Goal: Navigation & Orientation: Find specific page/section

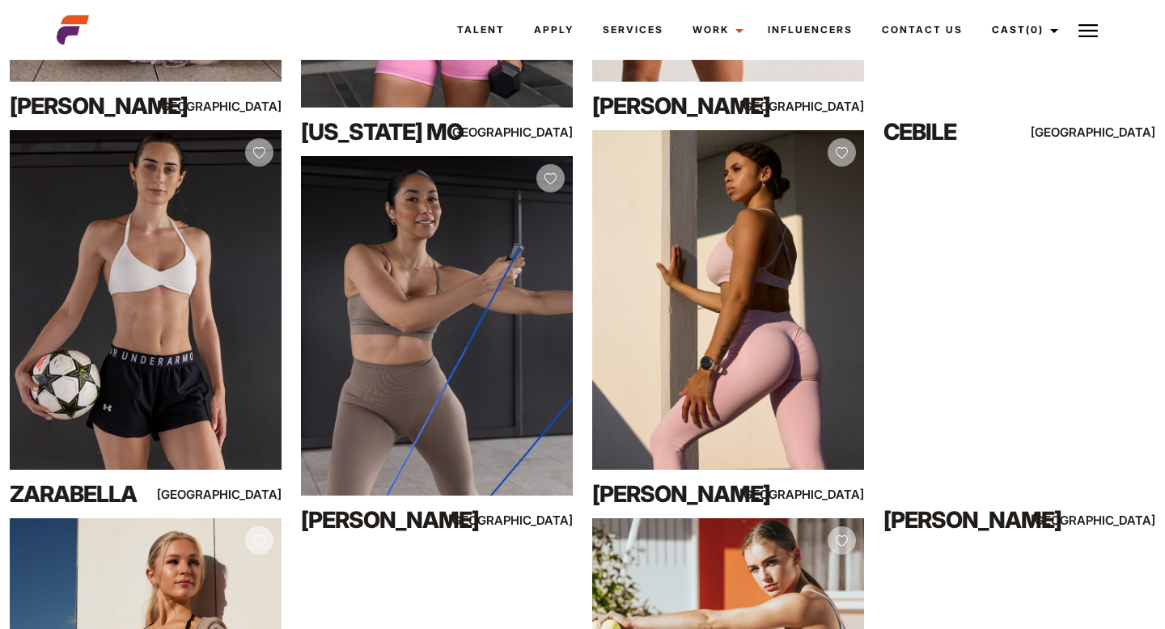
scroll to position [647, 0]
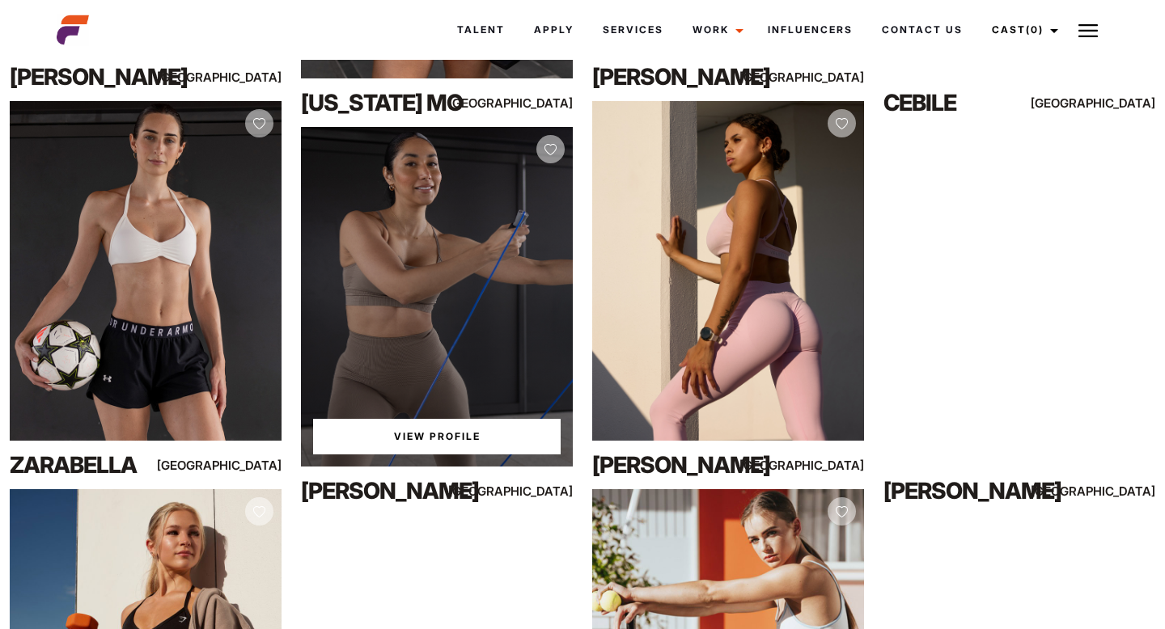
click at [425, 436] on link "View Profile" at bounding box center [437, 437] width 248 height 36
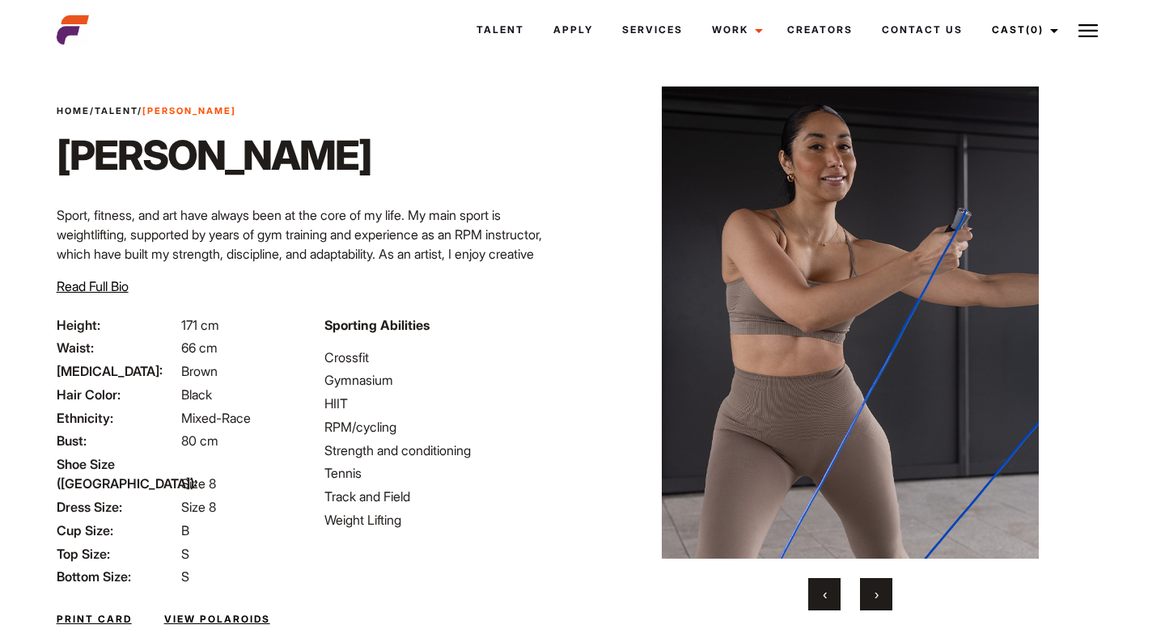
scroll to position [19, 0]
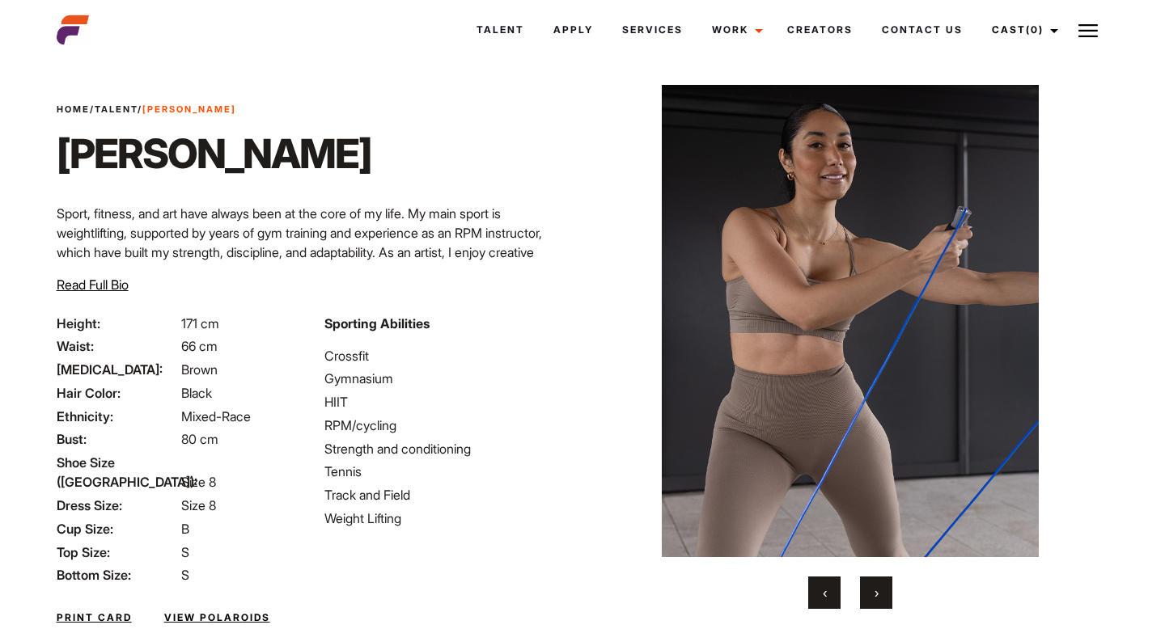
click at [886, 582] on button "›" at bounding box center [876, 593] width 32 height 32
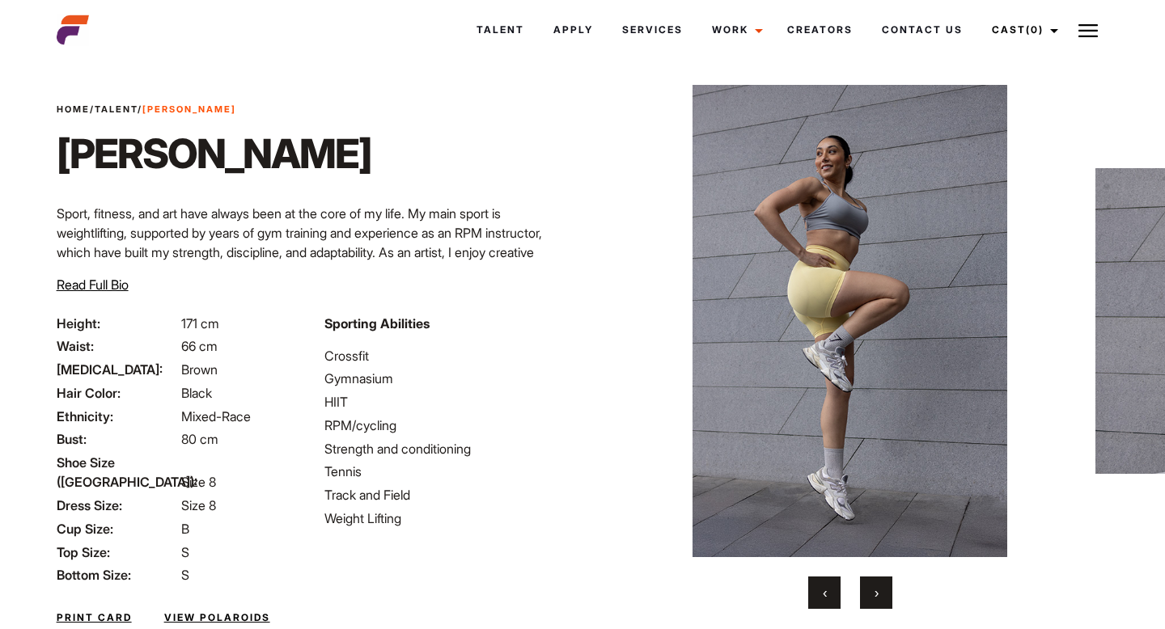
click at [886, 582] on button "›" at bounding box center [876, 593] width 32 height 32
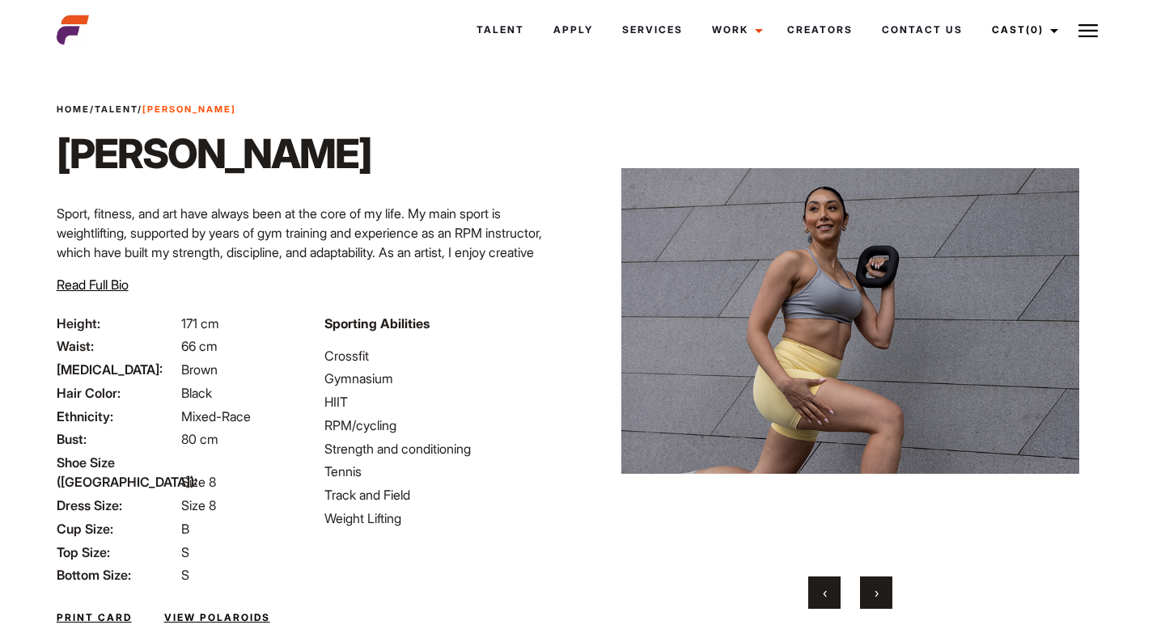
click at [886, 582] on button "›" at bounding box center [876, 593] width 32 height 32
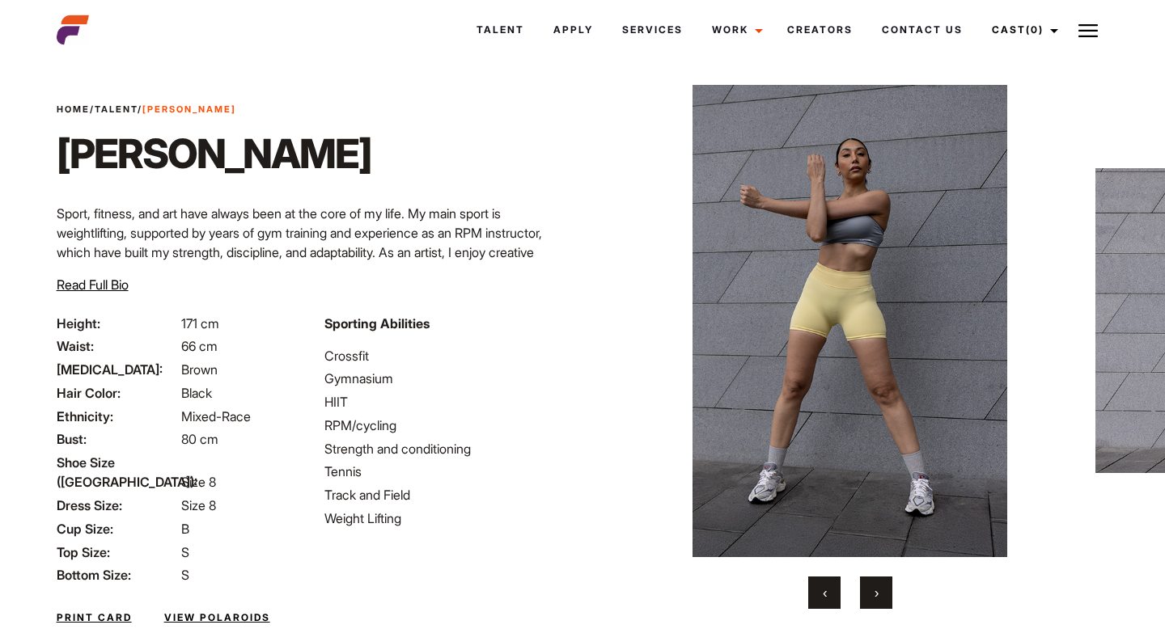
click at [887, 582] on button "›" at bounding box center [876, 593] width 32 height 32
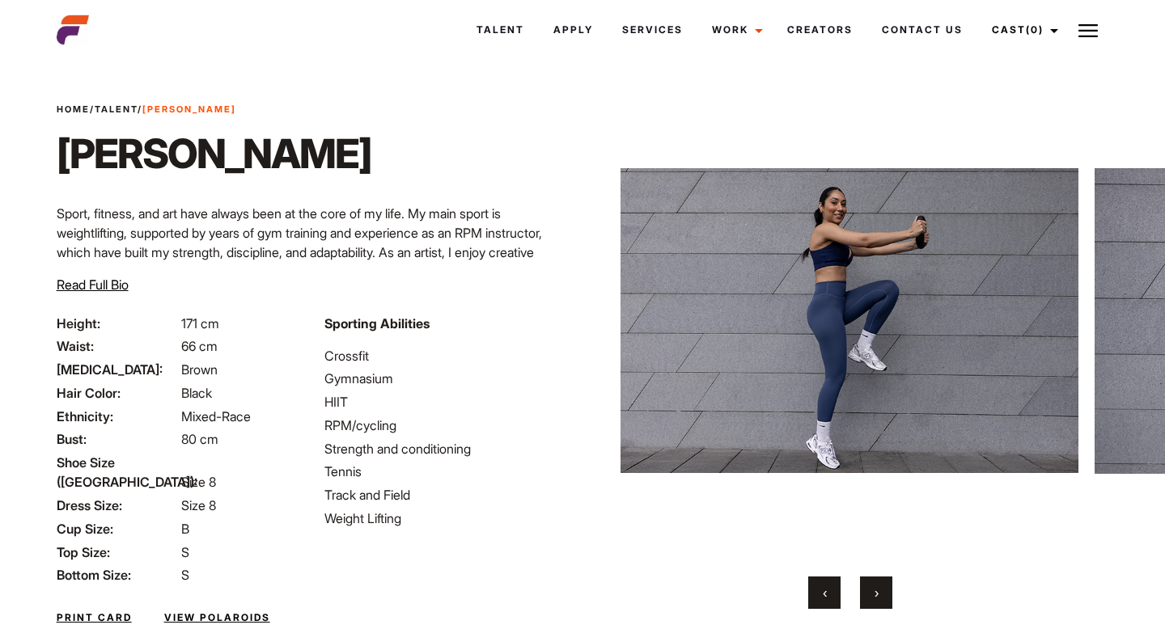
click at [887, 582] on button "›" at bounding box center [876, 593] width 32 height 32
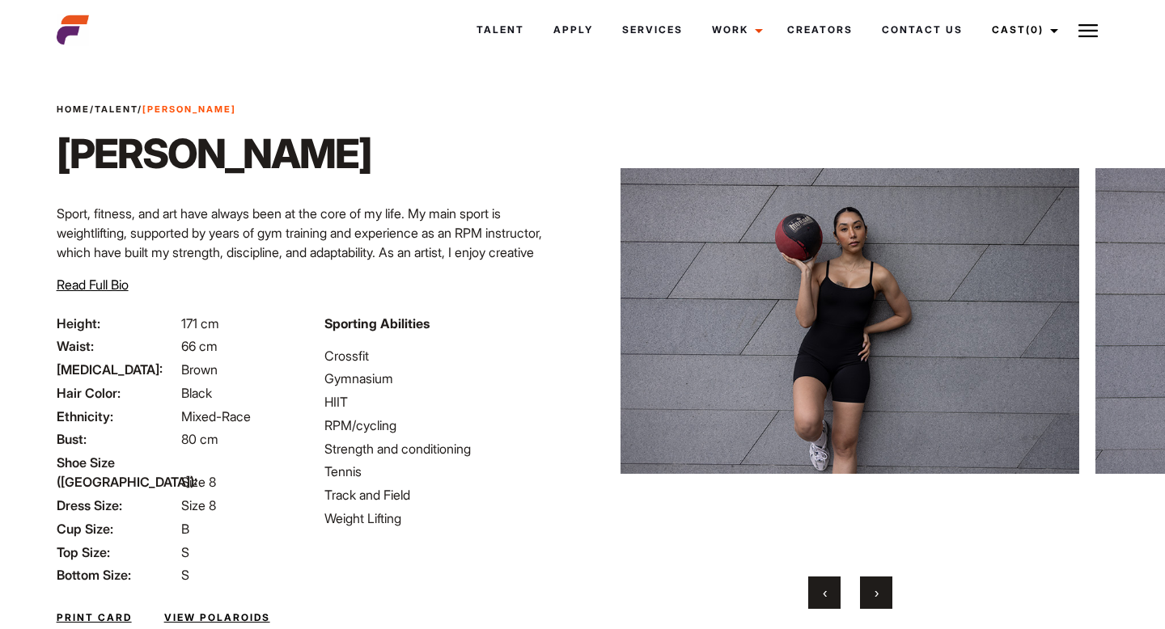
click at [832, 594] on button "‹" at bounding box center [824, 593] width 32 height 32
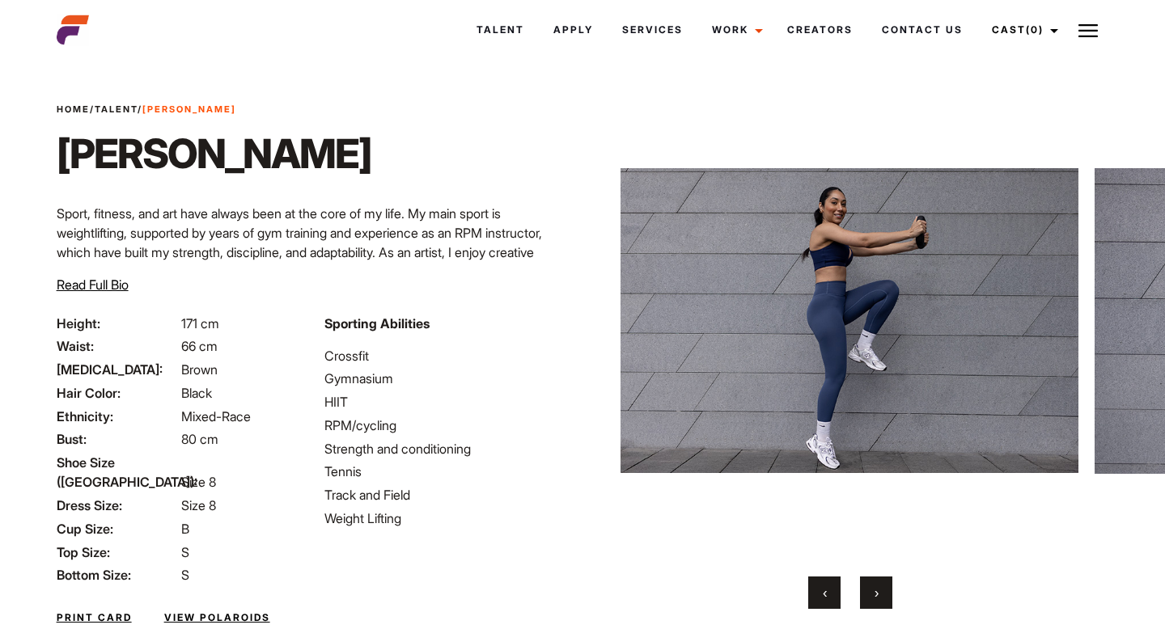
click at [876, 599] on span "›" at bounding box center [876, 593] width 4 height 16
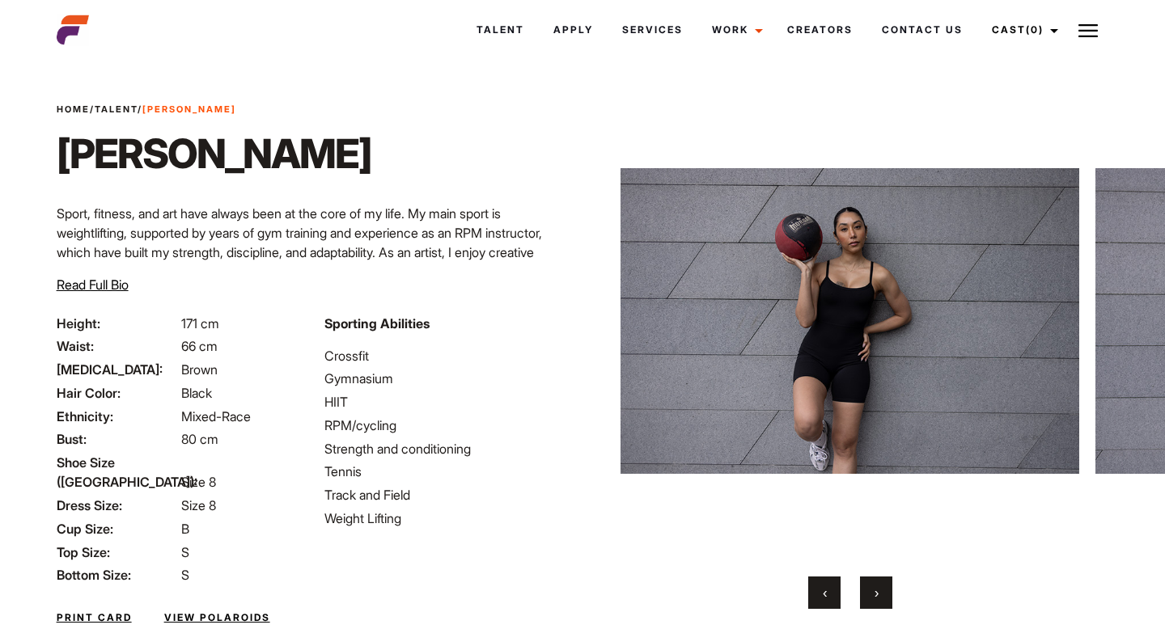
click at [876, 599] on span "›" at bounding box center [876, 593] width 4 height 16
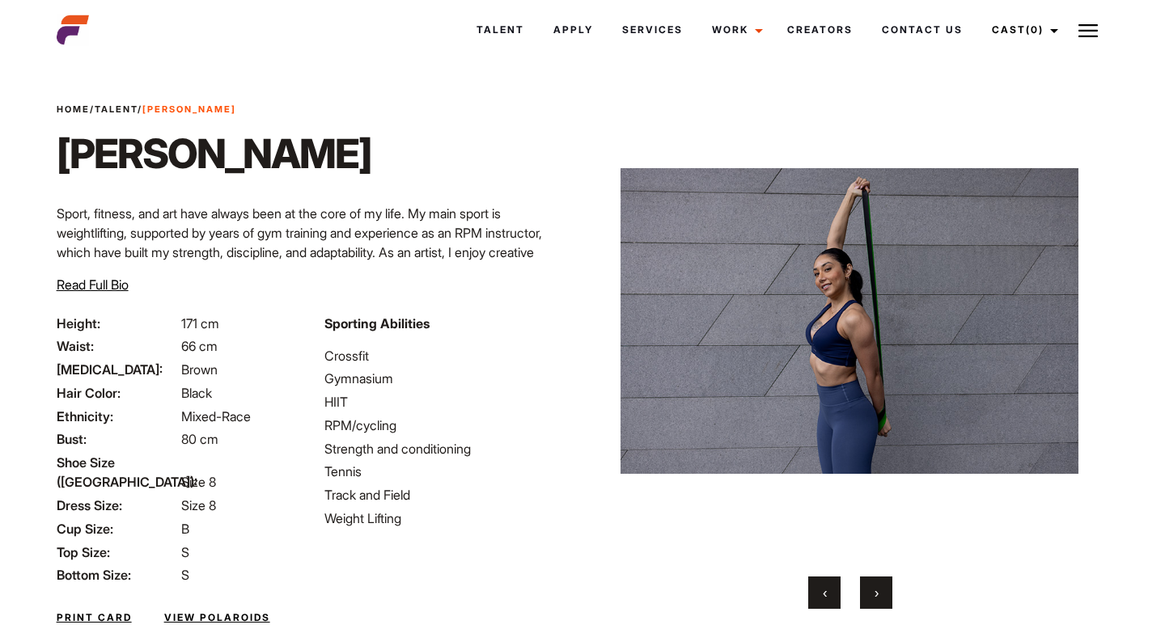
click at [829, 595] on button "‹" at bounding box center [824, 593] width 32 height 32
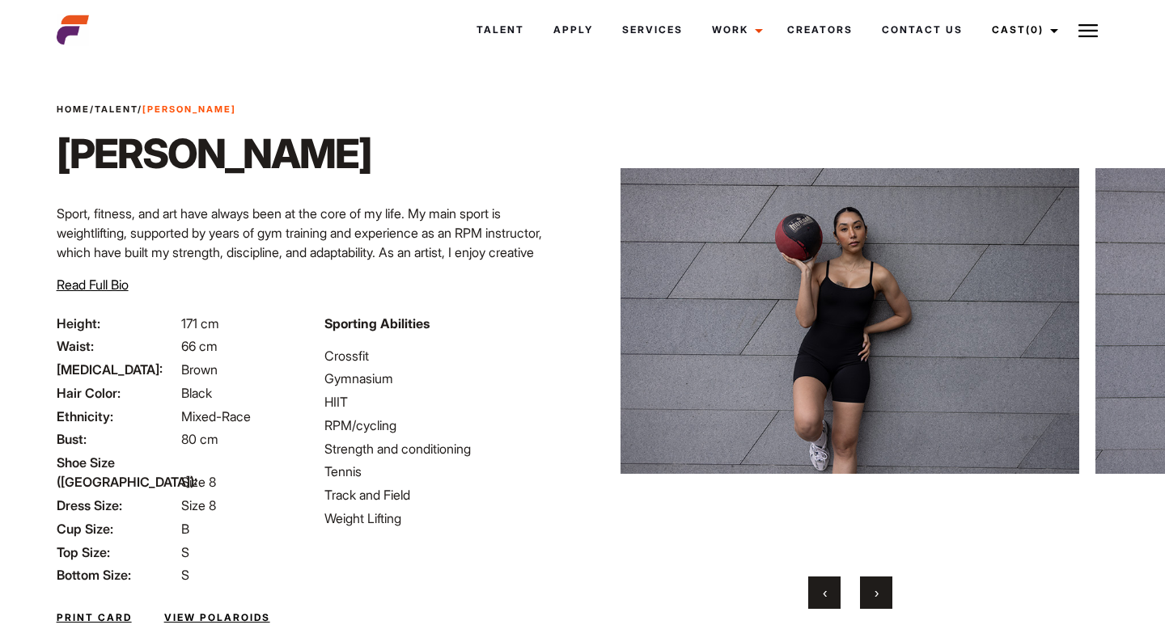
click at [883, 592] on button "›" at bounding box center [876, 593] width 32 height 32
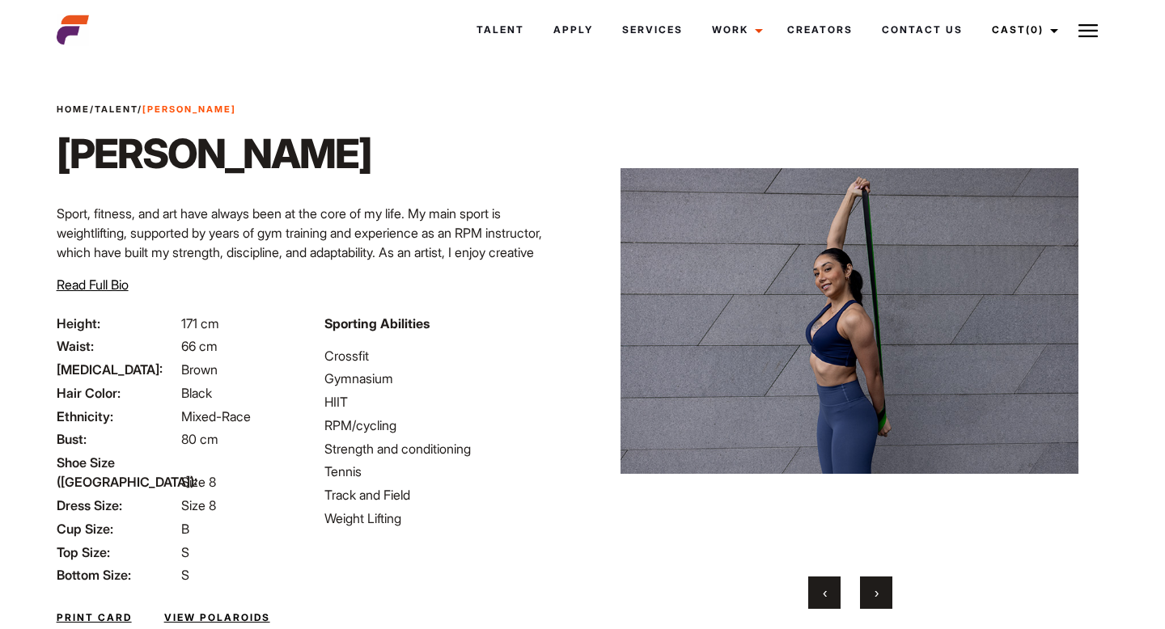
click at [883, 592] on button "›" at bounding box center [876, 593] width 32 height 32
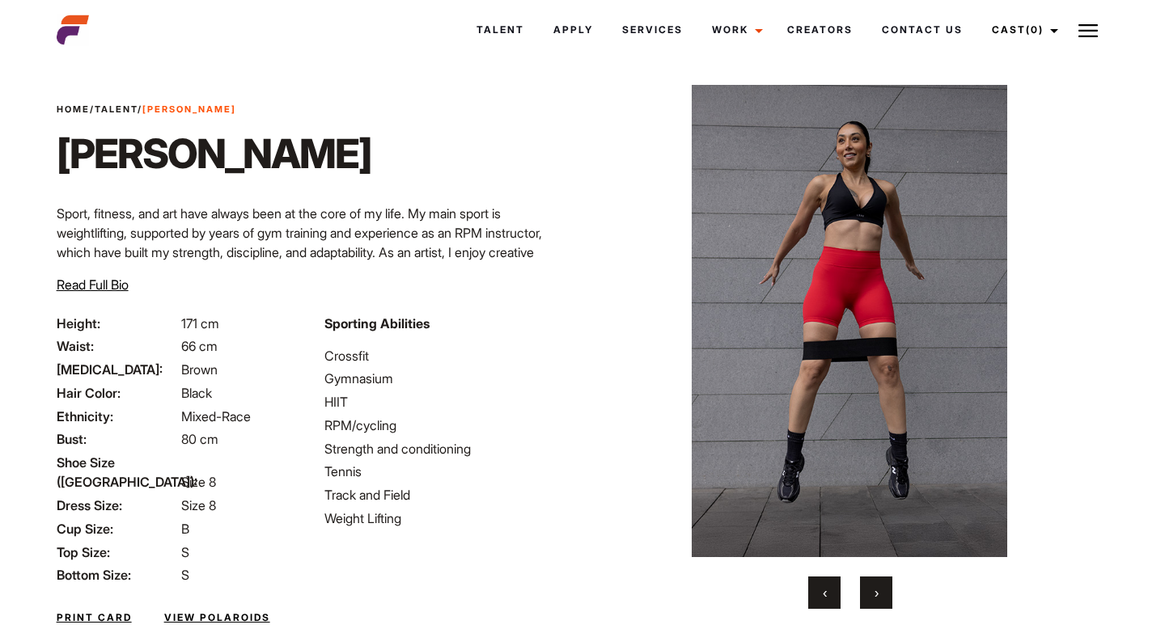
click at [883, 592] on button "›" at bounding box center [876, 593] width 32 height 32
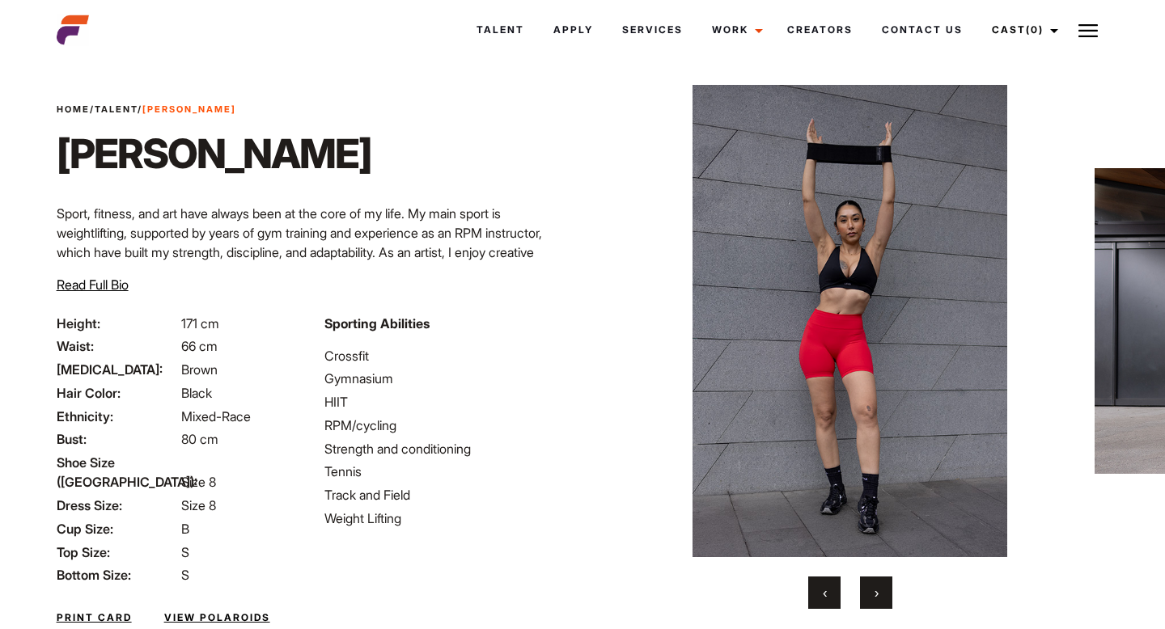
click at [883, 592] on button "›" at bounding box center [876, 593] width 32 height 32
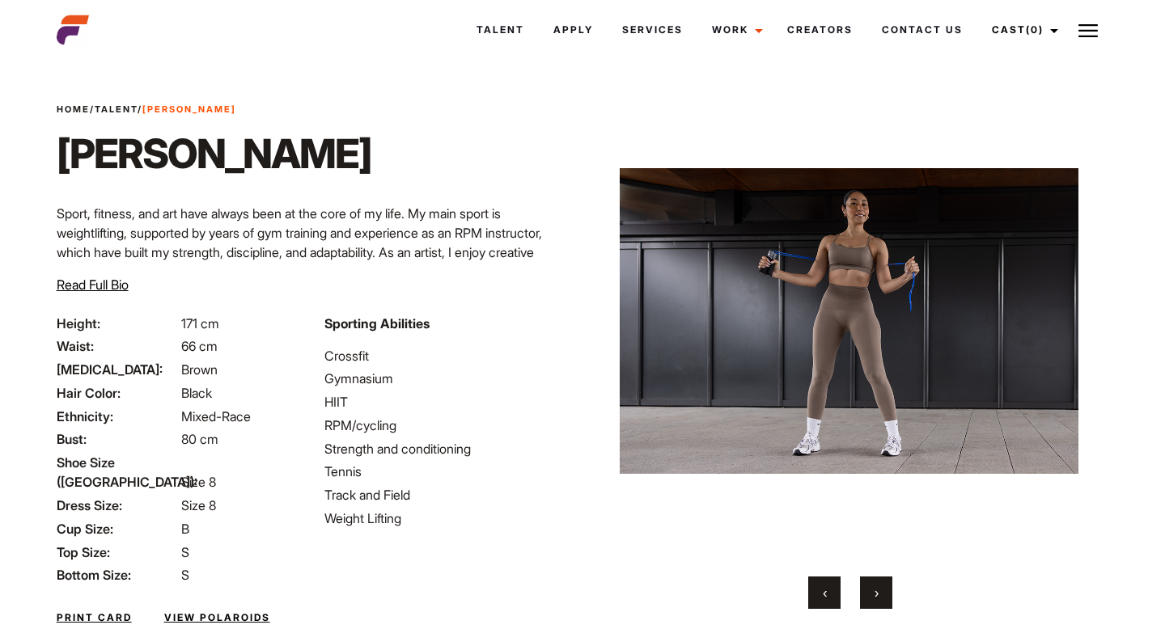
click at [883, 592] on button "›" at bounding box center [876, 593] width 32 height 32
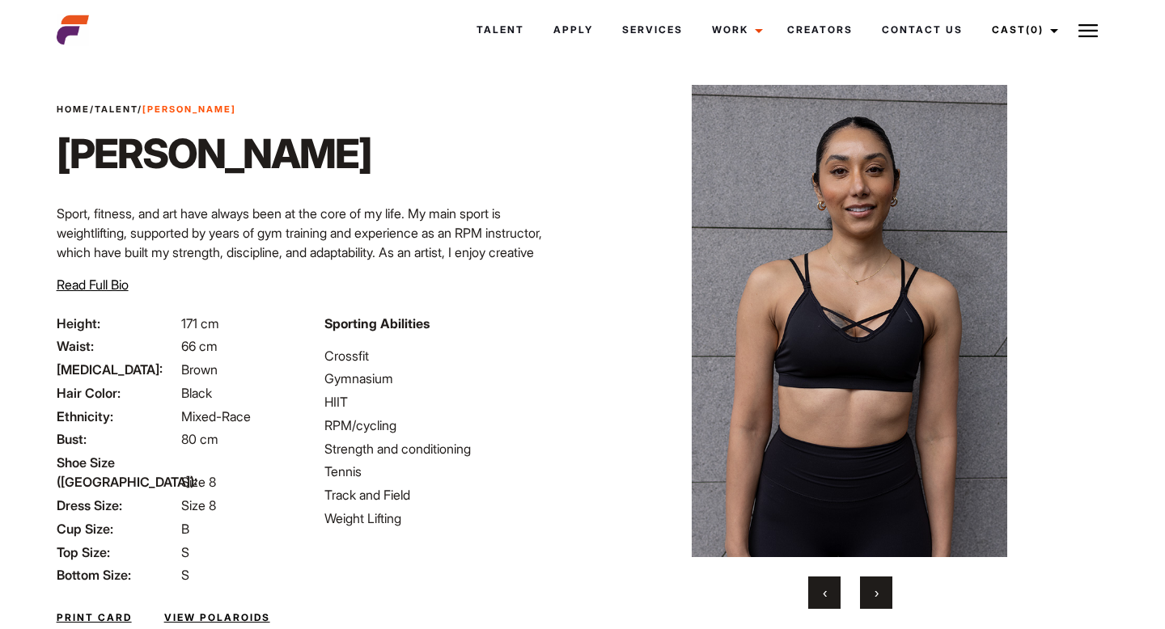
click at [883, 592] on button "›" at bounding box center [876, 593] width 32 height 32
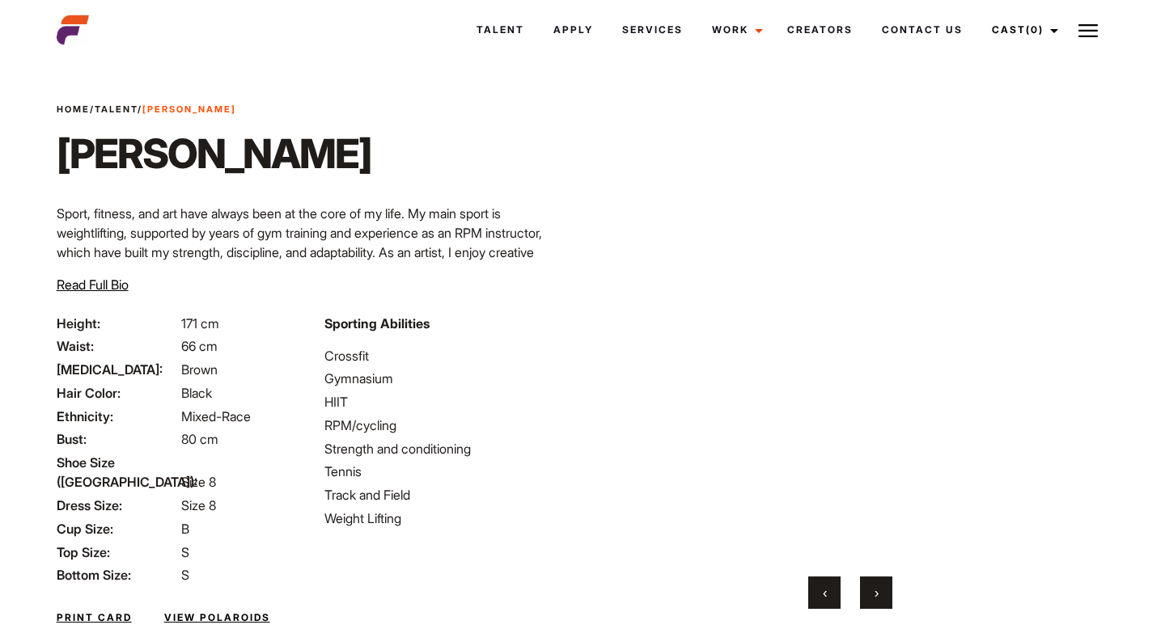
click at [883, 592] on button "›" at bounding box center [876, 593] width 32 height 32
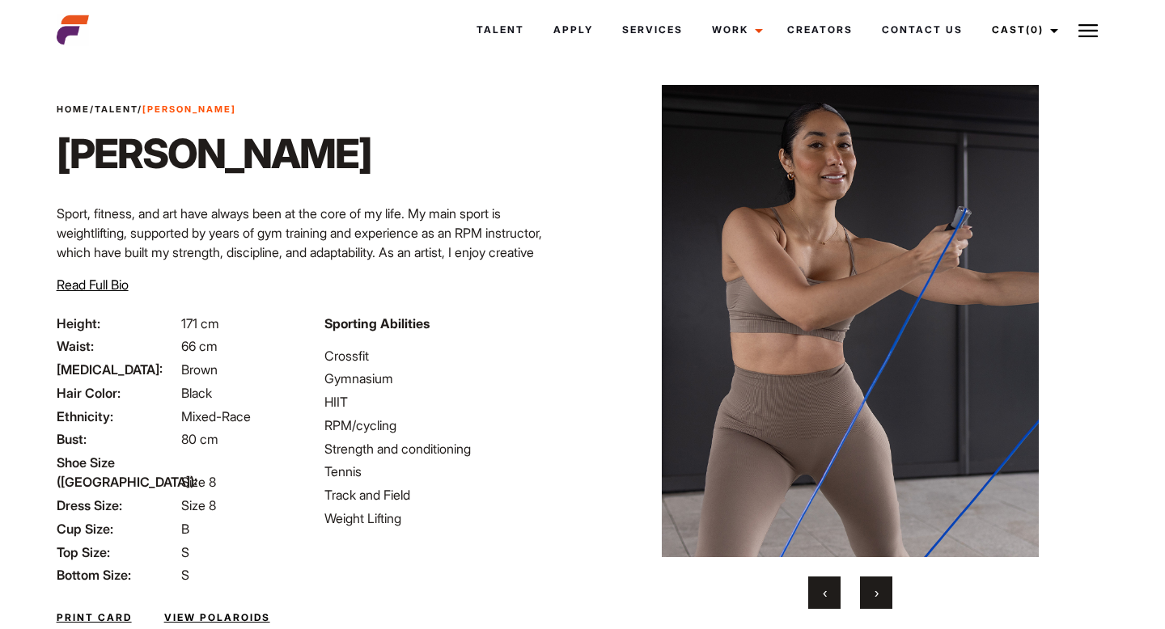
click at [876, 593] on span "›" at bounding box center [876, 593] width 4 height 16
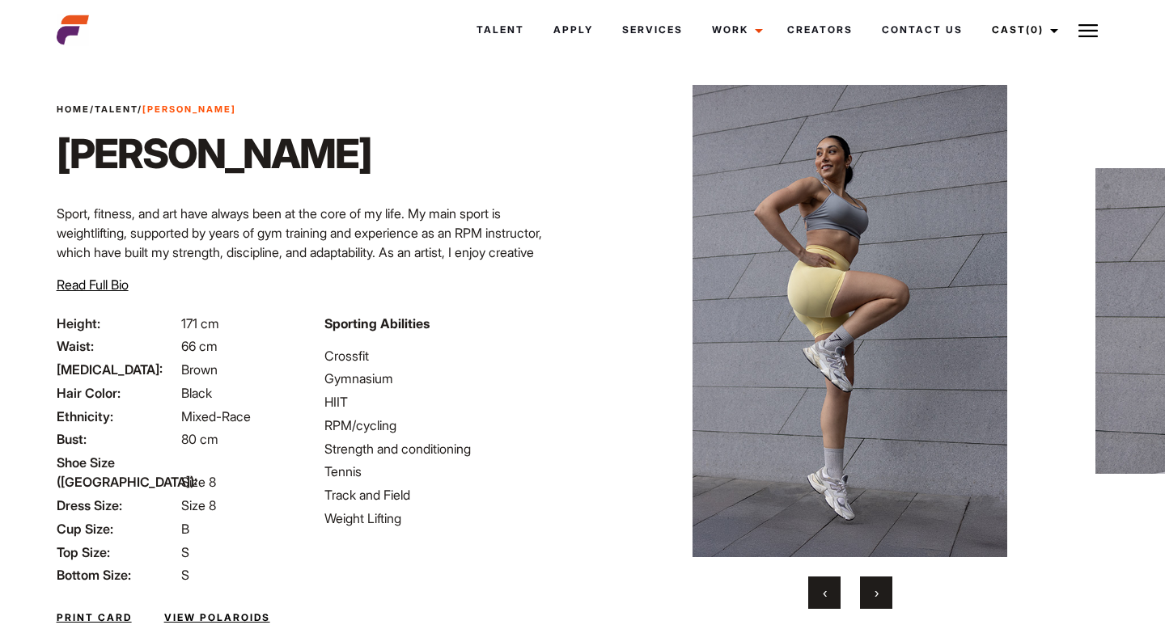
click at [876, 593] on span "›" at bounding box center [876, 593] width 4 height 16
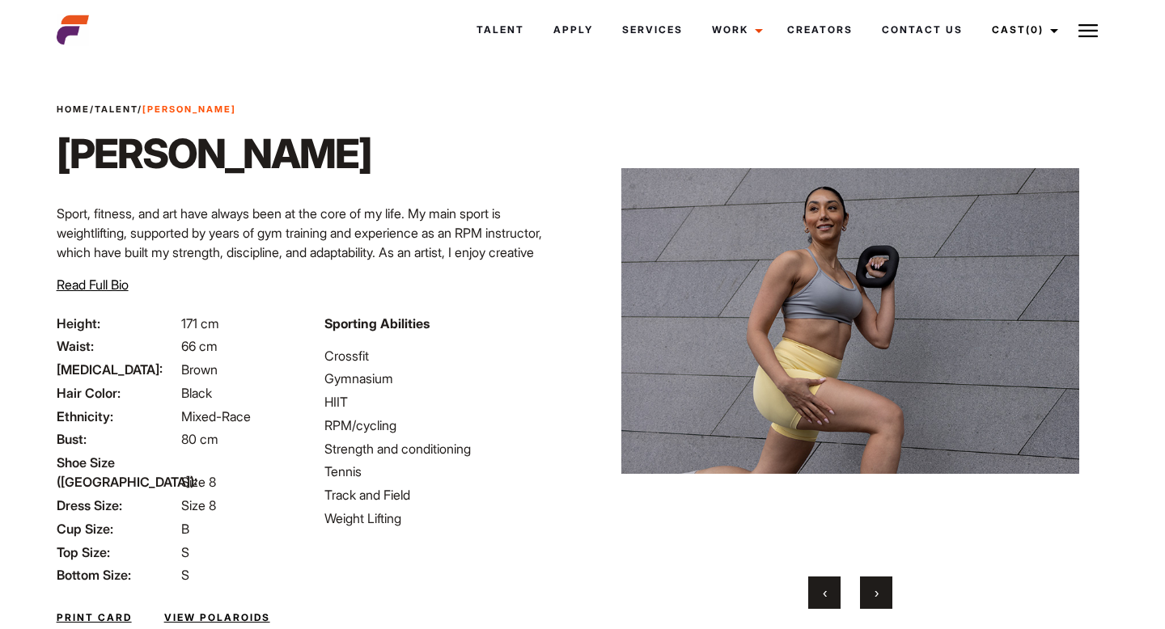
click at [876, 593] on span "›" at bounding box center [876, 593] width 4 height 16
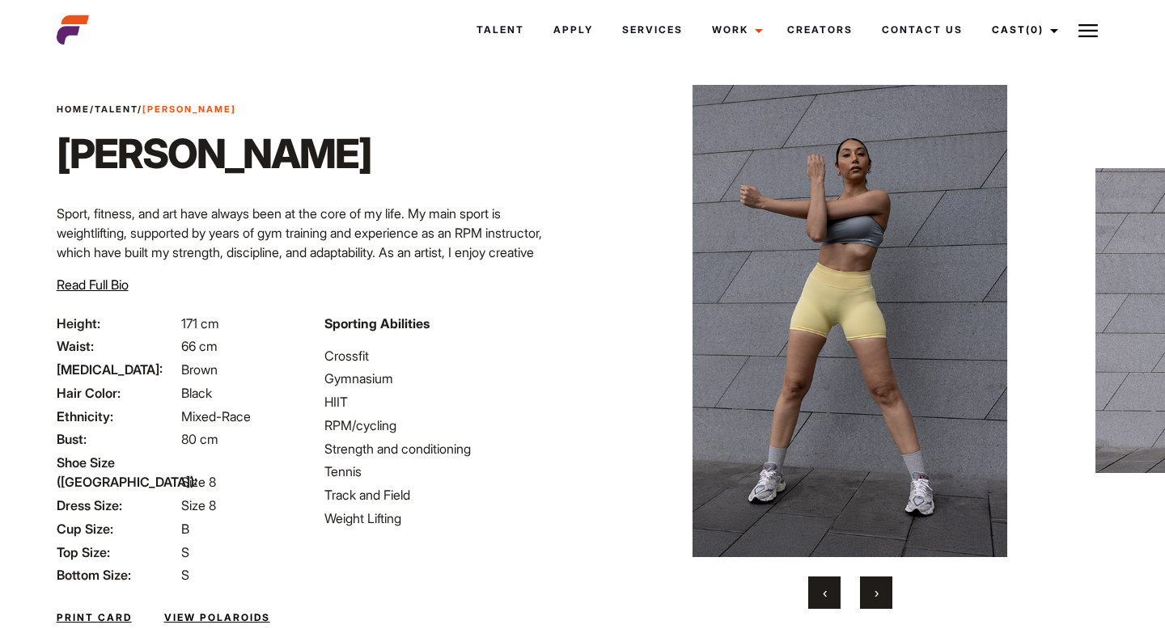
click at [808, 596] on button "‹" at bounding box center [824, 593] width 32 height 32
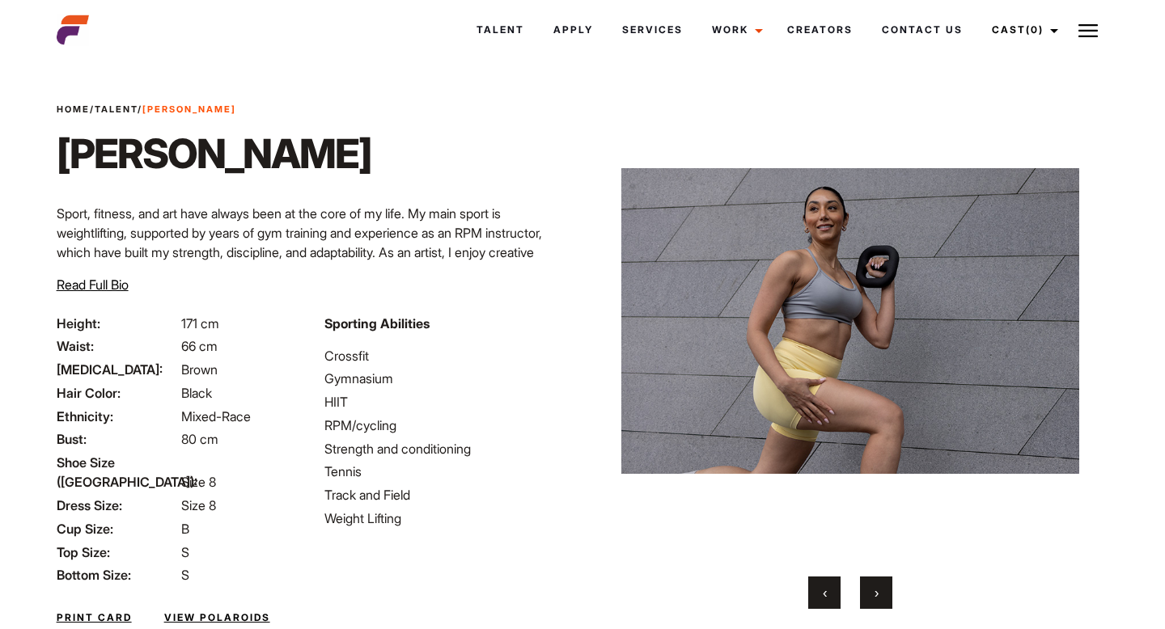
click at [870, 599] on button "›" at bounding box center [876, 593] width 32 height 32
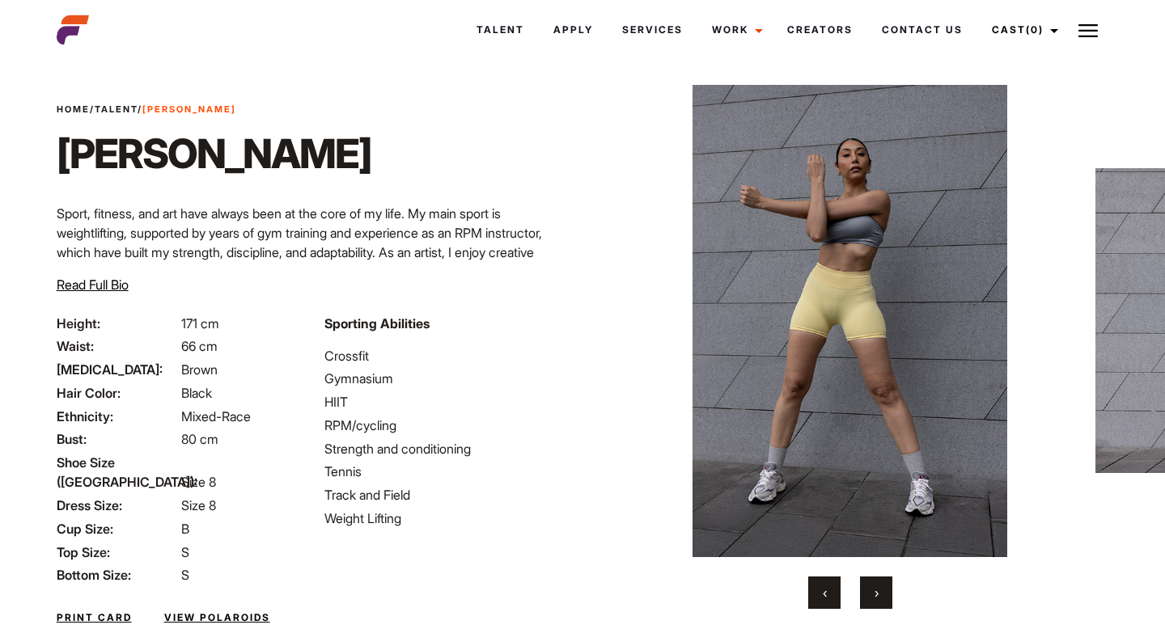
click at [870, 599] on button "›" at bounding box center [876, 593] width 32 height 32
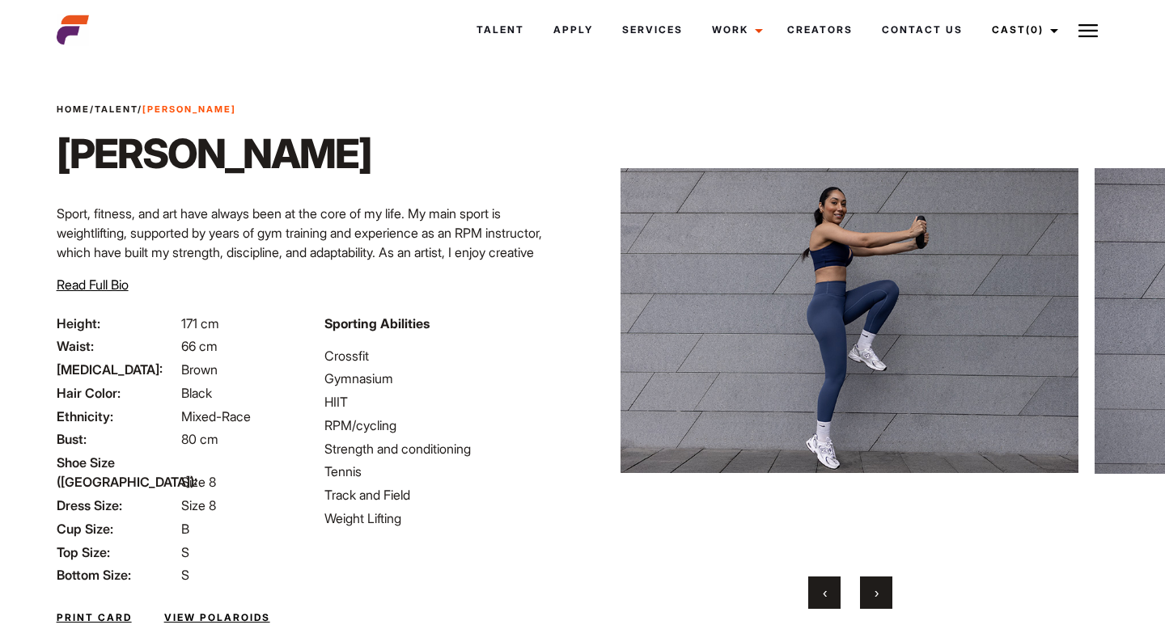
click at [870, 599] on button "›" at bounding box center [876, 593] width 32 height 32
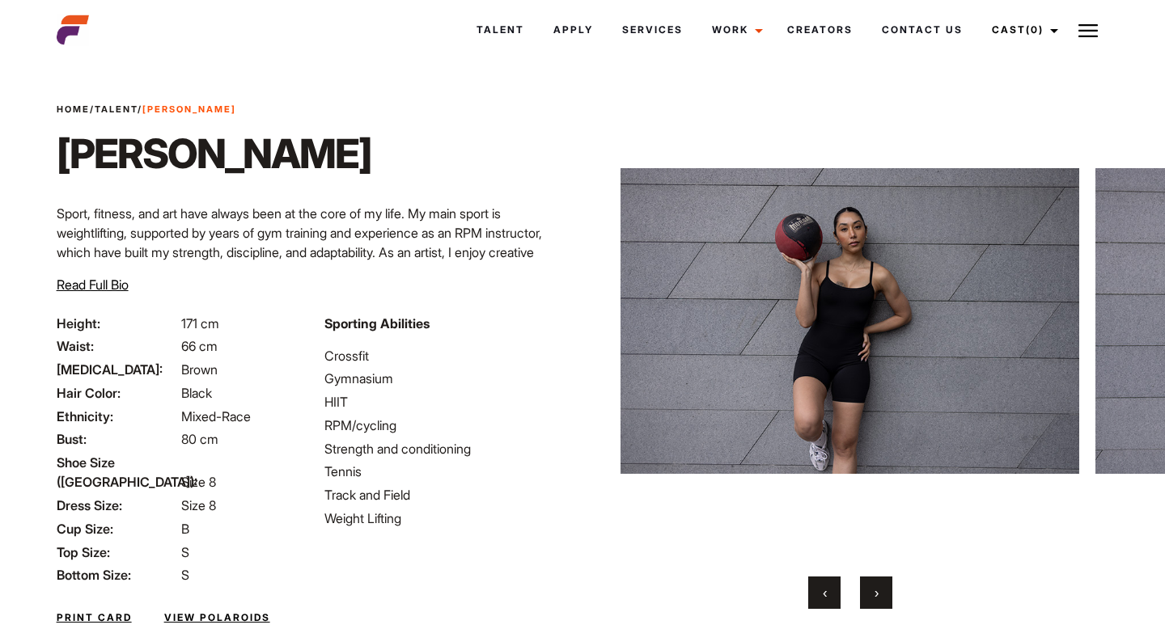
click at [876, 595] on span "›" at bounding box center [876, 593] width 4 height 16
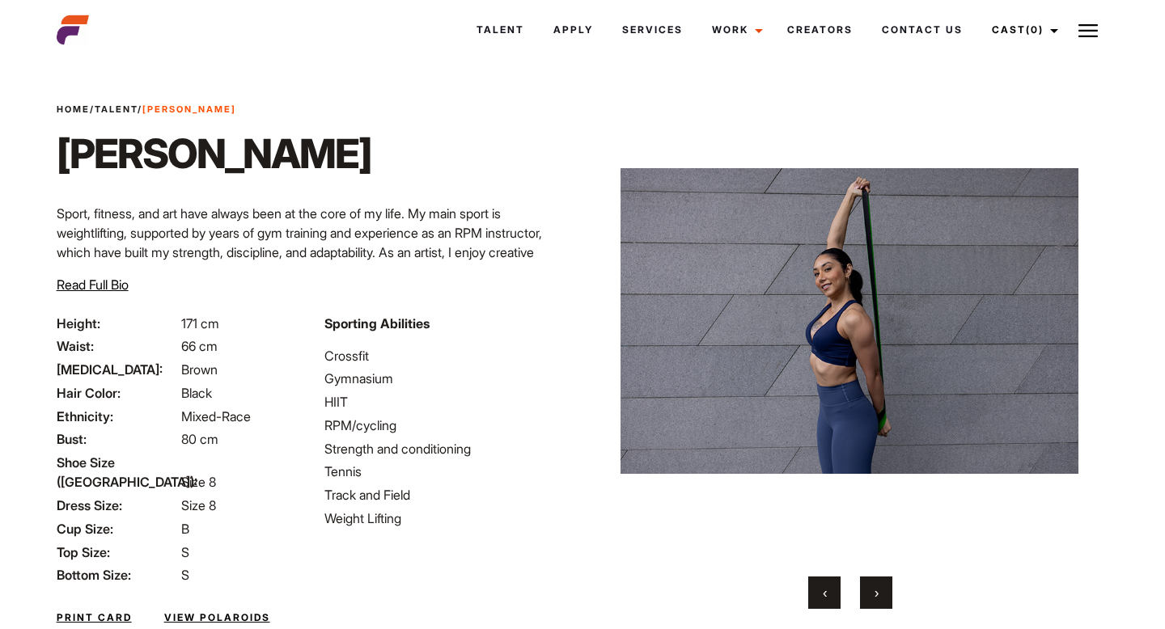
click at [884, 595] on button "›" at bounding box center [876, 593] width 32 height 32
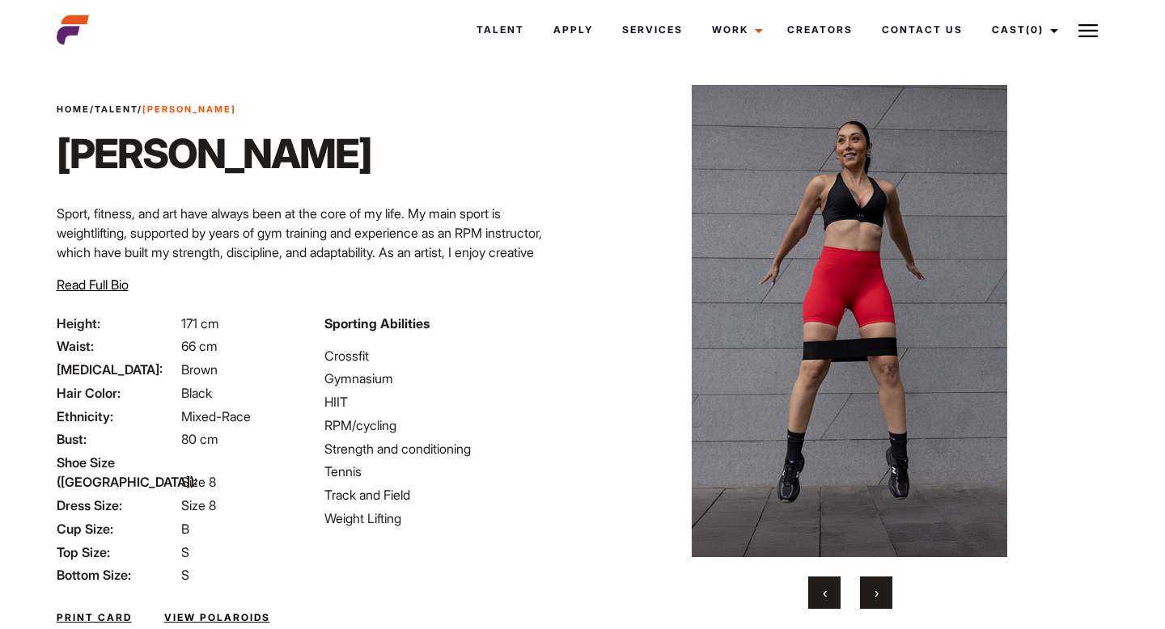
click at [884, 595] on button "›" at bounding box center [876, 593] width 32 height 32
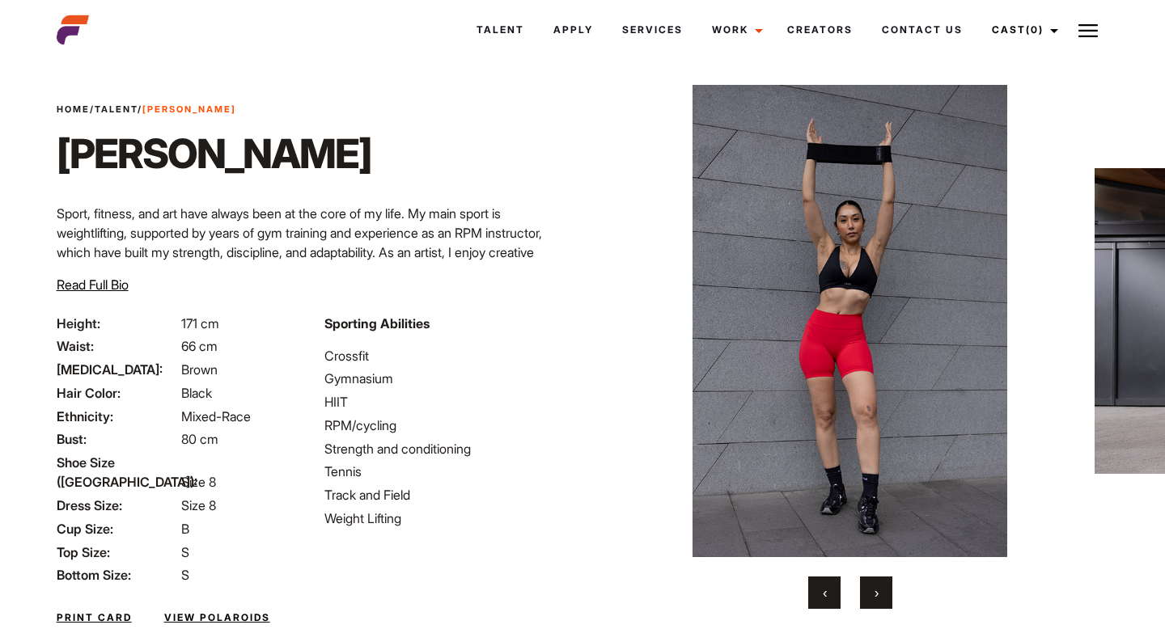
click at [885, 595] on button "›" at bounding box center [876, 593] width 32 height 32
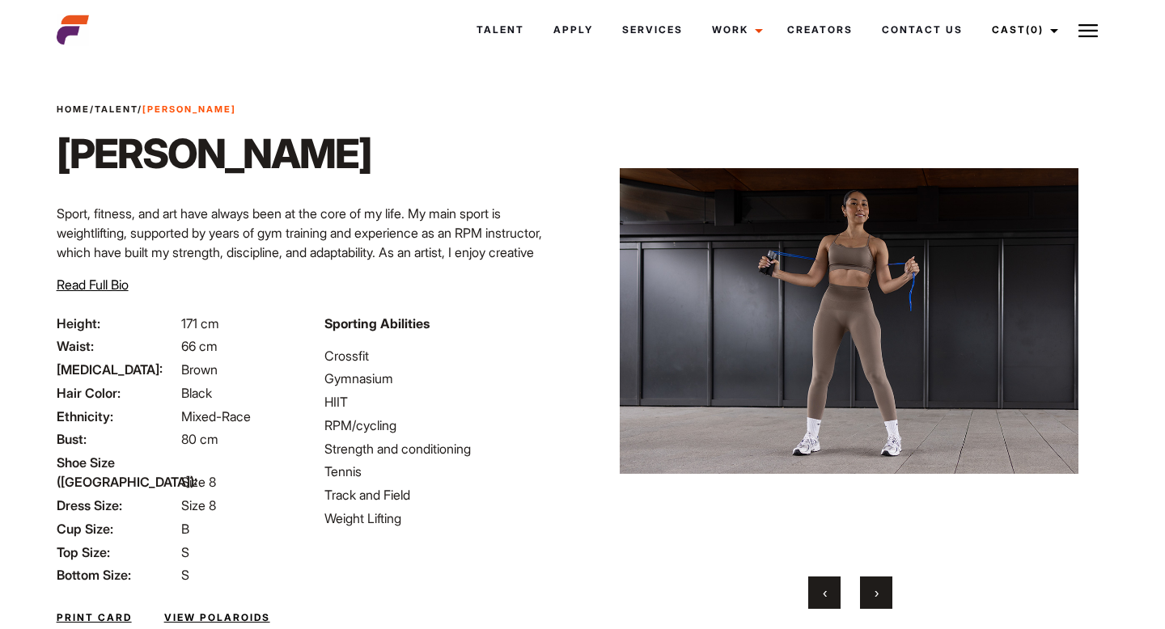
click at [885, 595] on button "›" at bounding box center [876, 593] width 32 height 32
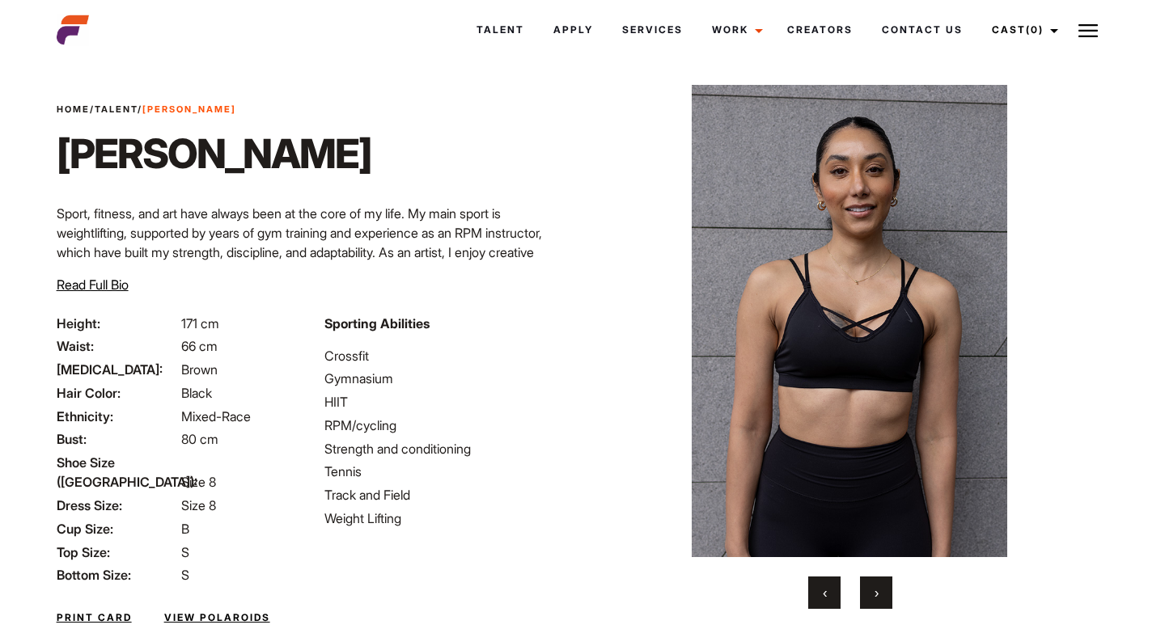
click at [885, 595] on button "›" at bounding box center [876, 593] width 32 height 32
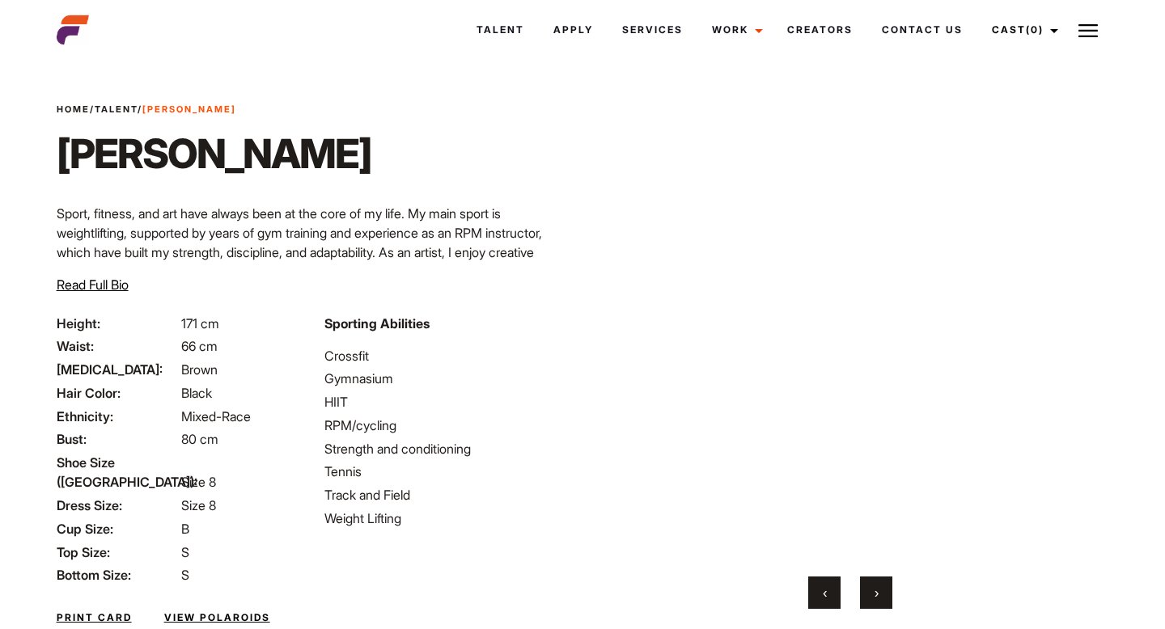
click at [885, 595] on button "›" at bounding box center [876, 593] width 32 height 32
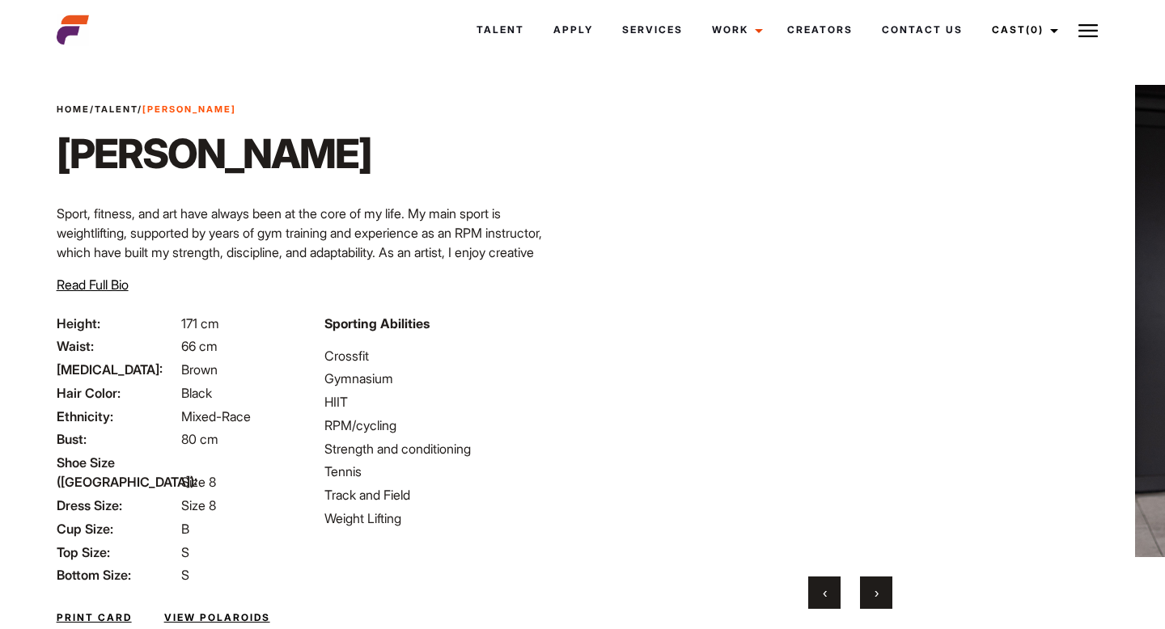
click at [885, 595] on button "›" at bounding box center [876, 593] width 32 height 32
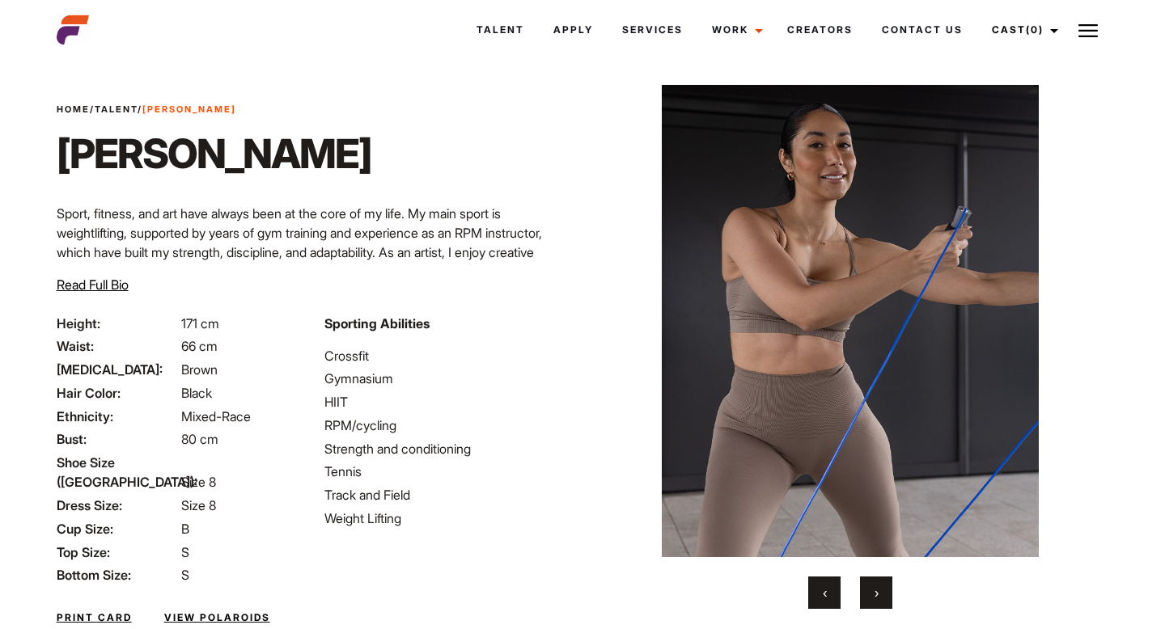
click at [885, 595] on button "›" at bounding box center [876, 593] width 32 height 32
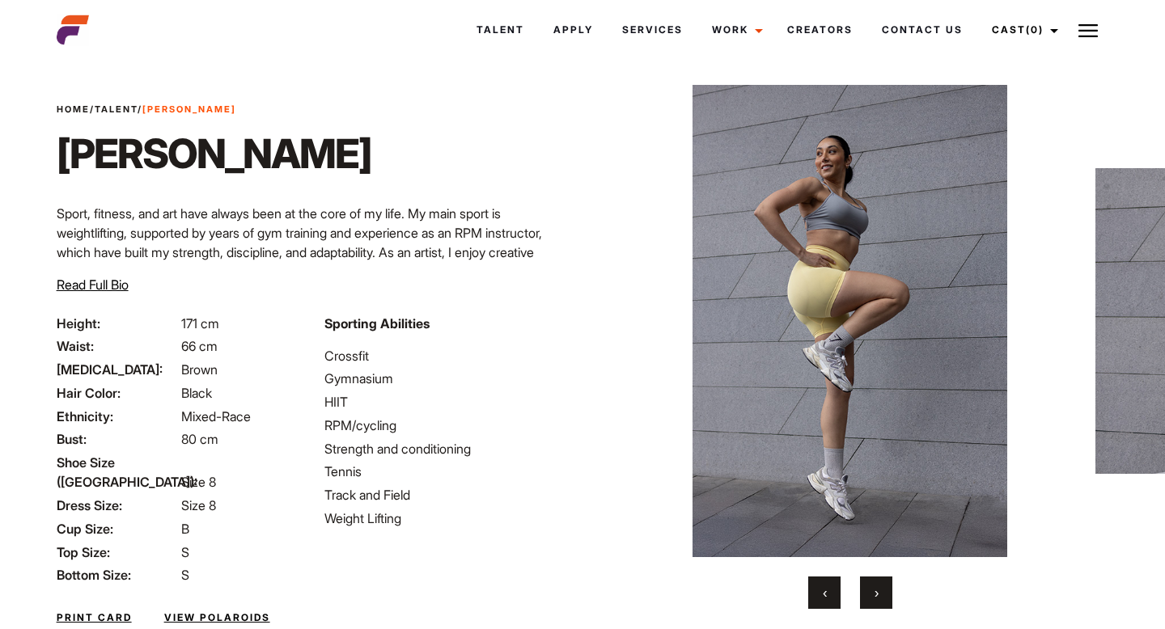
click at [885, 595] on button "›" at bounding box center [876, 593] width 32 height 32
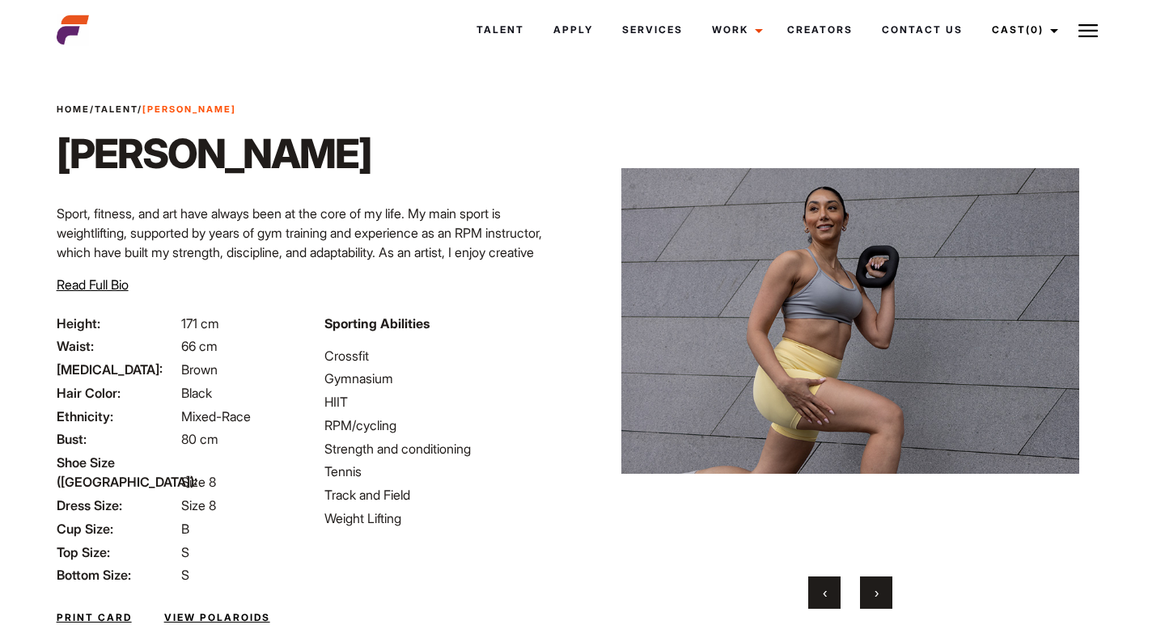
click at [885, 595] on button "›" at bounding box center [876, 593] width 32 height 32
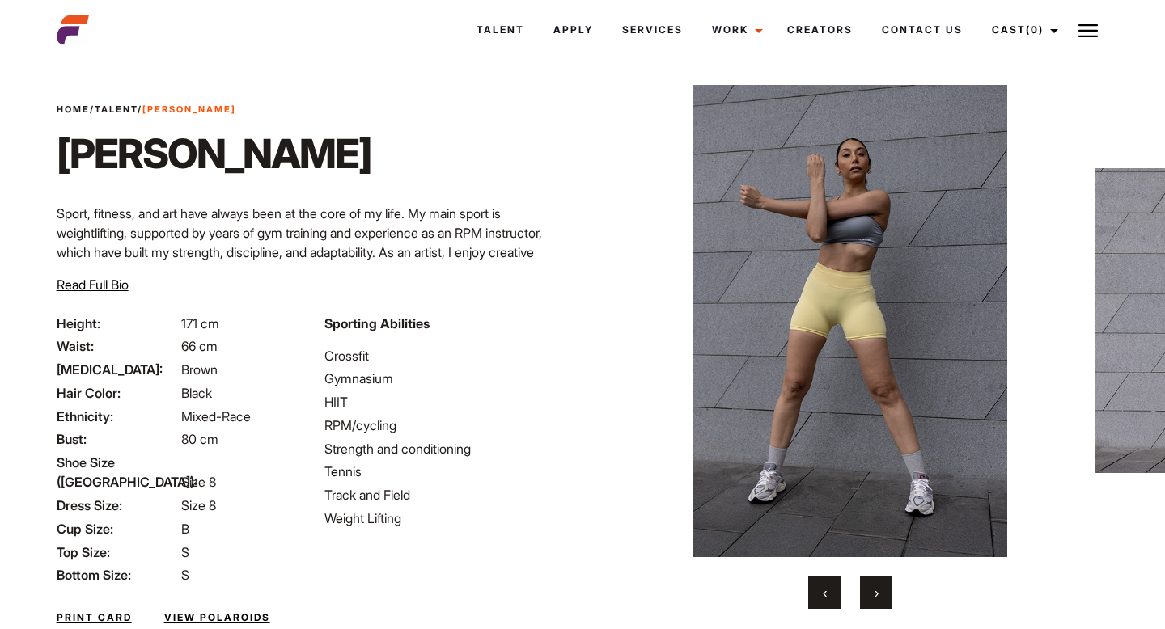
click at [885, 595] on button "›" at bounding box center [876, 593] width 32 height 32
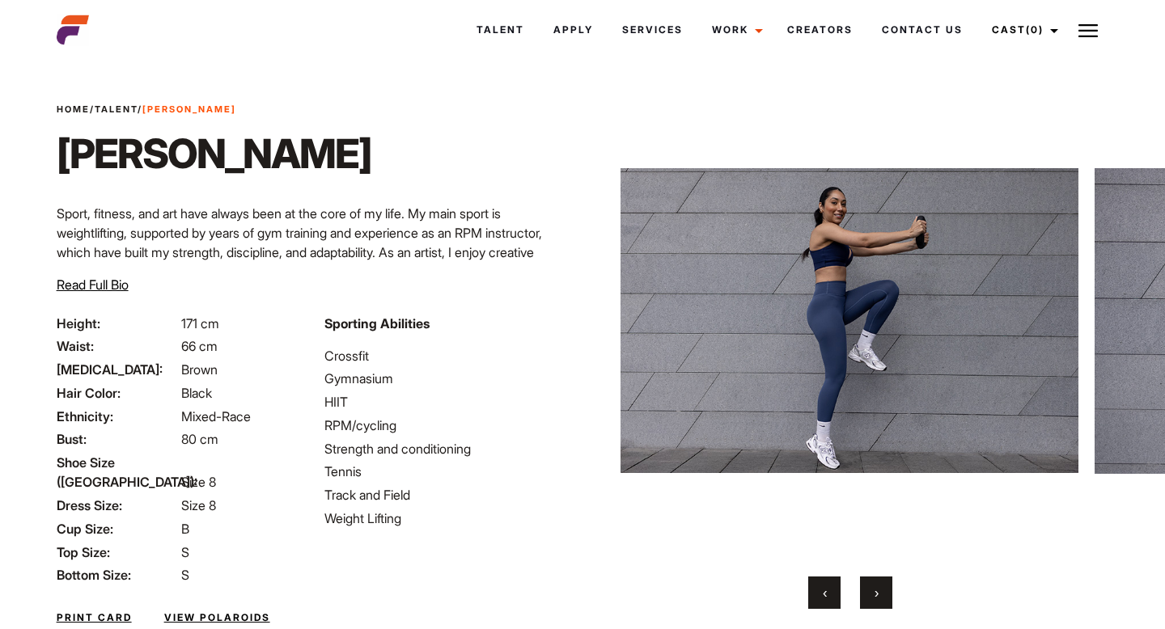
click at [885, 595] on button "›" at bounding box center [876, 593] width 32 height 32
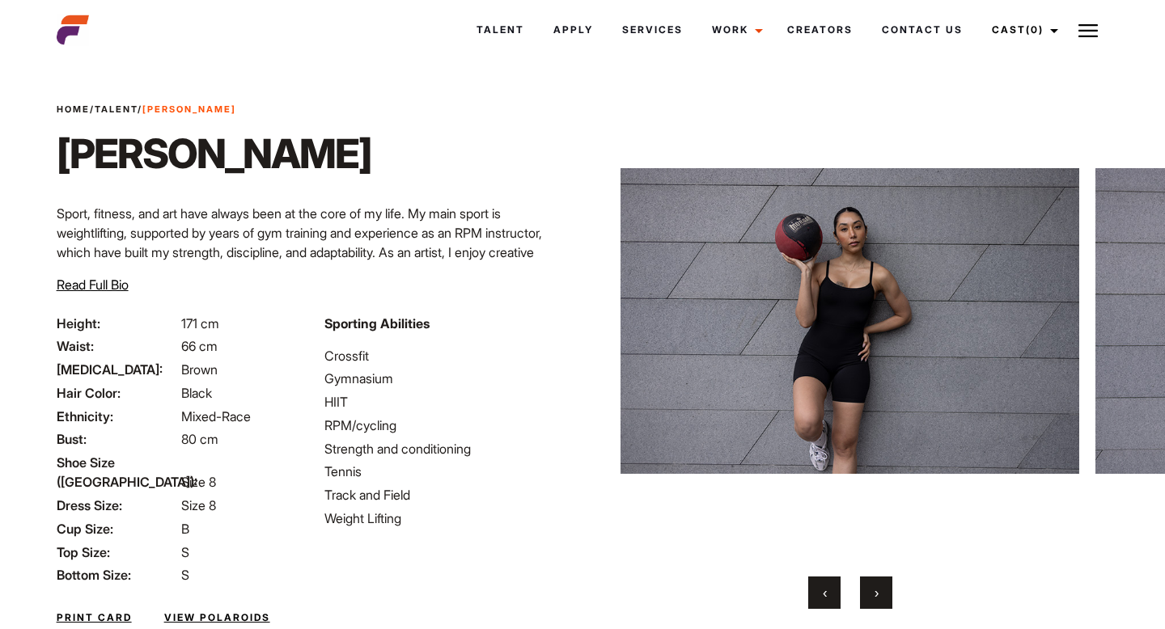
click at [885, 594] on button "›" at bounding box center [876, 593] width 32 height 32
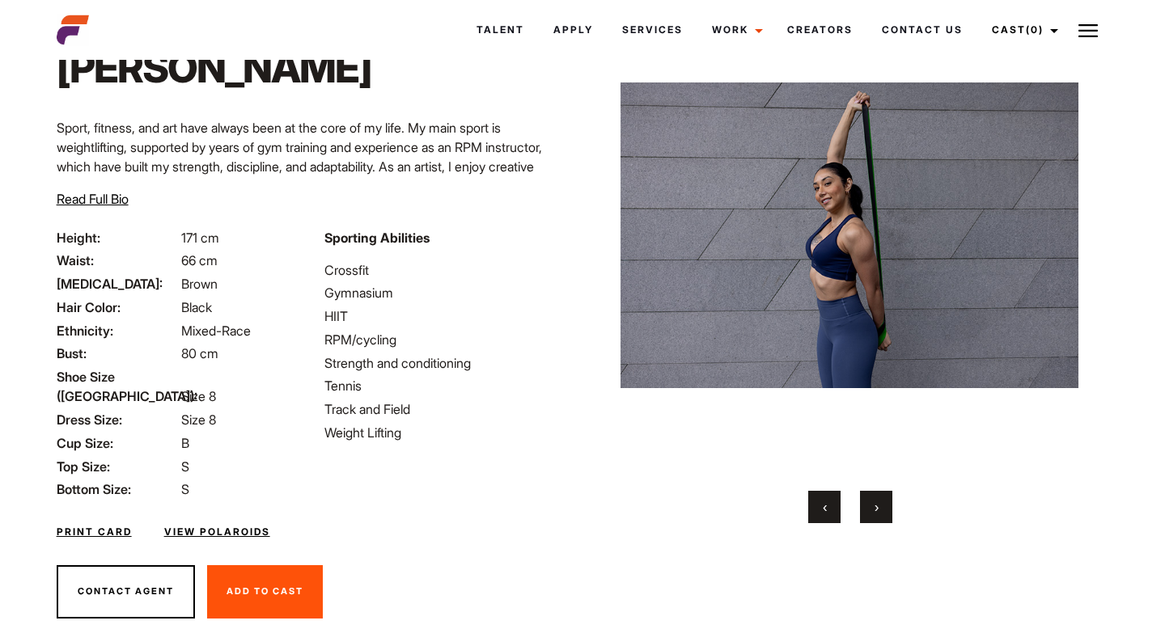
scroll to position [106, 0]
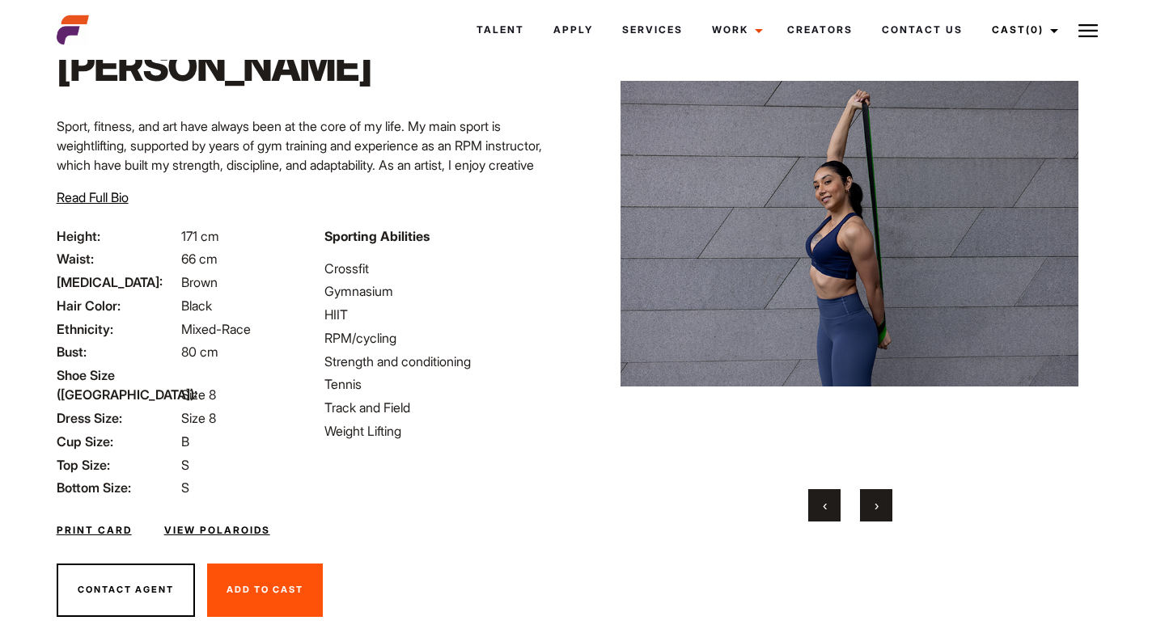
click at [876, 504] on span "›" at bounding box center [876, 505] width 4 height 16
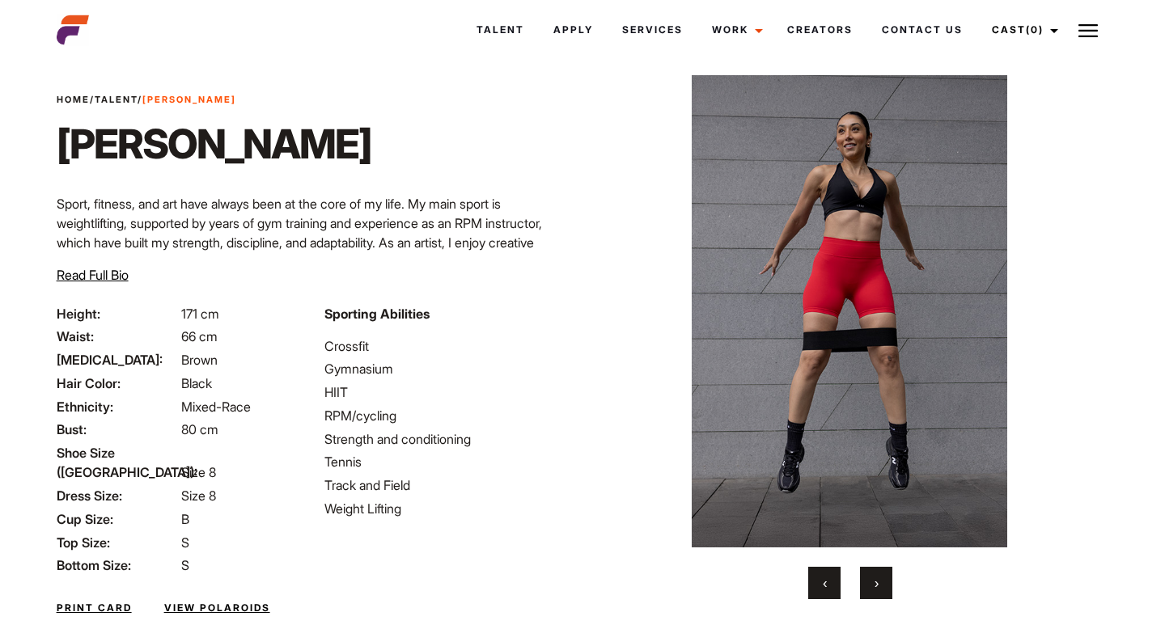
scroll to position [30, 0]
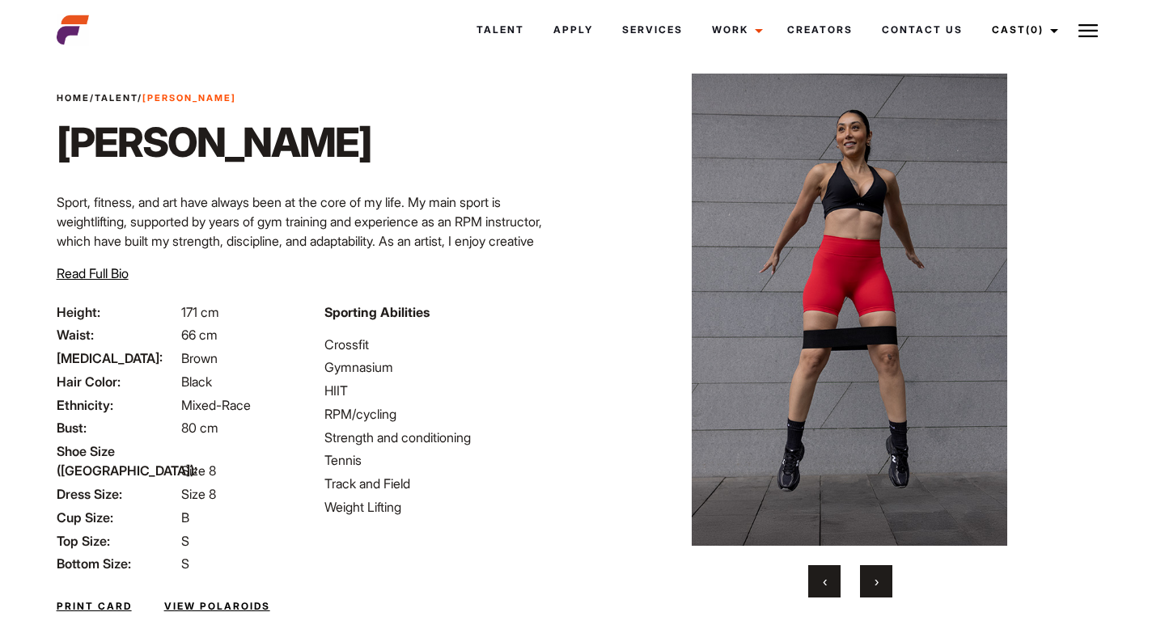
click at [867, 583] on button "›" at bounding box center [876, 581] width 32 height 32
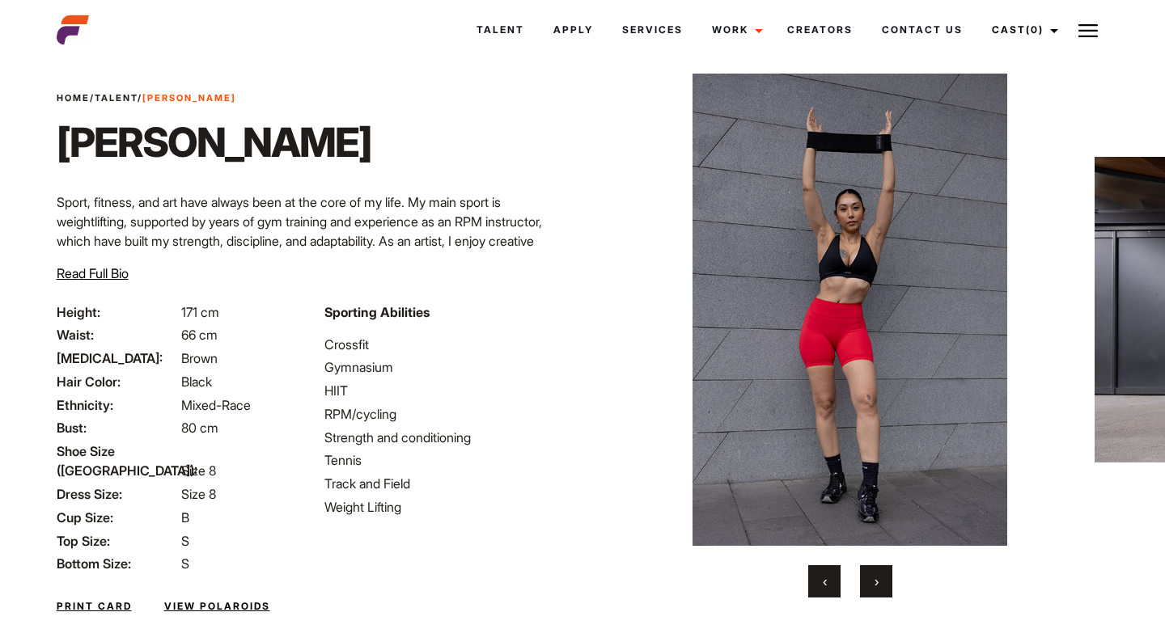
click at [867, 583] on button "›" at bounding box center [876, 581] width 32 height 32
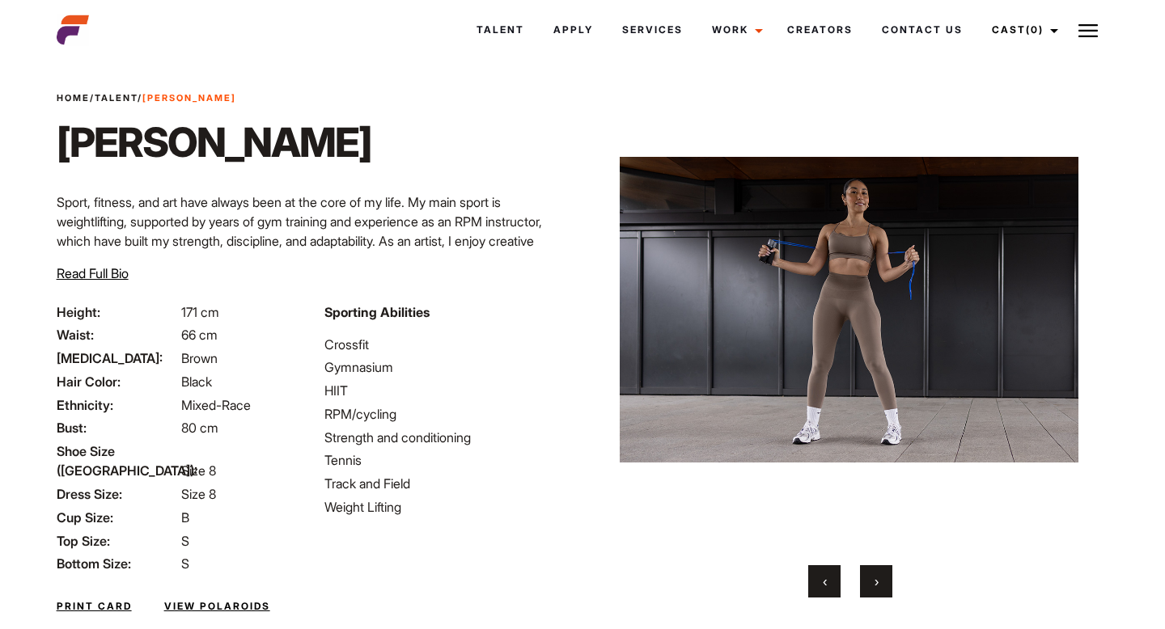
click at [867, 583] on button "›" at bounding box center [876, 581] width 32 height 32
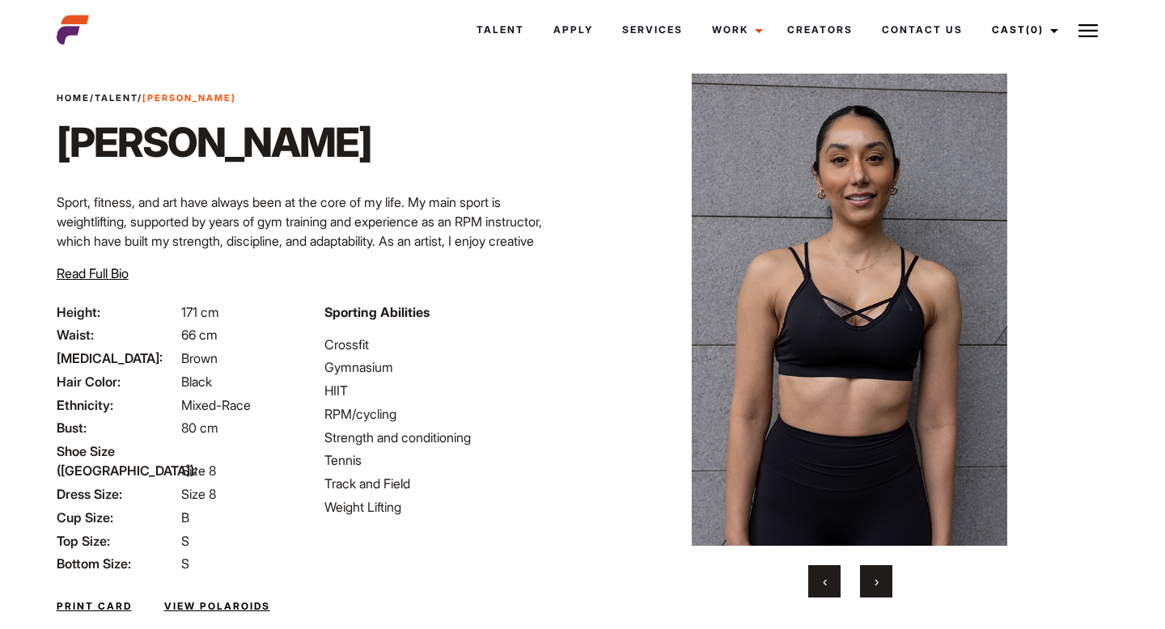
click at [867, 583] on button "›" at bounding box center [876, 581] width 32 height 32
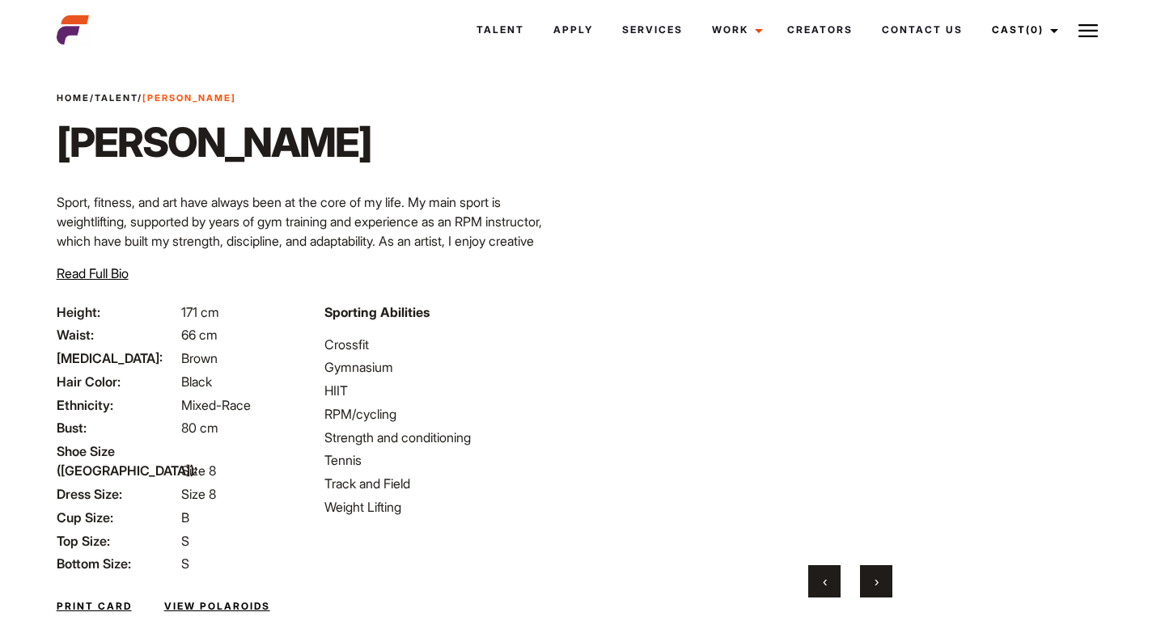
click at [867, 583] on button "›" at bounding box center [876, 581] width 32 height 32
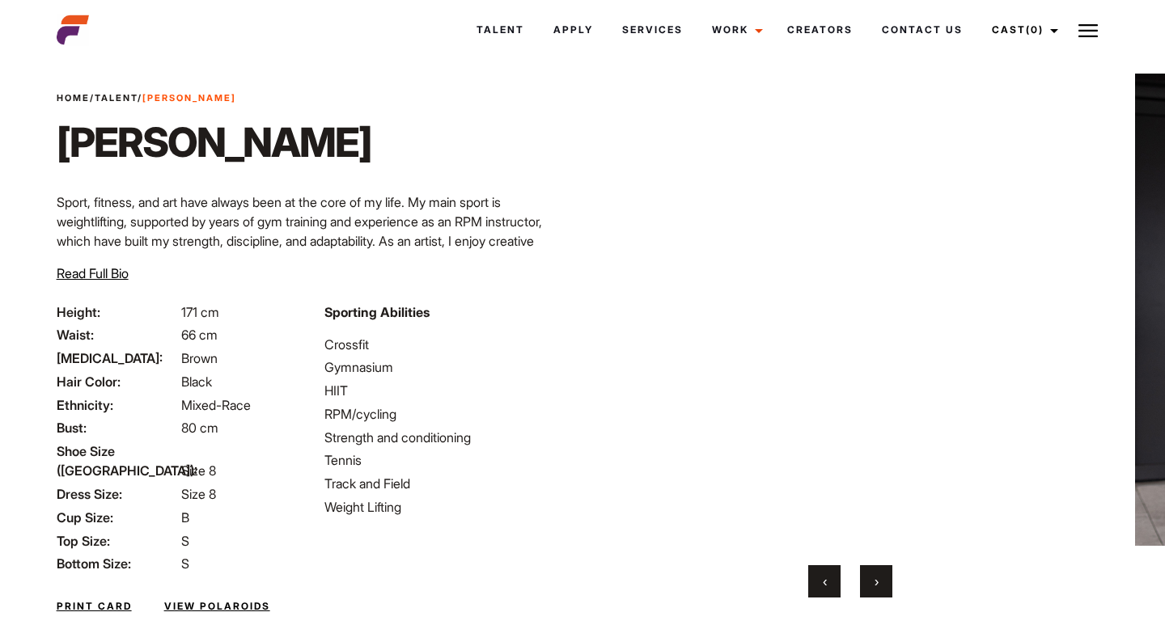
click at [867, 583] on button "›" at bounding box center [876, 581] width 32 height 32
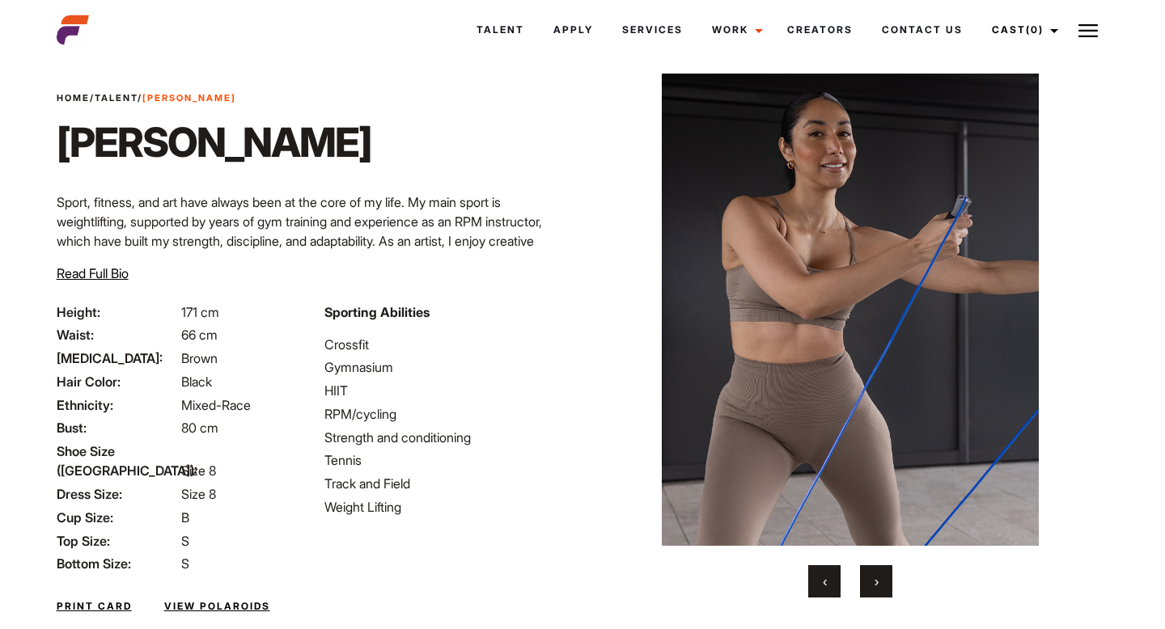
click at [867, 583] on button "›" at bounding box center [876, 581] width 32 height 32
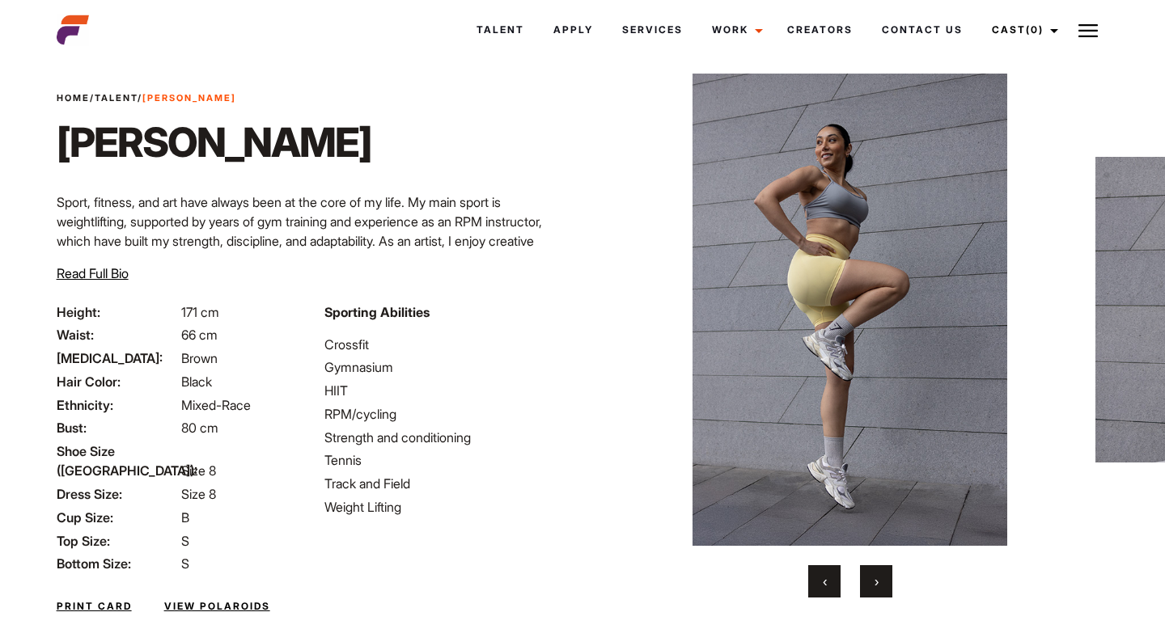
click at [867, 583] on button "›" at bounding box center [876, 581] width 32 height 32
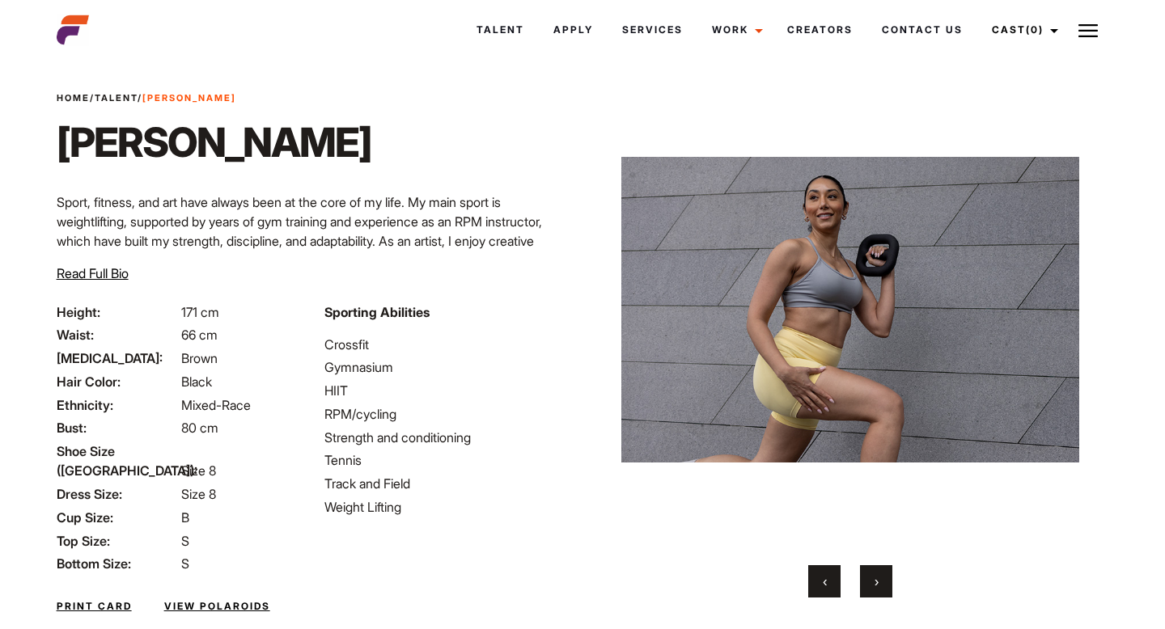
click at [867, 583] on button "›" at bounding box center [876, 581] width 32 height 32
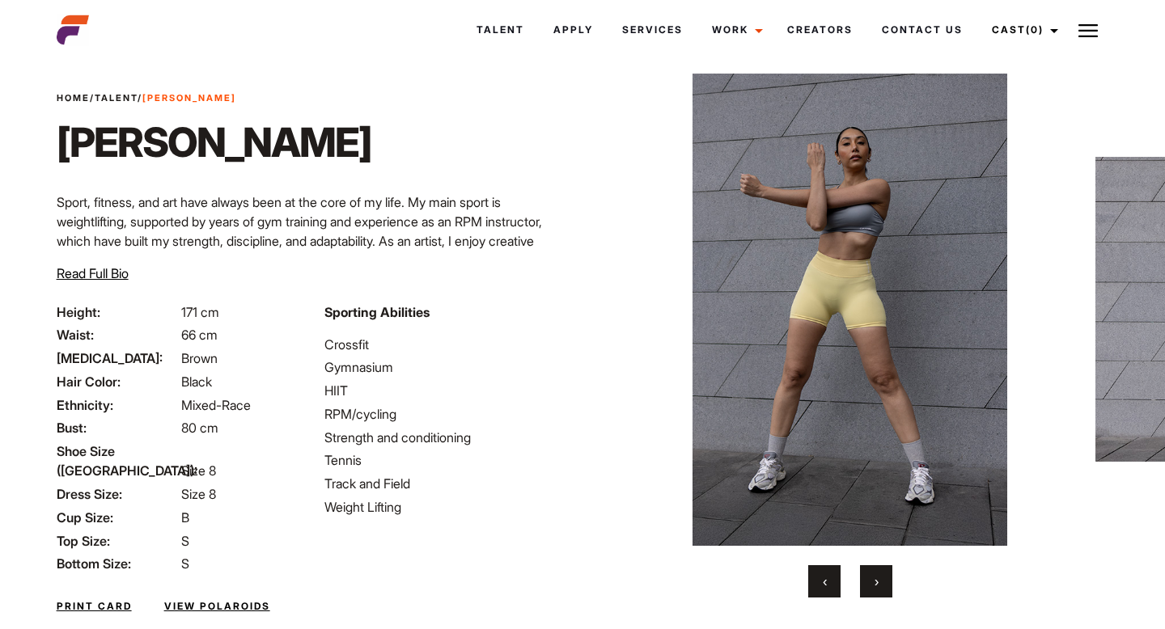
click at [868, 583] on button "›" at bounding box center [876, 581] width 32 height 32
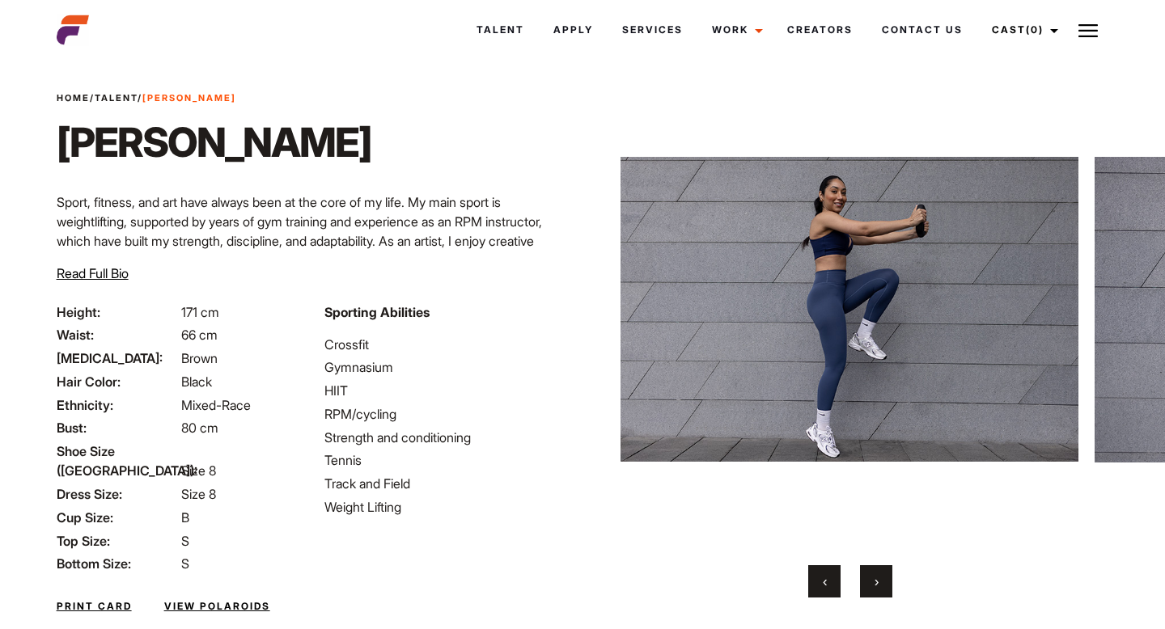
click at [868, 583] on button "›" at bounding box center [876, 581] width 32 height 32
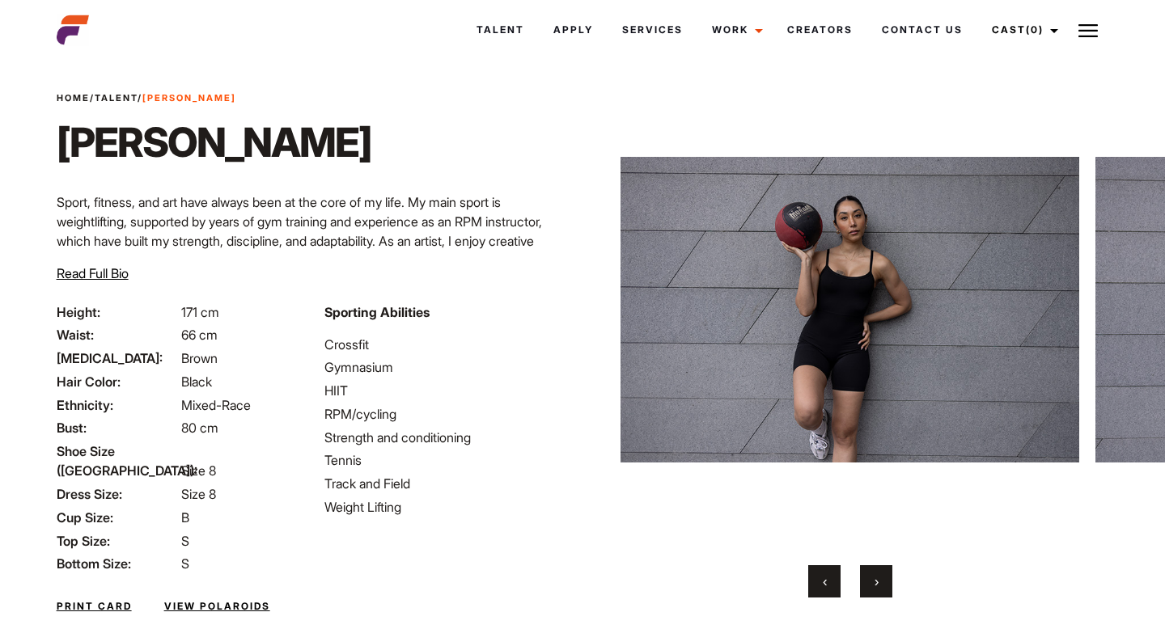
click at [868, 583] on button "›" at bounding box center [876, 581] width 32 height 32
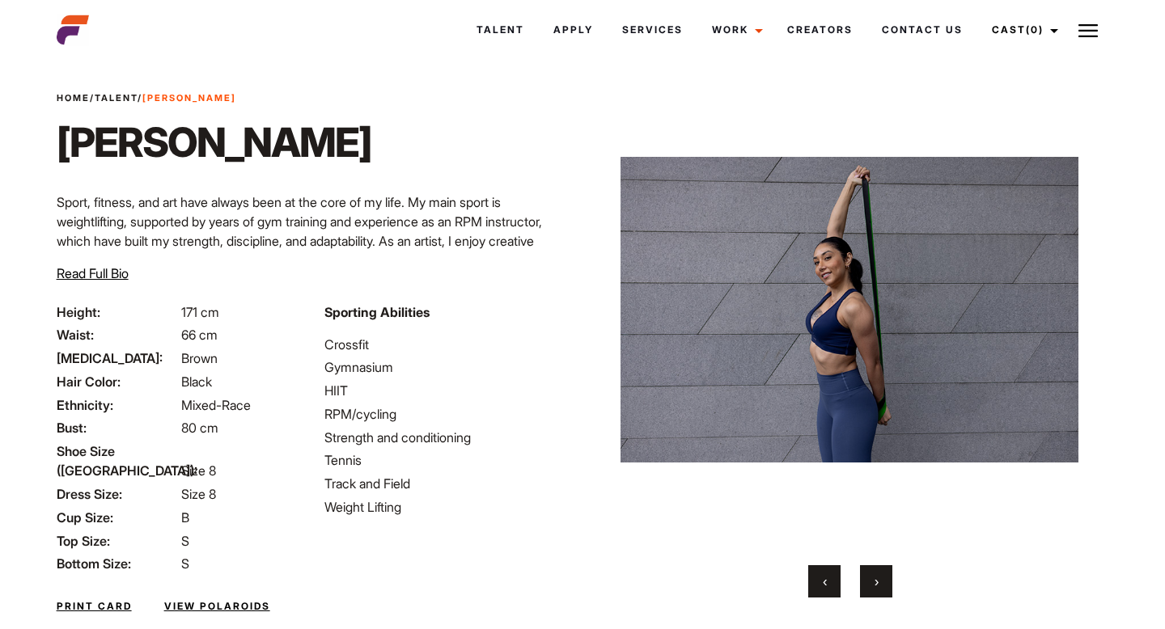
click at [868, 583] on button "›" at bounding box center [876, 581] width 32 height 32
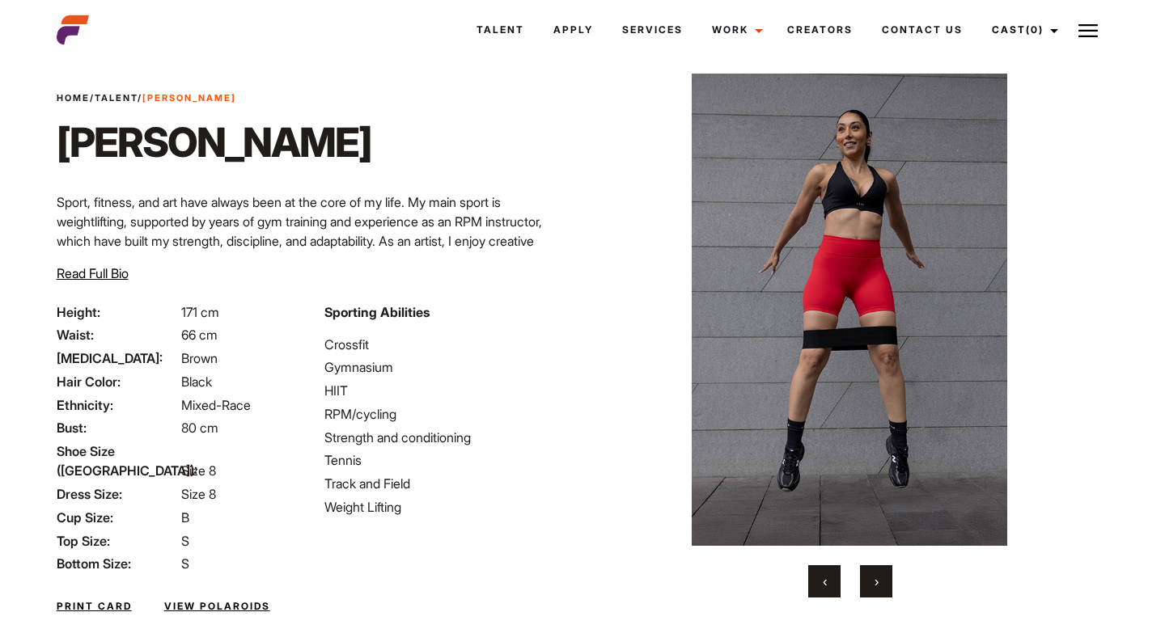
click at [868, 583] on button "›" at bounding box center [876, 581] width 32 height 32
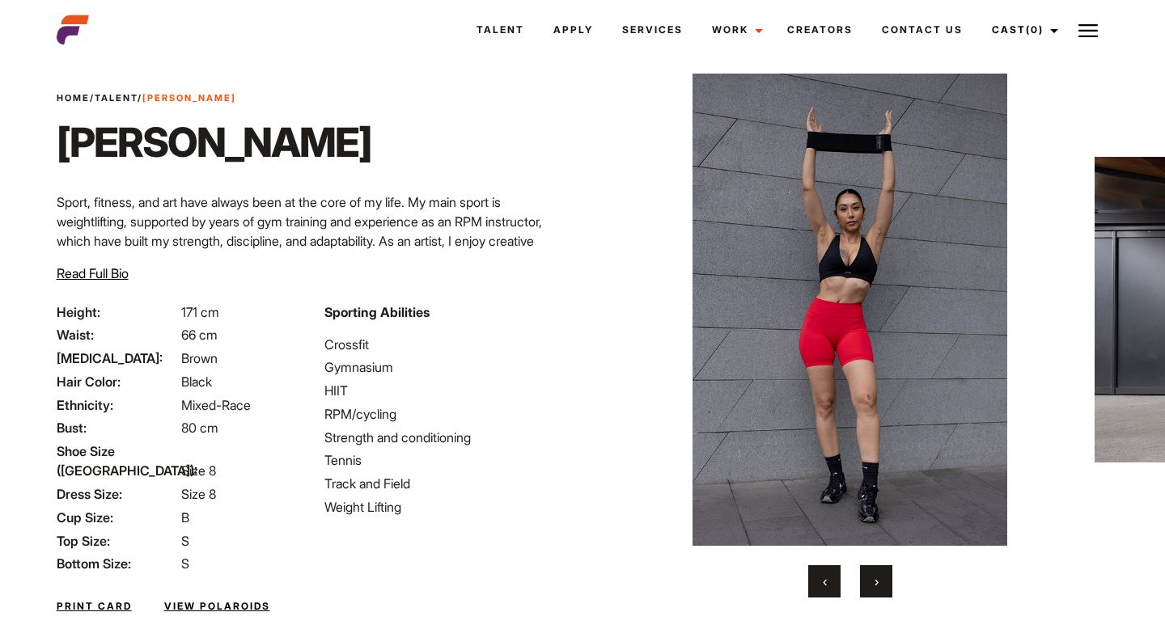
click at [867, 582] on button "›" at bounding box center [876, 581] width 32 height 32
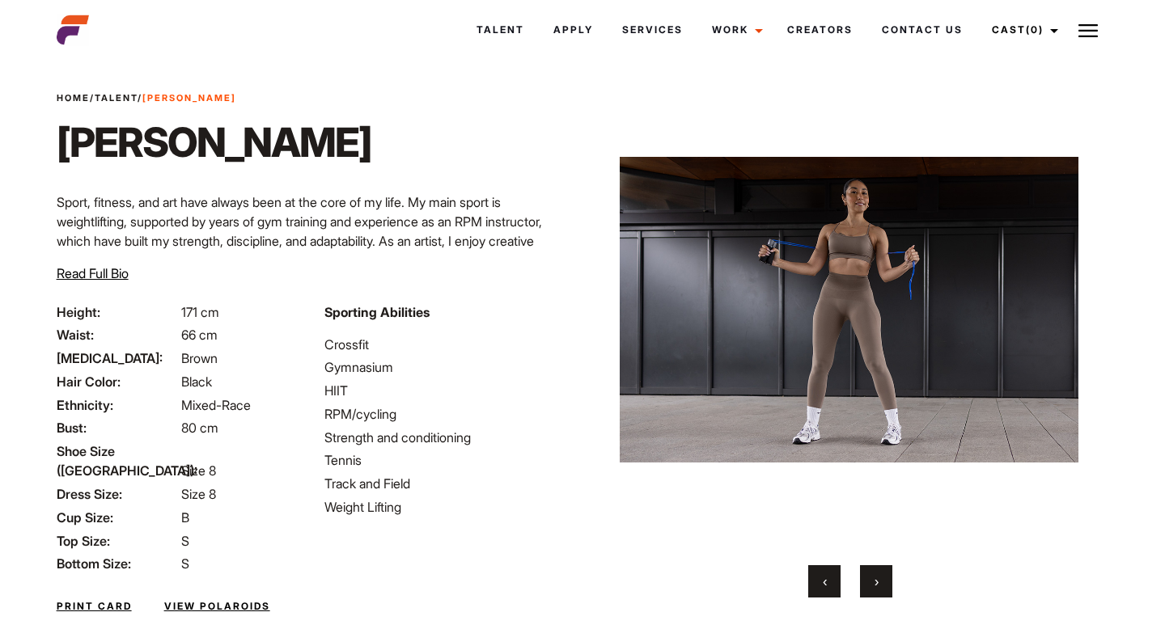
click at [827, 582] on button "‹" at bounding box center [824, 581] width 32 height 32
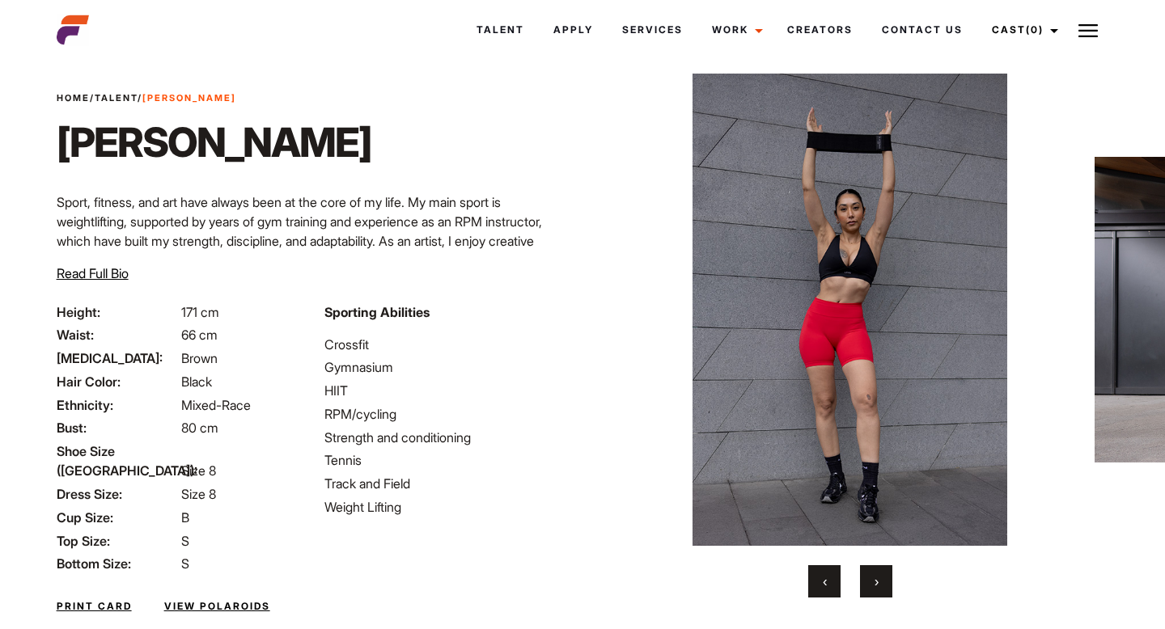
click at [872, 589] on button "›" at bounding box center [876, 581] width 32 height 32
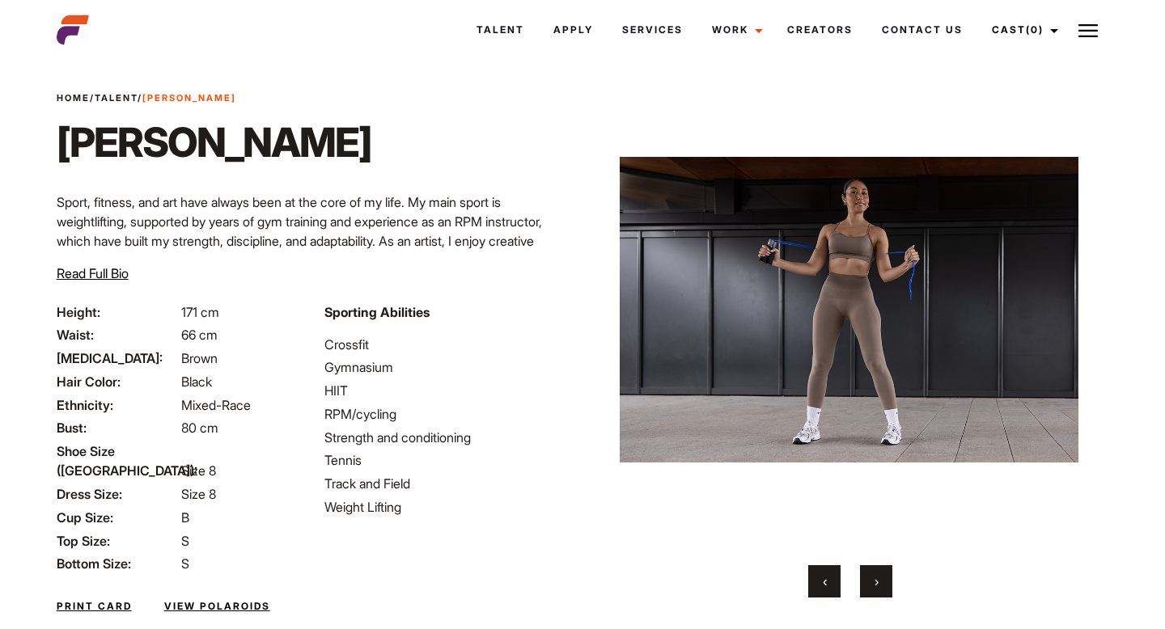
click at [872, 589] on button "›" at bounding box center [876, 581] width 32 height 32
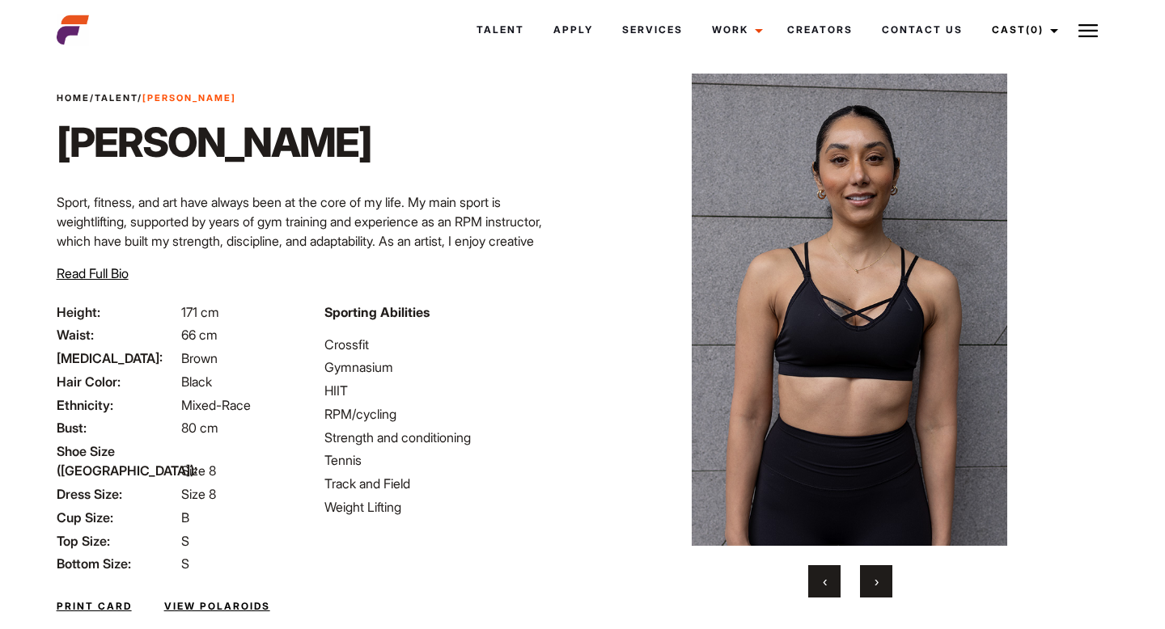
click at [872, 589] on button "›" at bounding box center [876, 581] width 32 height 32
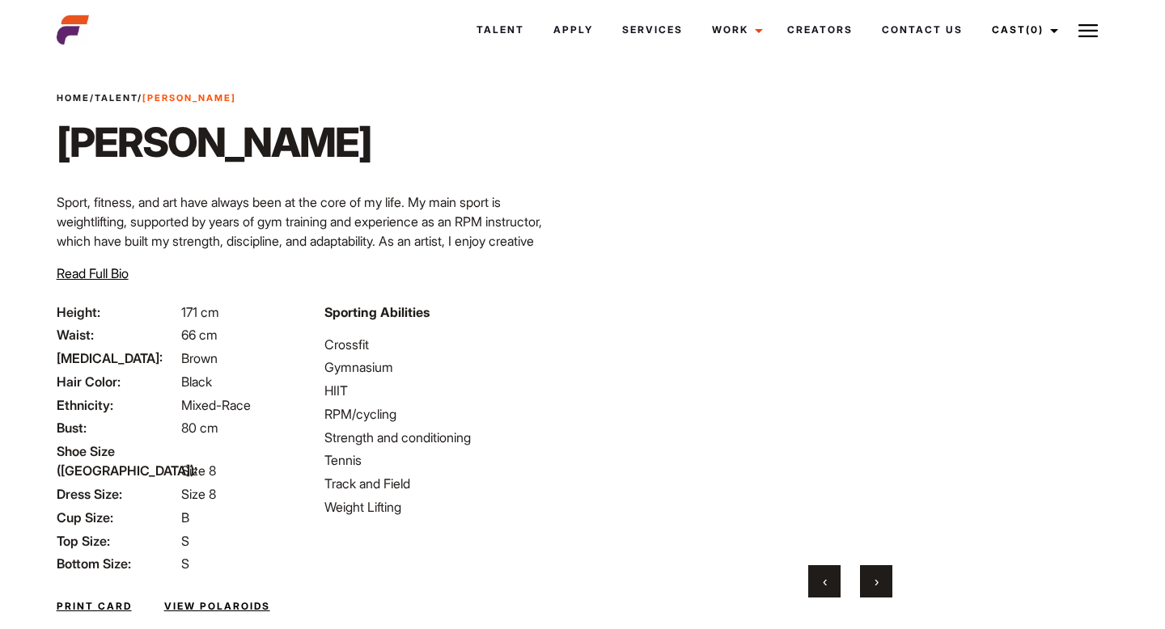
click at [872, 590] on button "›" at bounding box center [876, 581] width 32 height 32
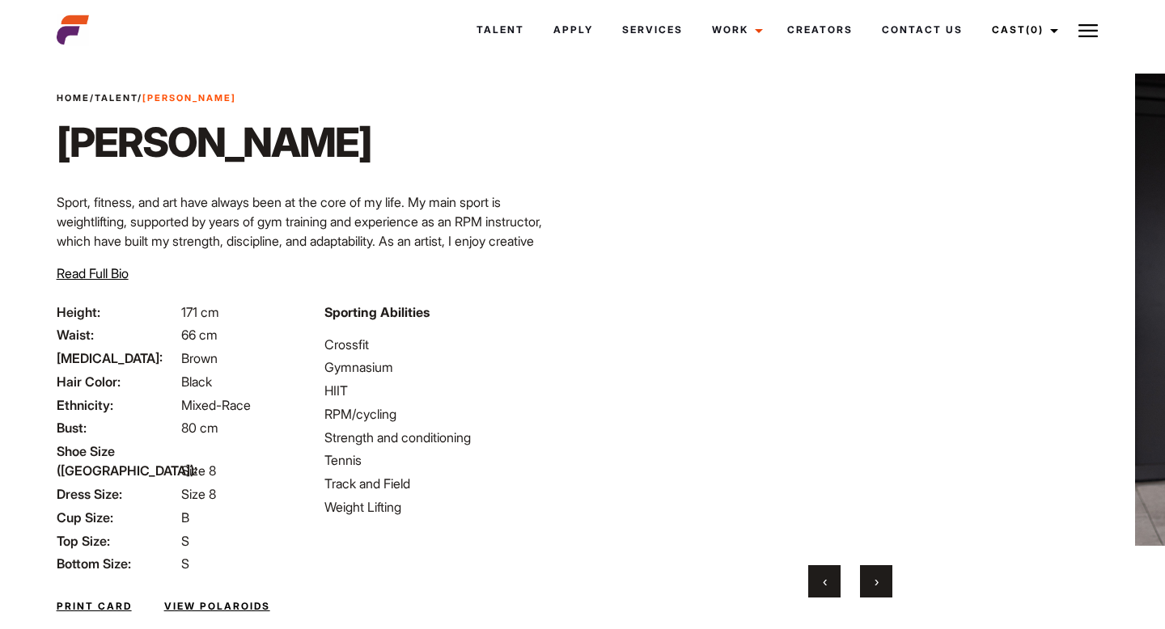
click at [872, 590] on button "›" at bounding box center [876, 581] width 32 height 32
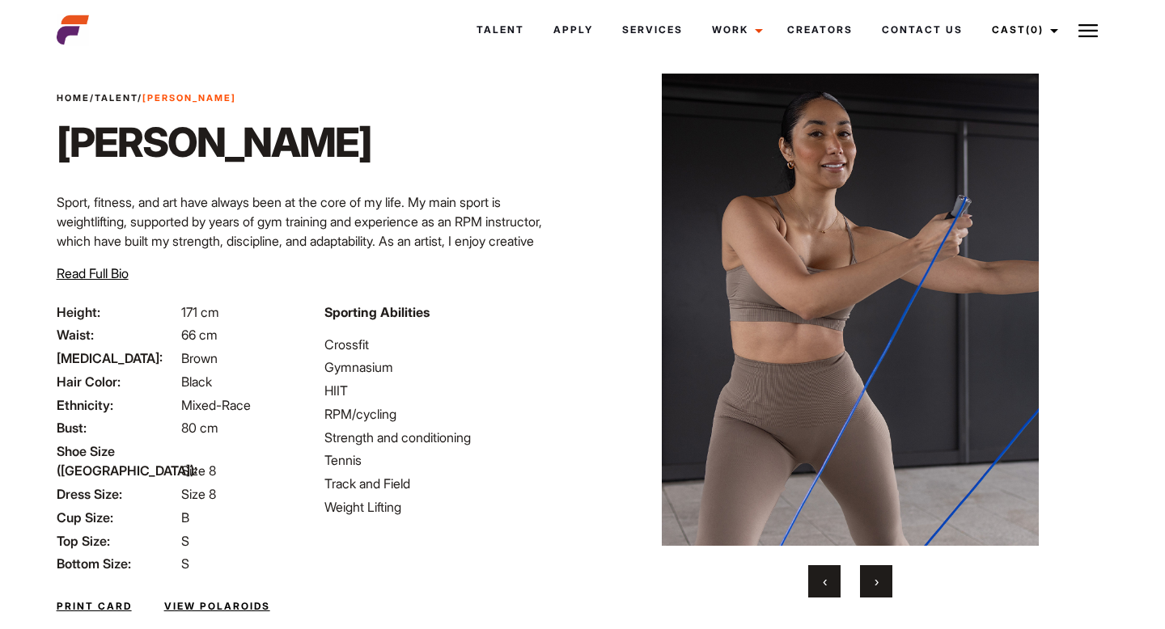
click at [872, 590] on button "›" at bounding box center [876, 581] width 32 height 32
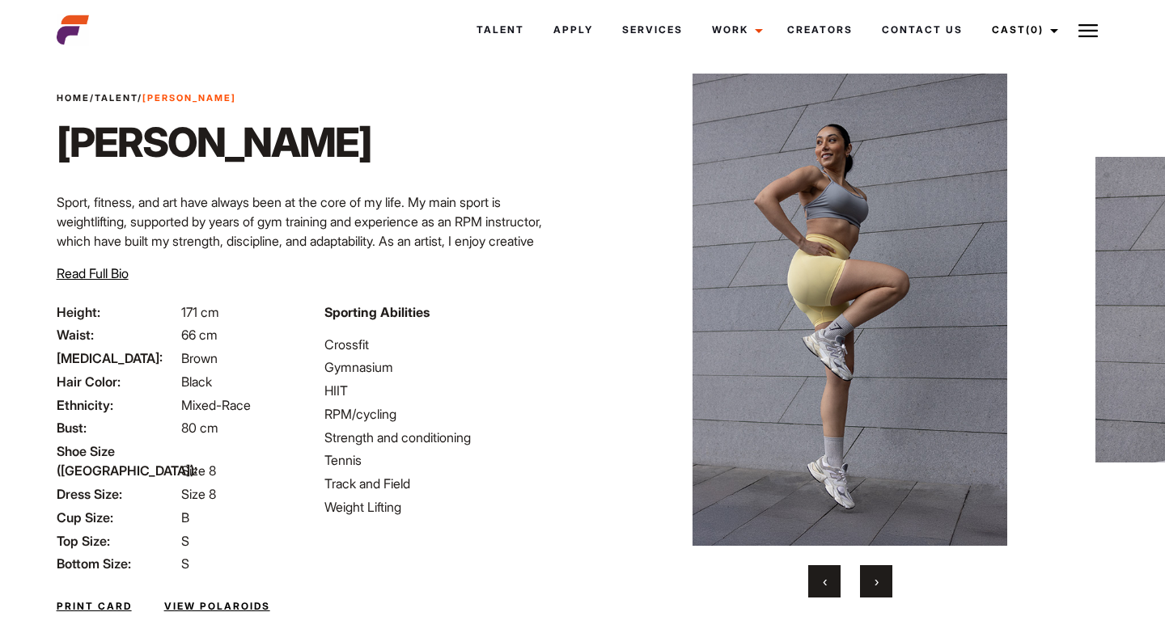
click at [872, 590] on button "›" at bounding box center [876, 581] width 32 height 32
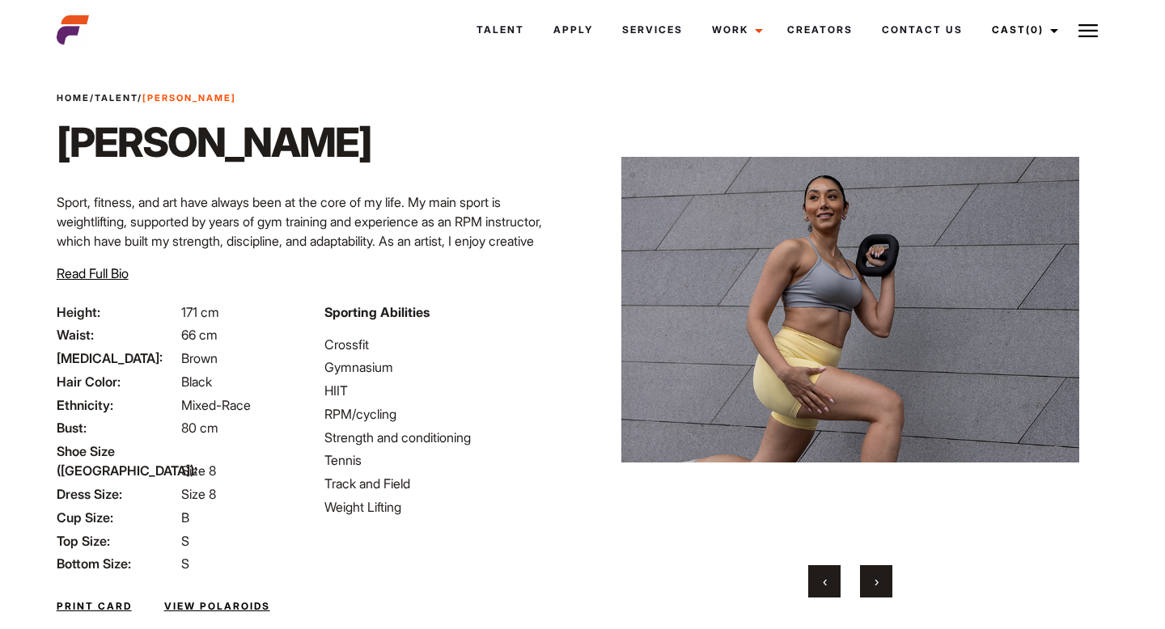
click at [872, 590] on button "›" at bounding box center [876, 581] width 32 height 32
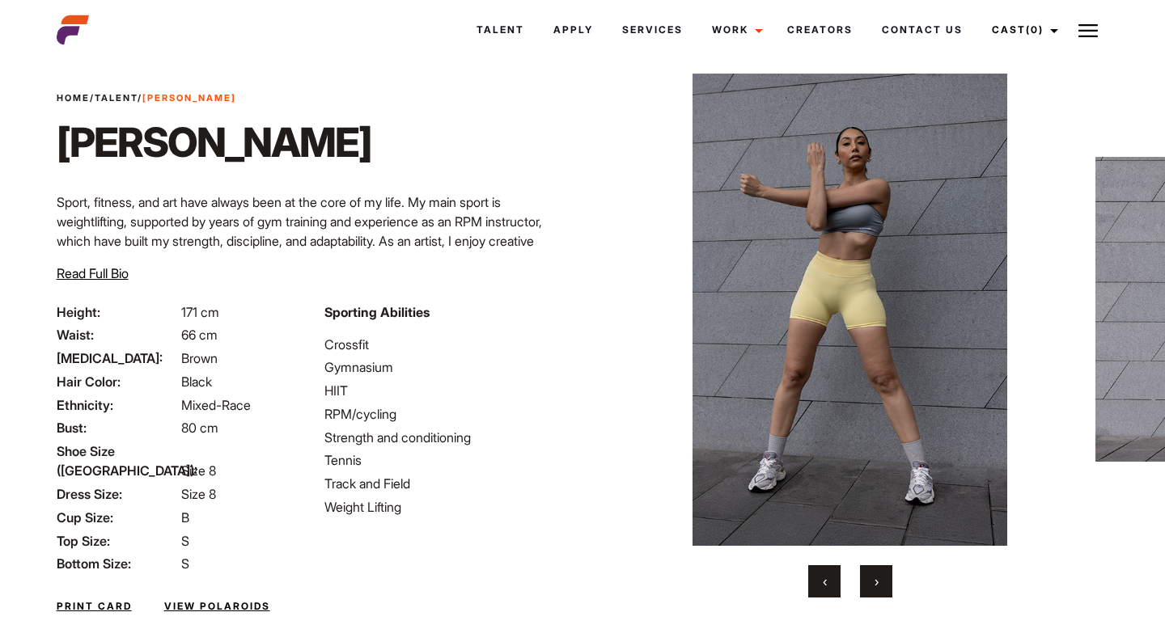
click at [872, 590] on button "›" at bounding box center [876, 581] width 32 height 32
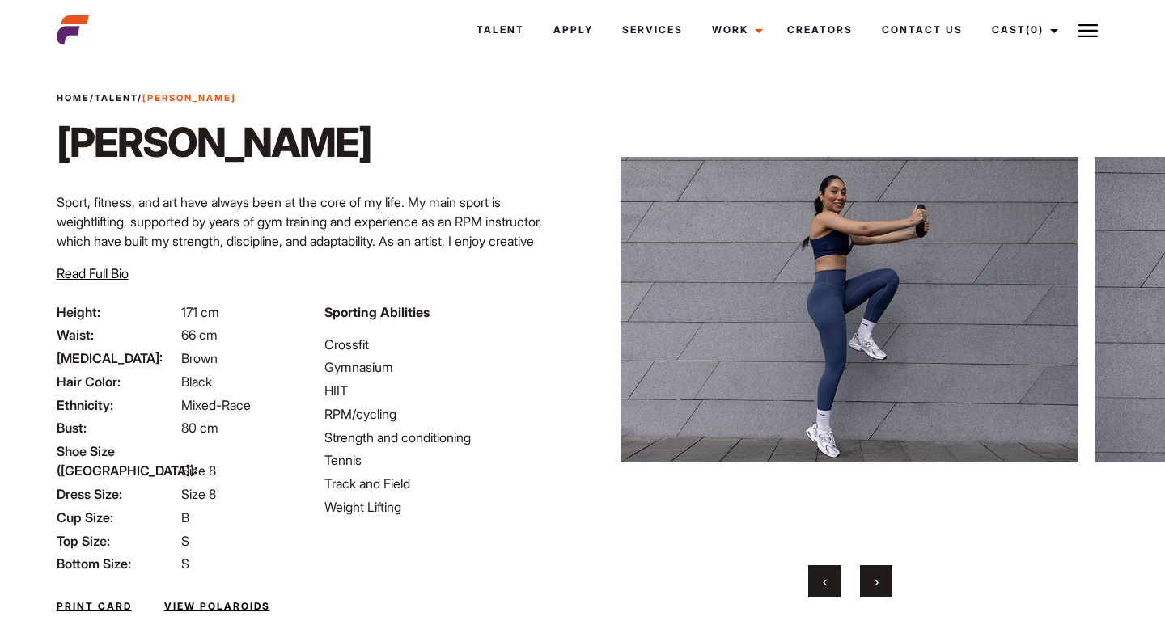
click at [872, 590] on button "›" at bounding box center [876, 581] width 32 height 32
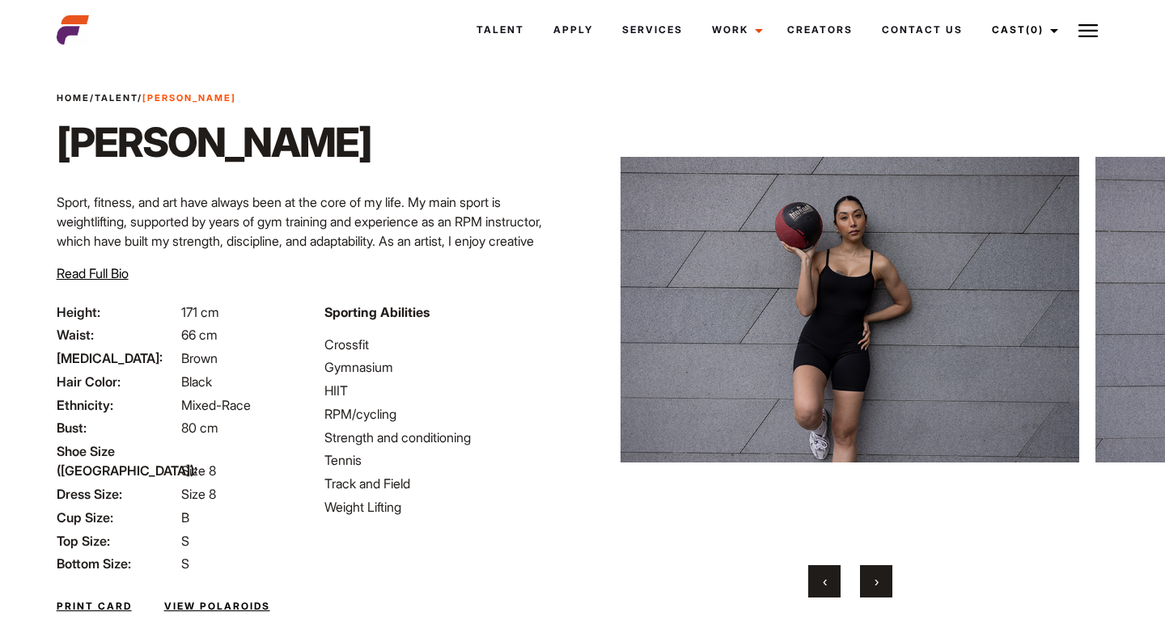
click at [872, 590] on button "›" at bounding box center [876, 581] width 32 height 32
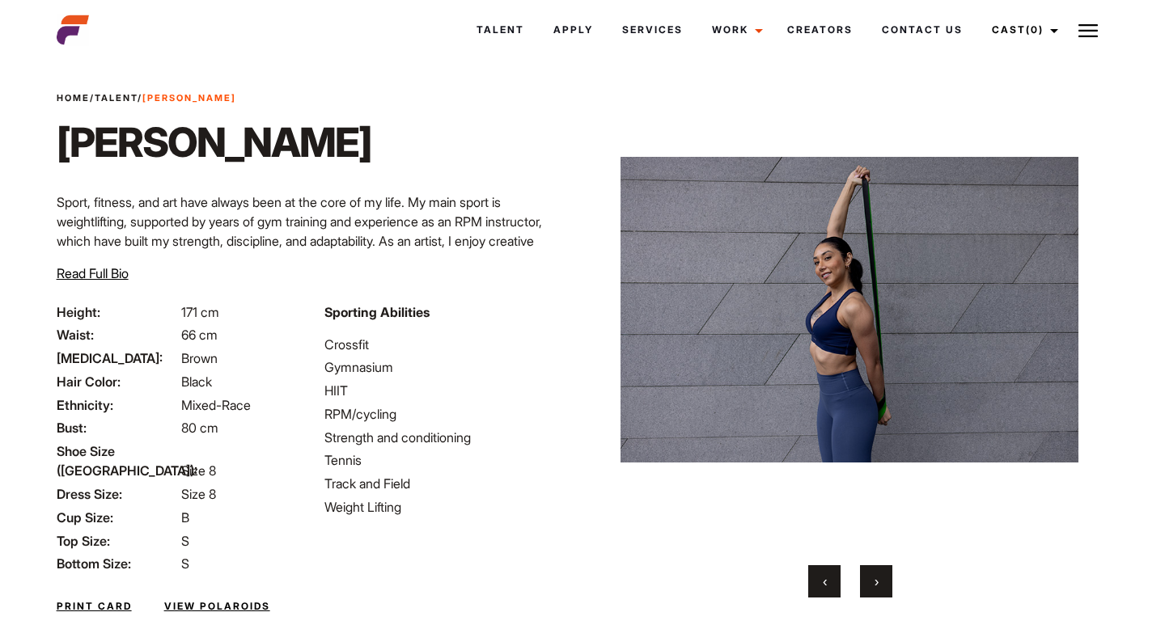
click at [872, 590] on button "›" at bounding box center [876, 581] width 32 height 32
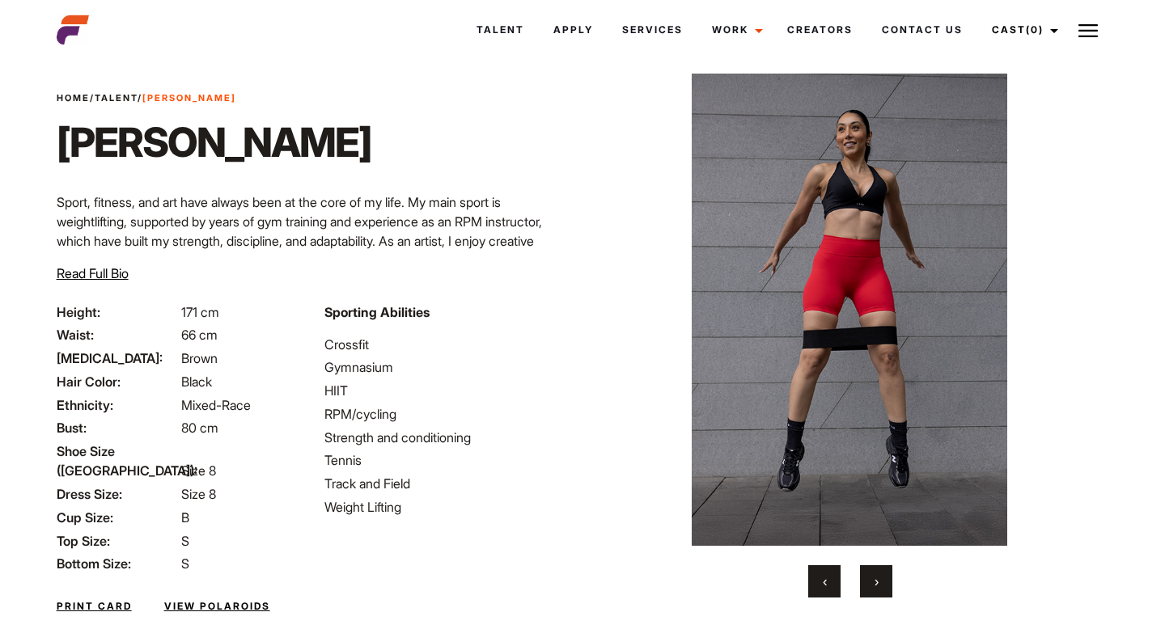
click at [824, 583] on span "‹" at bounding box center [825, 582] width 4 height 16
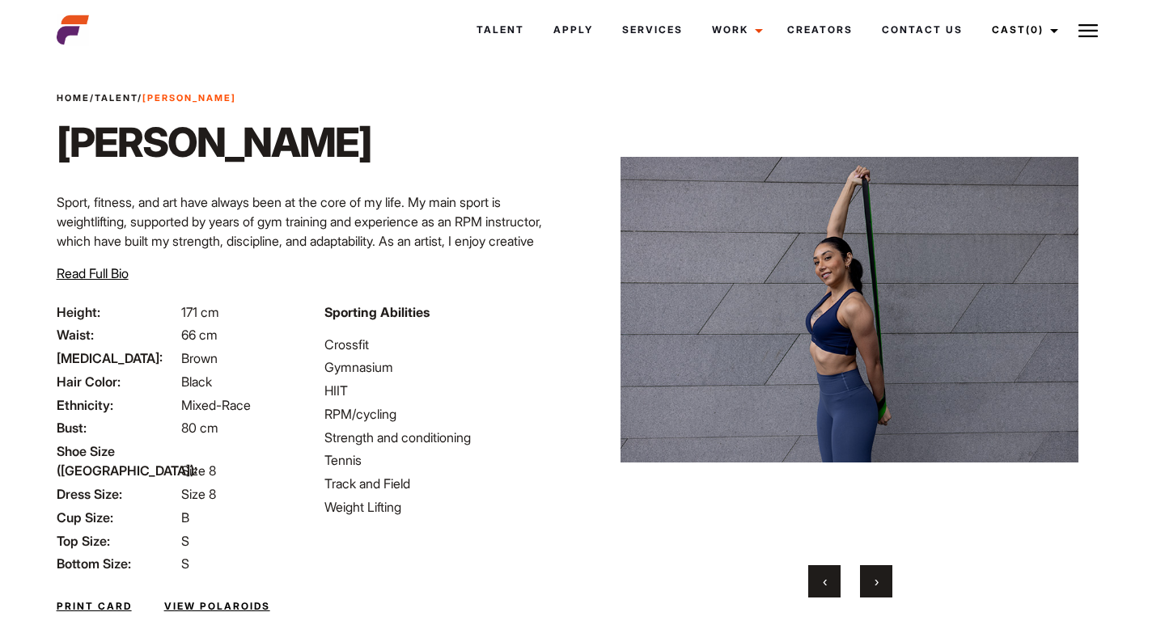
click at [874, 569] on button "›" at bounding box center [876, 581] width 32 height 32
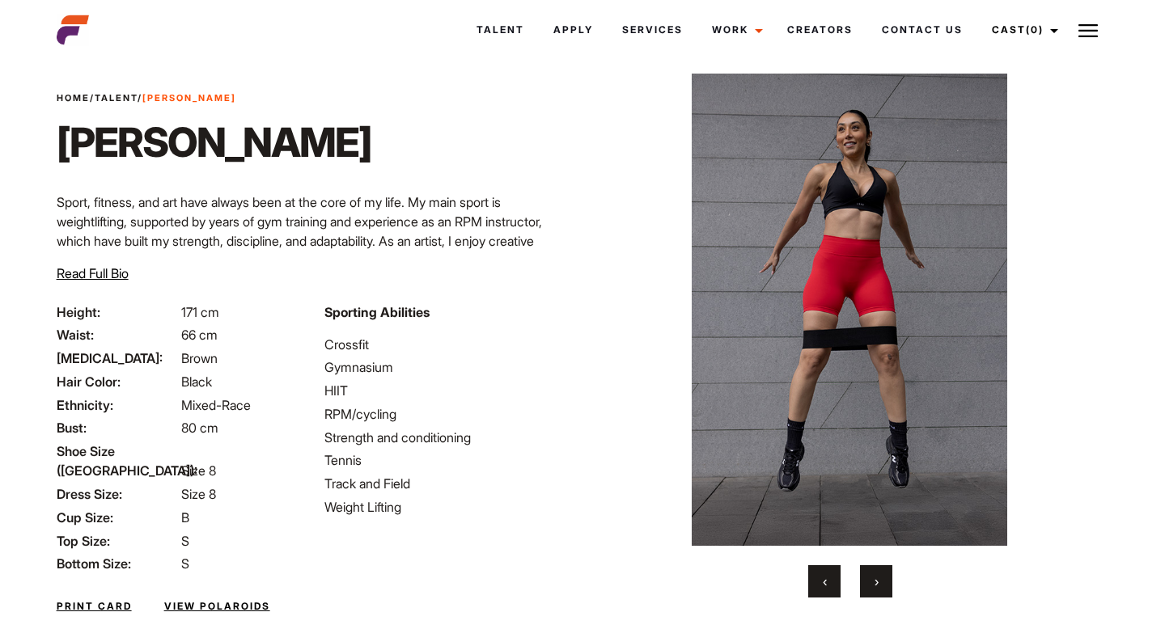
click at [874, 569] on button "›" at bounding box center [876, 581] width 32 height 32
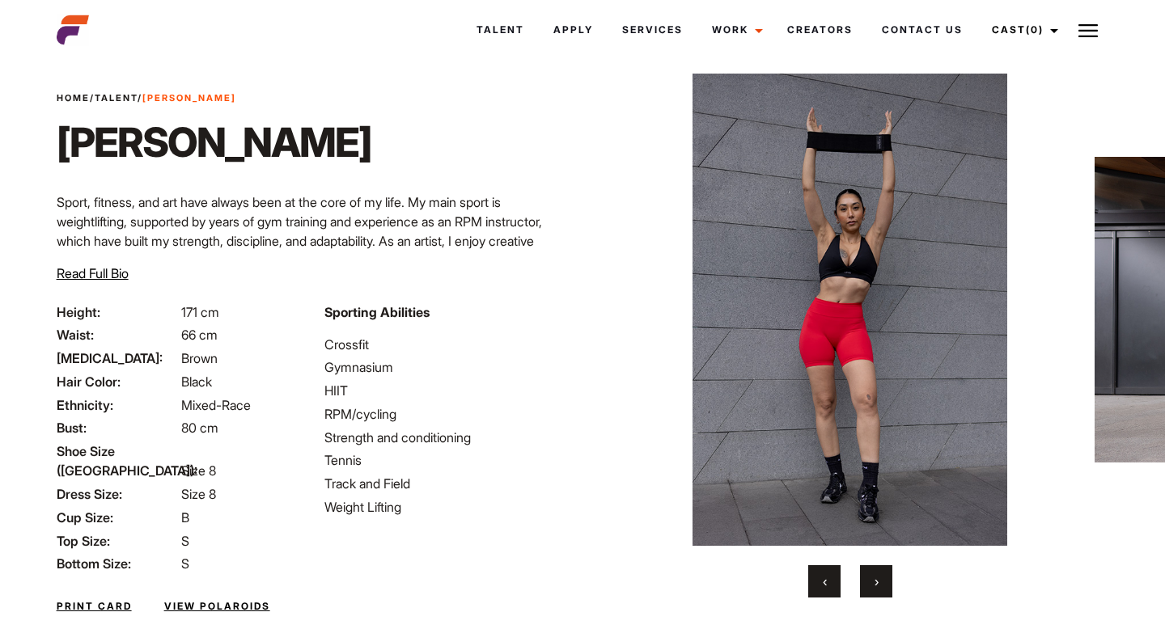
click at [875, 570] on button "›" at bounding box center [876, 581] width 32 height 32
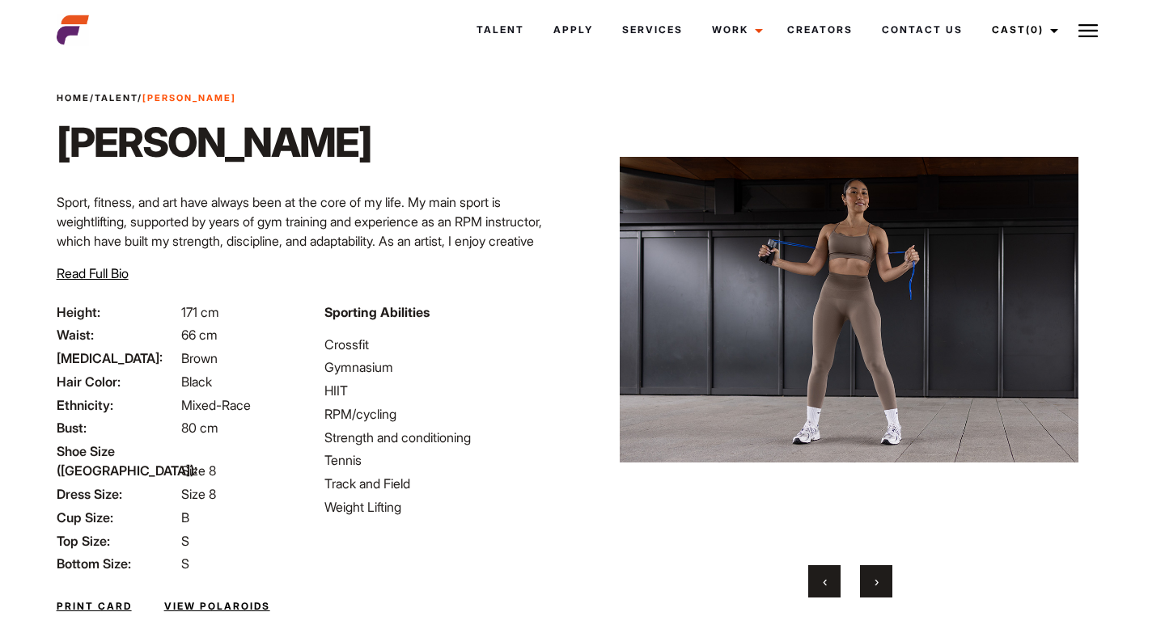
click at [875, 570] on button "›" at bounding box center [876, 581] width 32 height 32
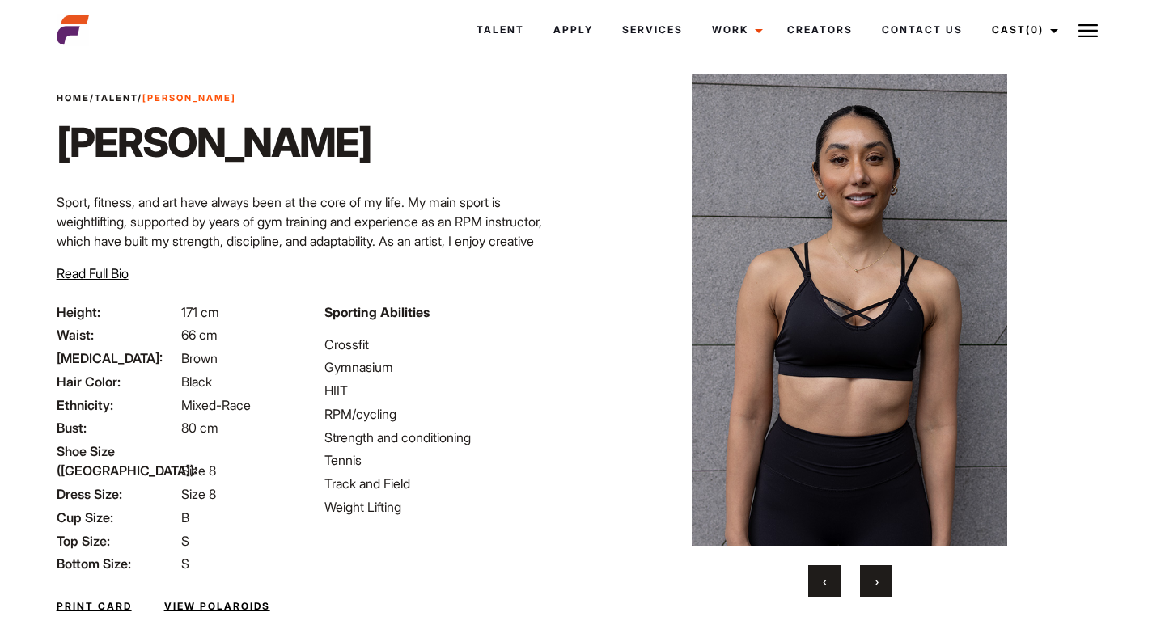
click at [876, 570] on button "›" at bounding box center [876, 581] width 32 height 32
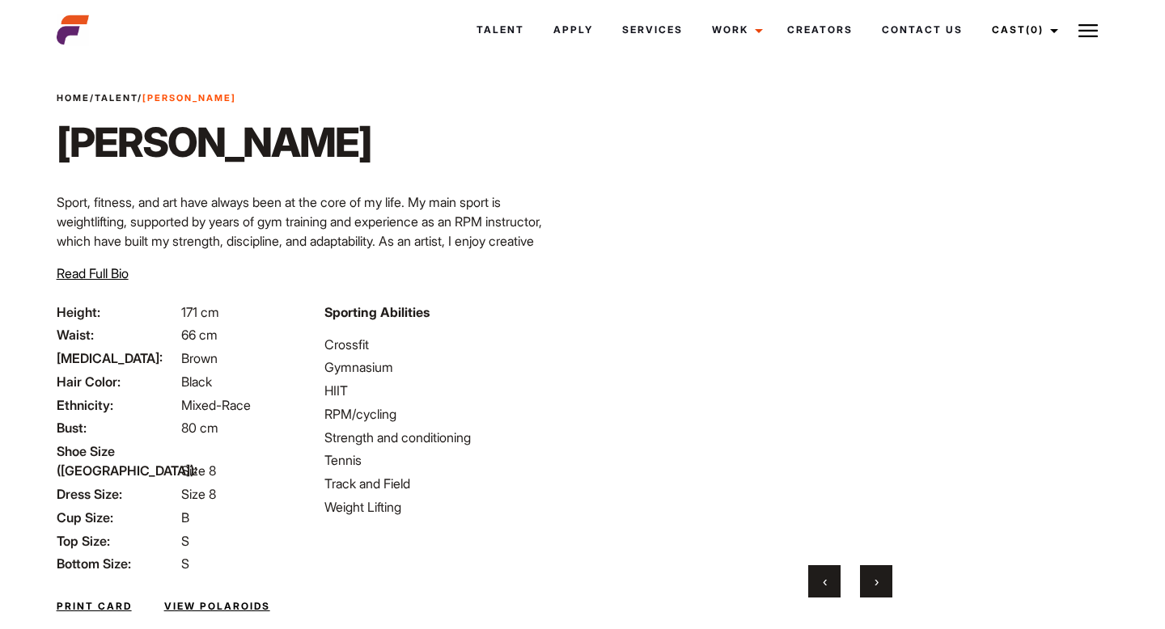
click at [826, 569] on button "‹" at bounding box center [824, 581] width 32 height 32
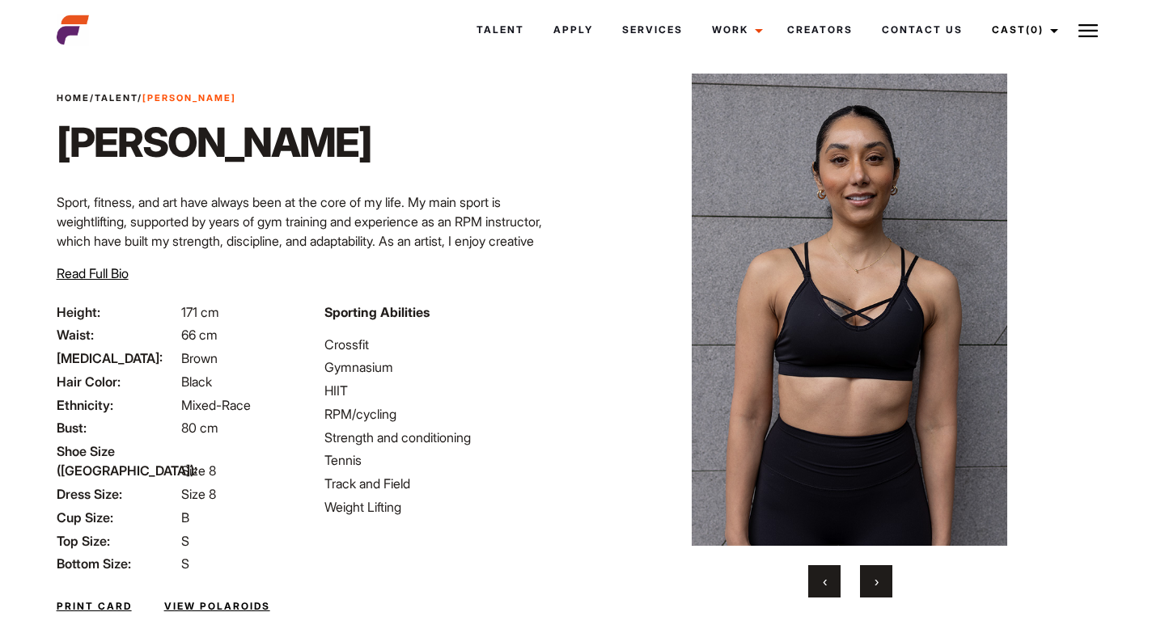
click at [866, 578] on button "›" at bounding box center [876, 581] width 32 height 32
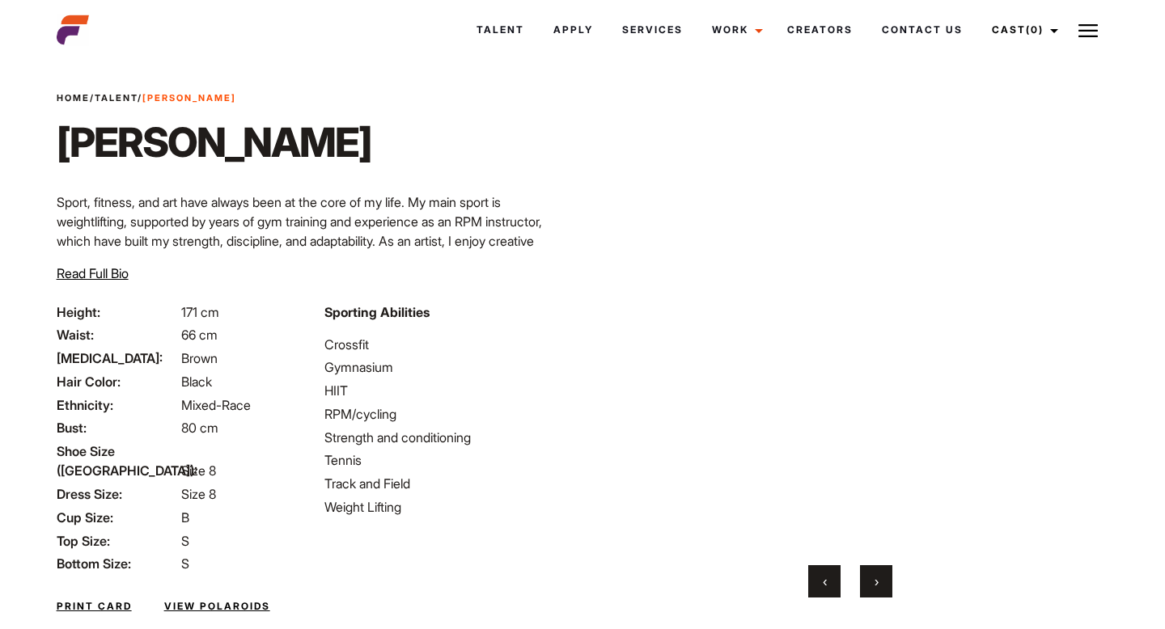
click at [866, 578] on button "›" at bounding box center [876, 581] width 32 height 32
click at [823, 583] on span "‹" at bounding box center [825, 582] width 4 height 16
click at [869, 578] on button "›" at bounding box center [876, 581] width 32 height 32
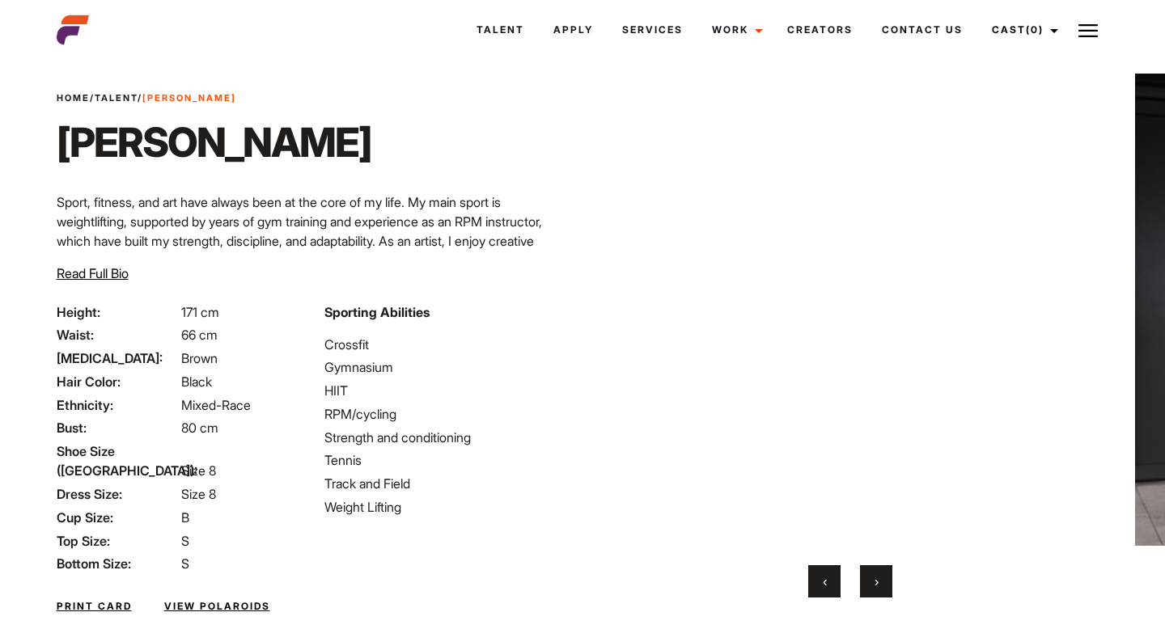
click at [869, 578] on button "›" at bounding box center [876, 581] width 32 height 32
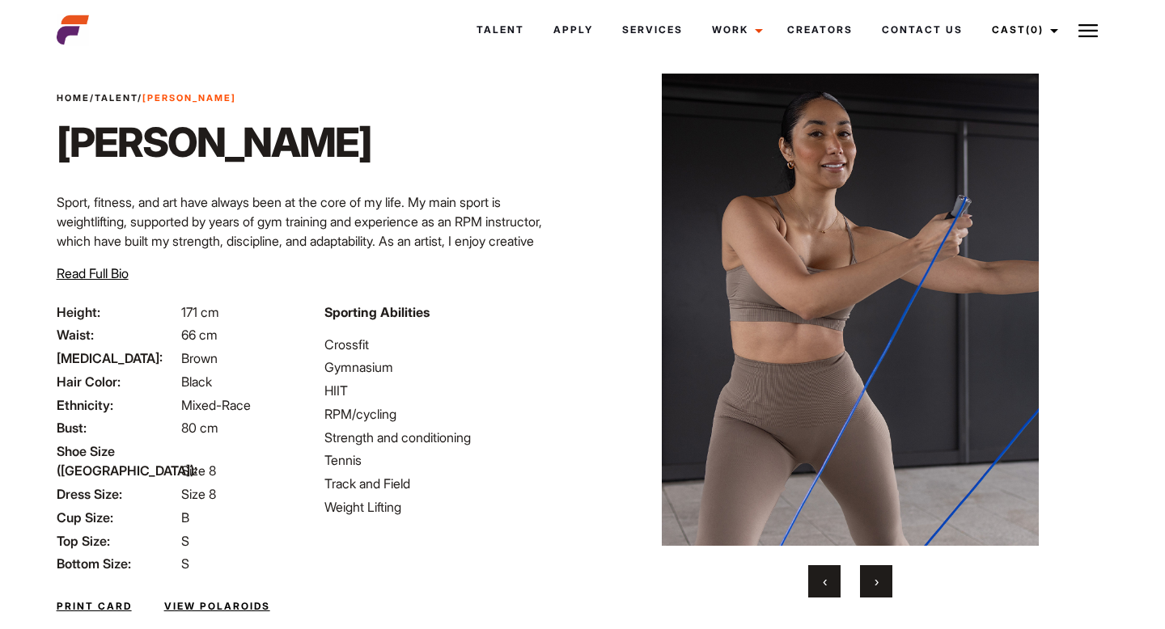
click at [828, 580] on button "‹" at bounding box center [824, 581] width 32 height 32
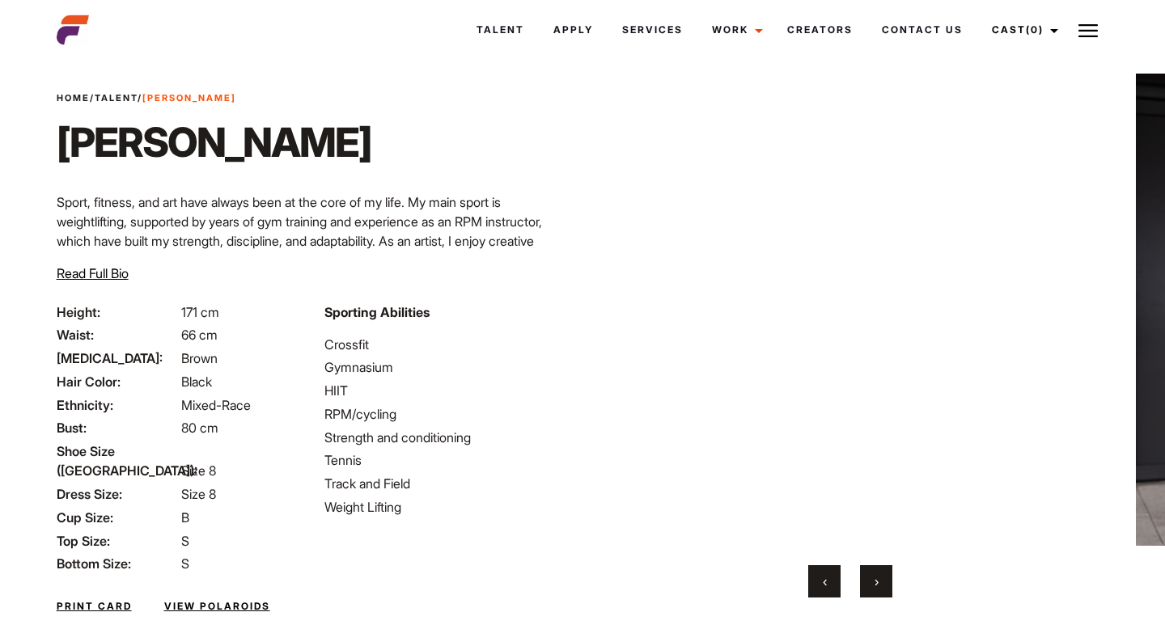
click at [828, 580] on button "‹" at bounding box center [824, 581] width 32 height 32
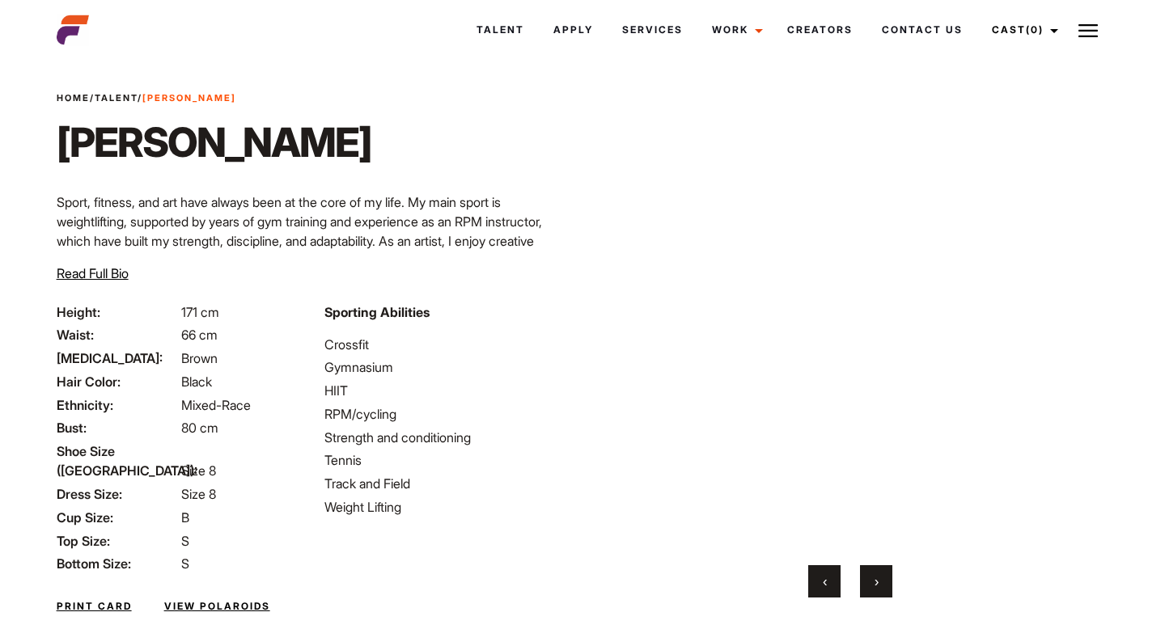
click at [828, 580] on button "‹" at bounding box center [824, 581] width 32 height 32
click at [874, 581] on span "›" at bounding box center [876, 582] width 4 height 16
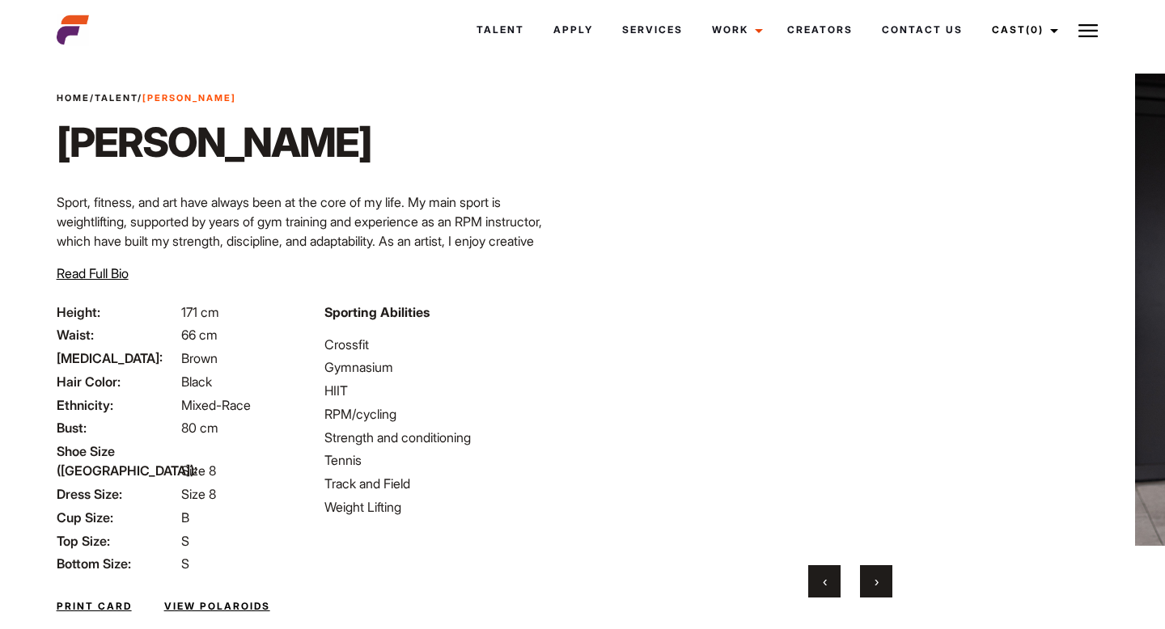
click at [828, 581] on button "‹" at bounding box center [824, 581] width 32 height 32
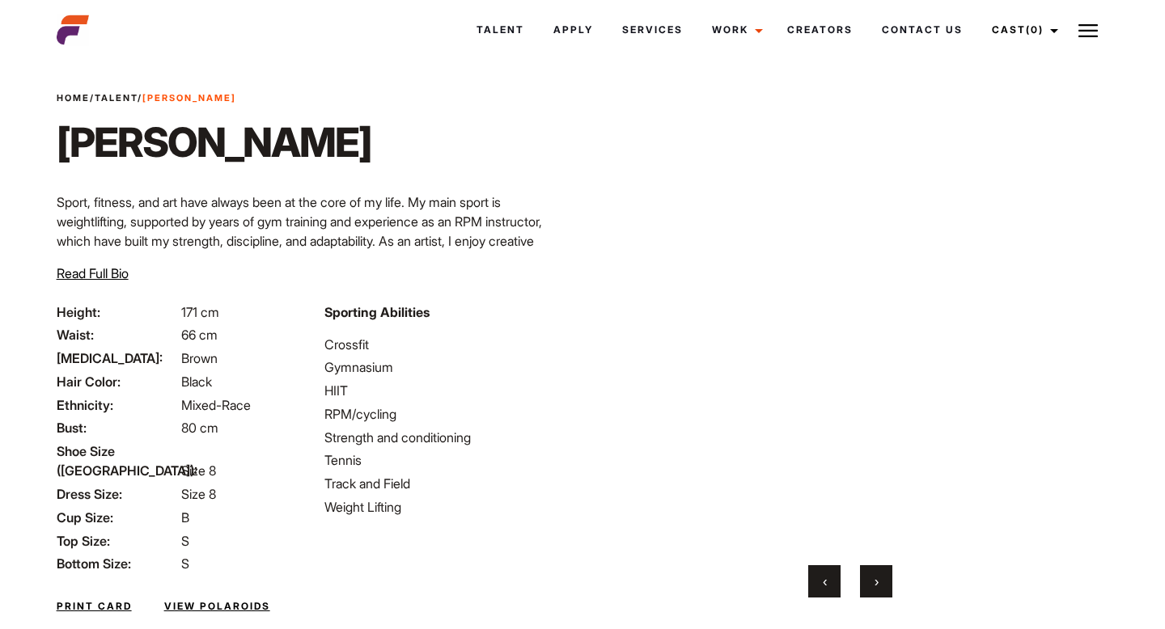
click at [828, 581] on button "‹" at bounding box center [824, 581] width 32 height 32
click at [872, 586] on button "›" at bounding box center [876, 581] width 32 height 32
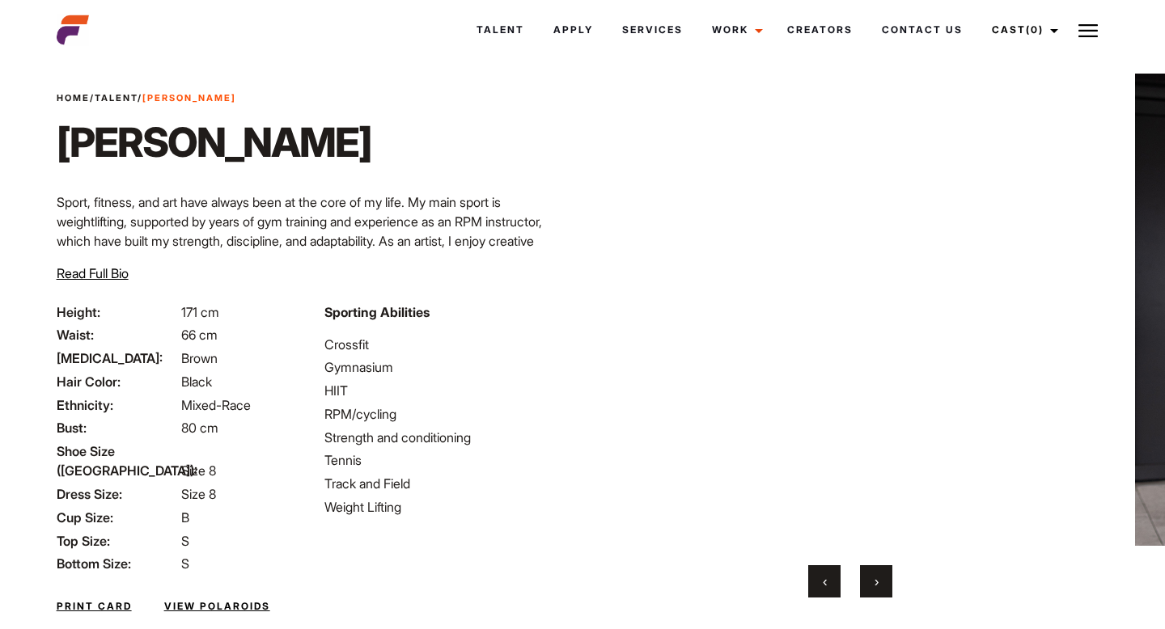
click at [872, 586] on button "›" at bounding box center [876, 581] width 32 height 32
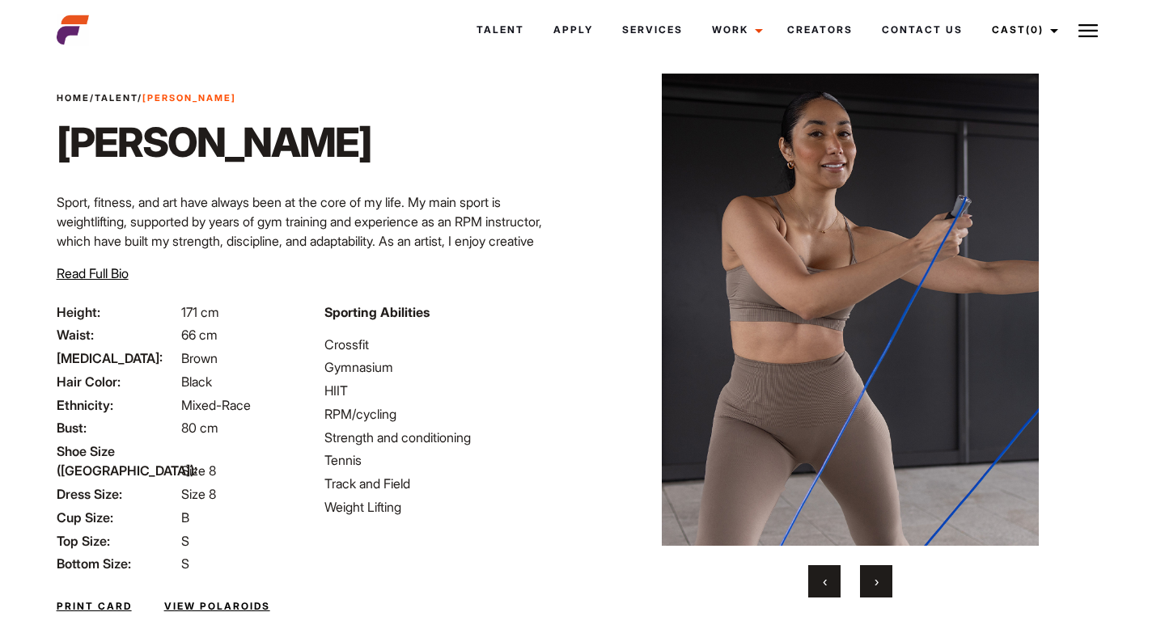
click at [874, 587] on span "›" at bounding box center [876, 582] width 4 height 16
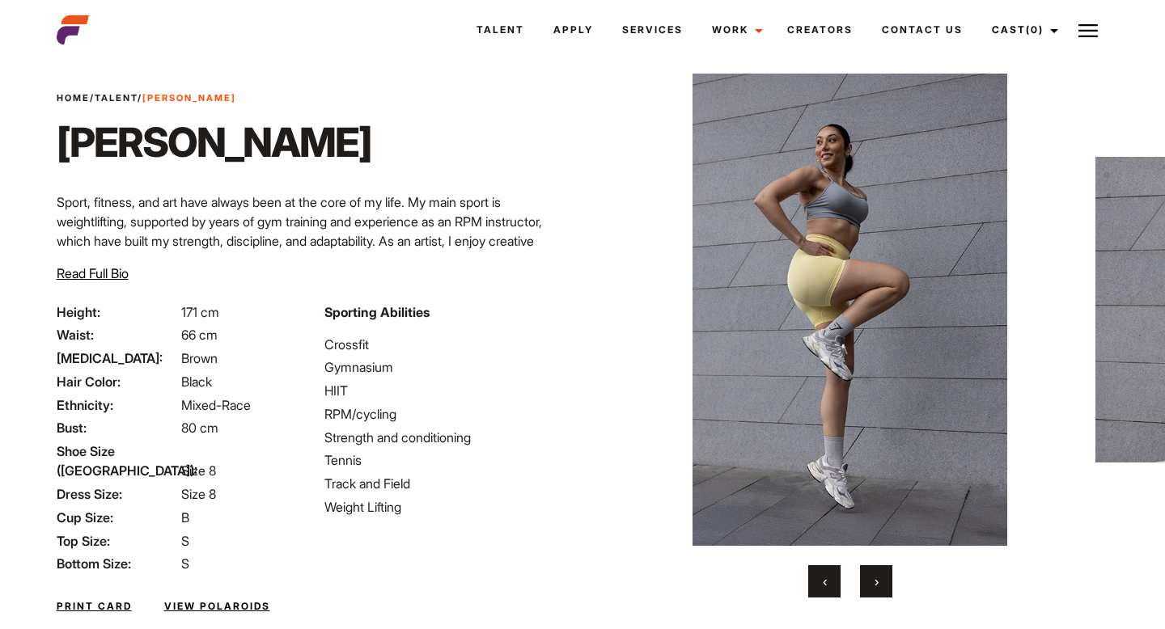
click at [874, 587] on span "›" at bounding box center [876, 582] width 4 height 16
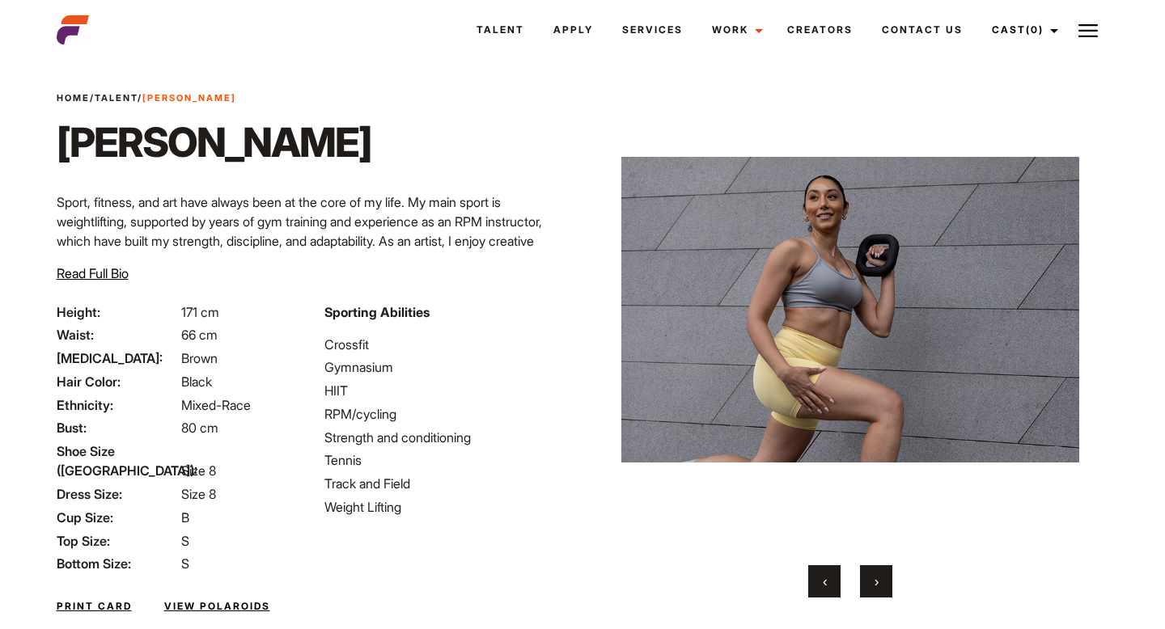
click at [874, 587] on span "›" at bounding box center [876, 582] width 4 height 16
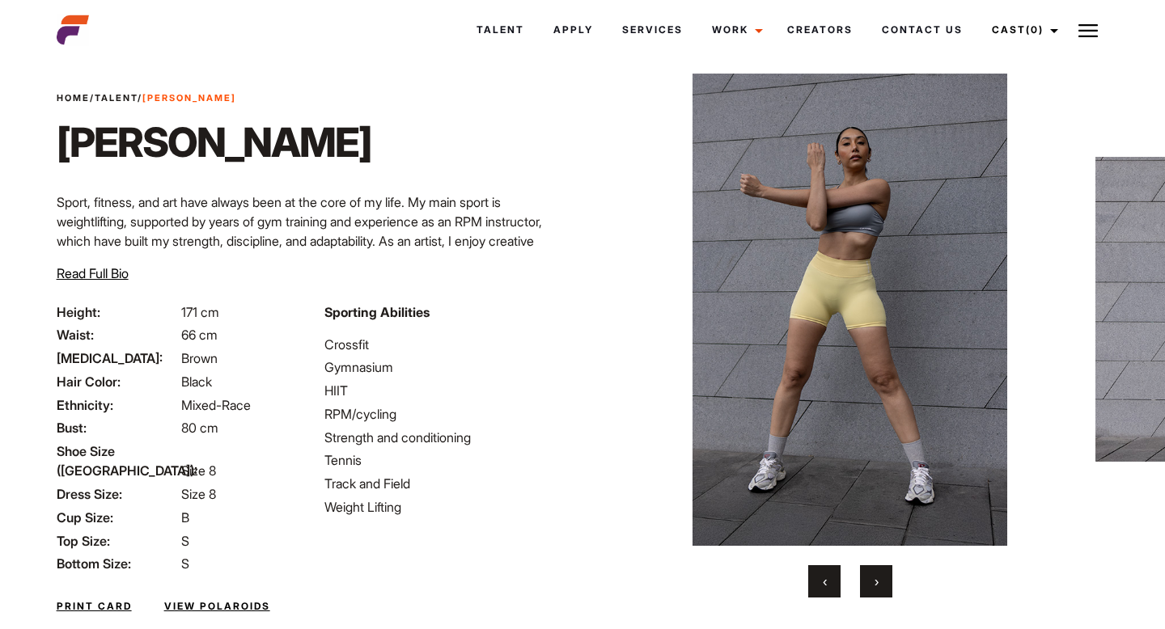
click at [811, 576] on button "‹" at bounding box center [824, 581] width 32 height 32
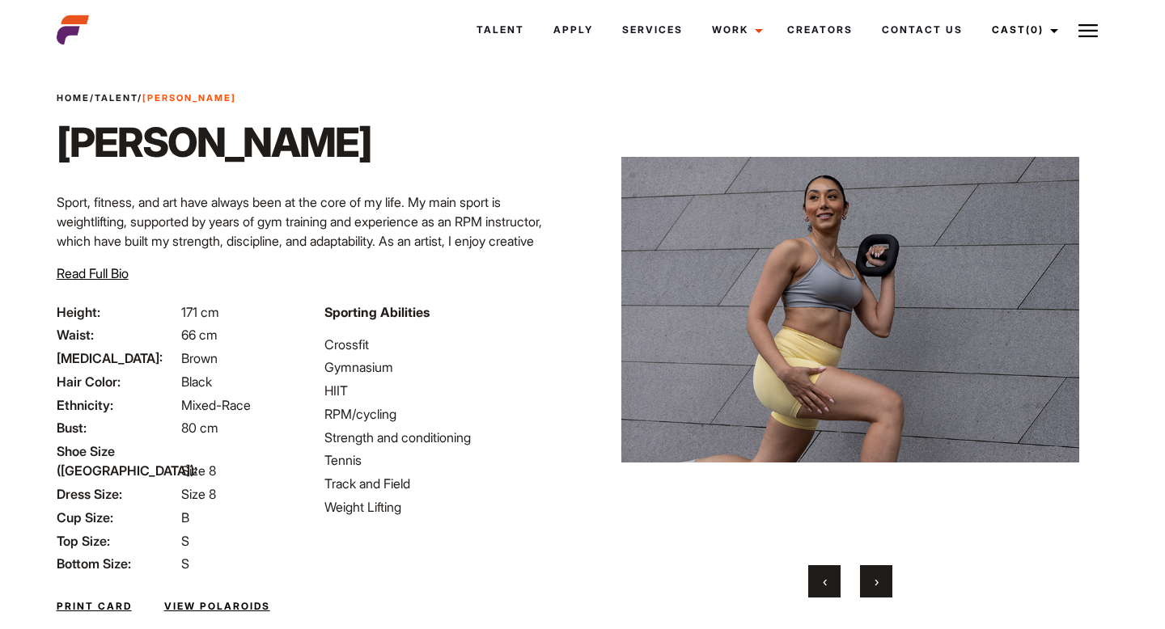
click at [877, 582] on span "›" at bounding box center [876, 582] width 4 height 16
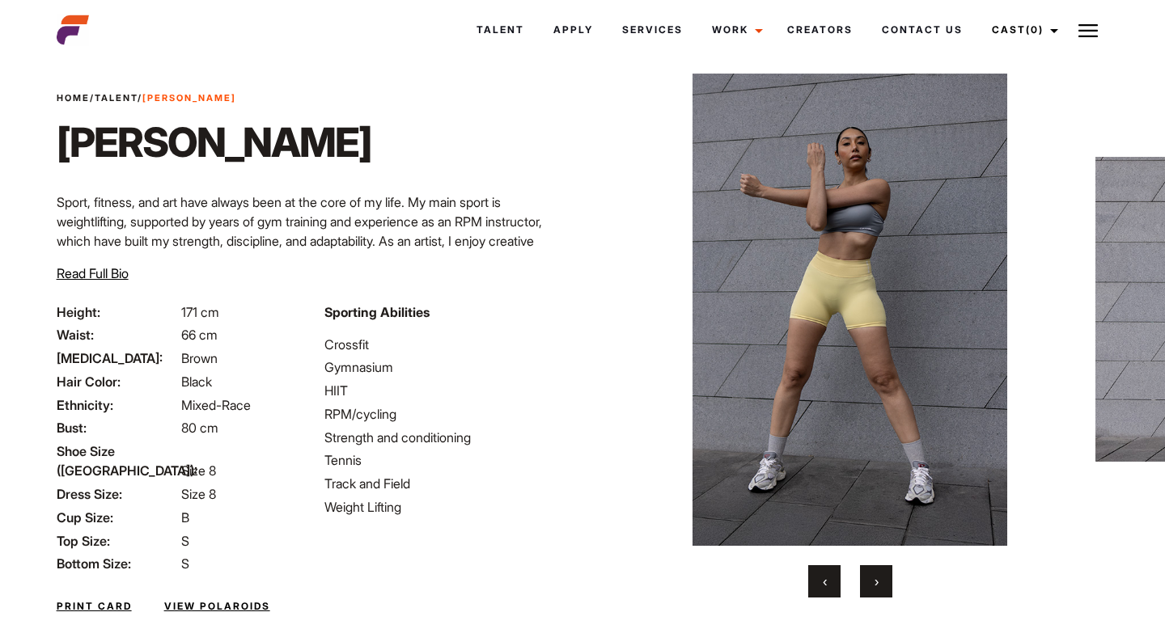
click at [877, 582] on span "›" at bounding box center [876, 582] width 4 height 16
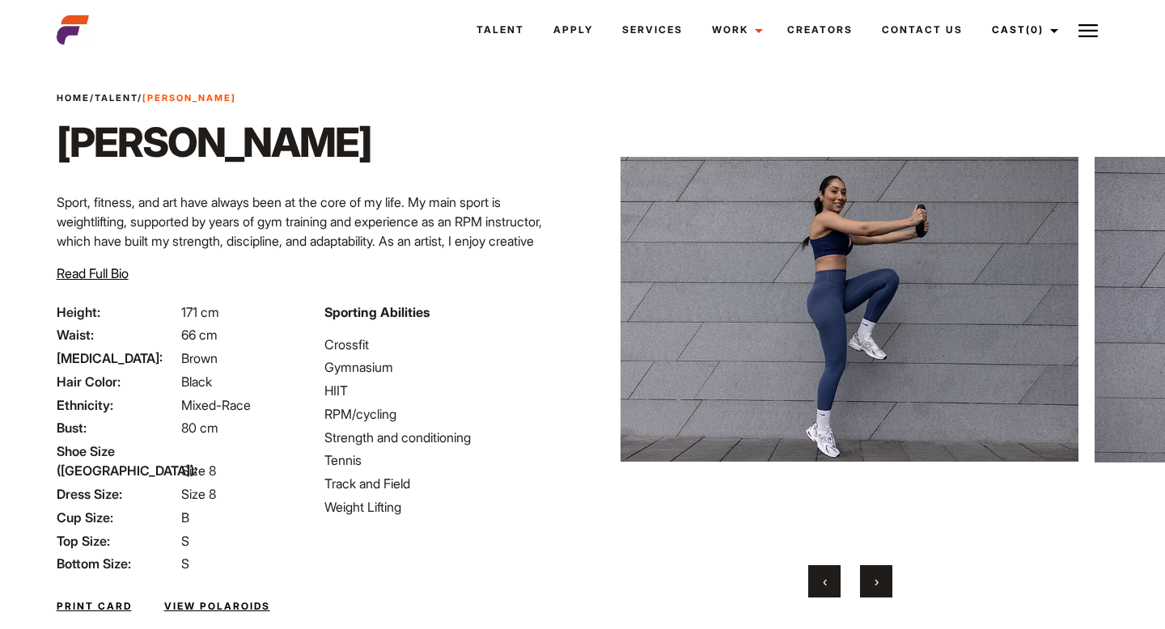
click at [877, 582] on span "›" at bounding box center [876, 582] width 4 height 16
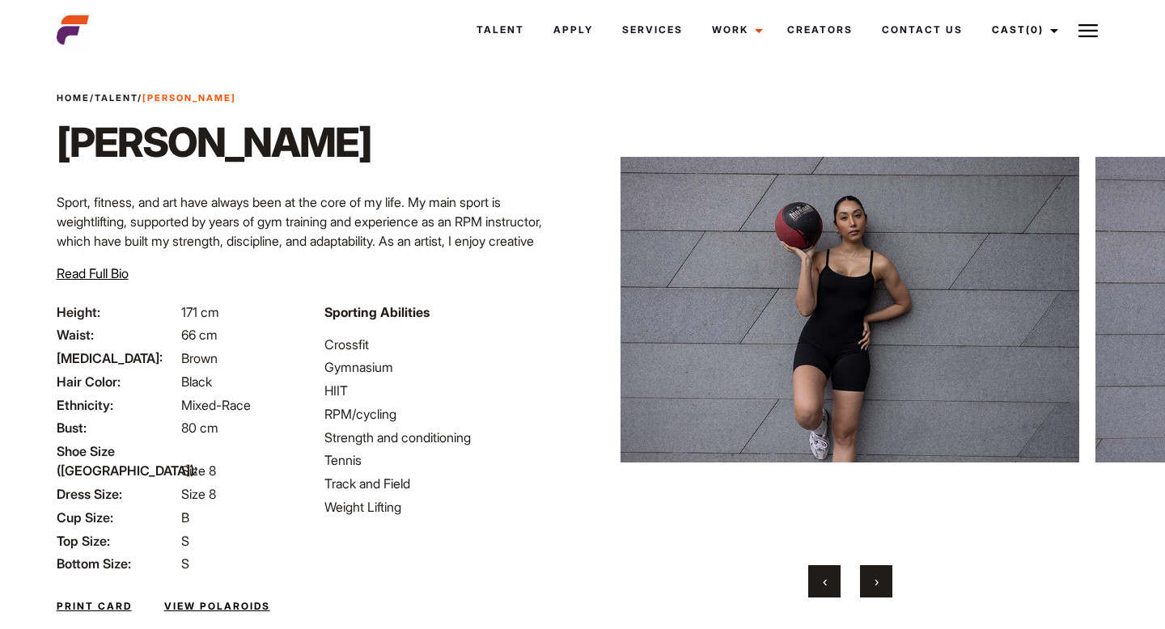
click at [877, 582] on span "›" at bounding box center [876, 582] width 4 height 16
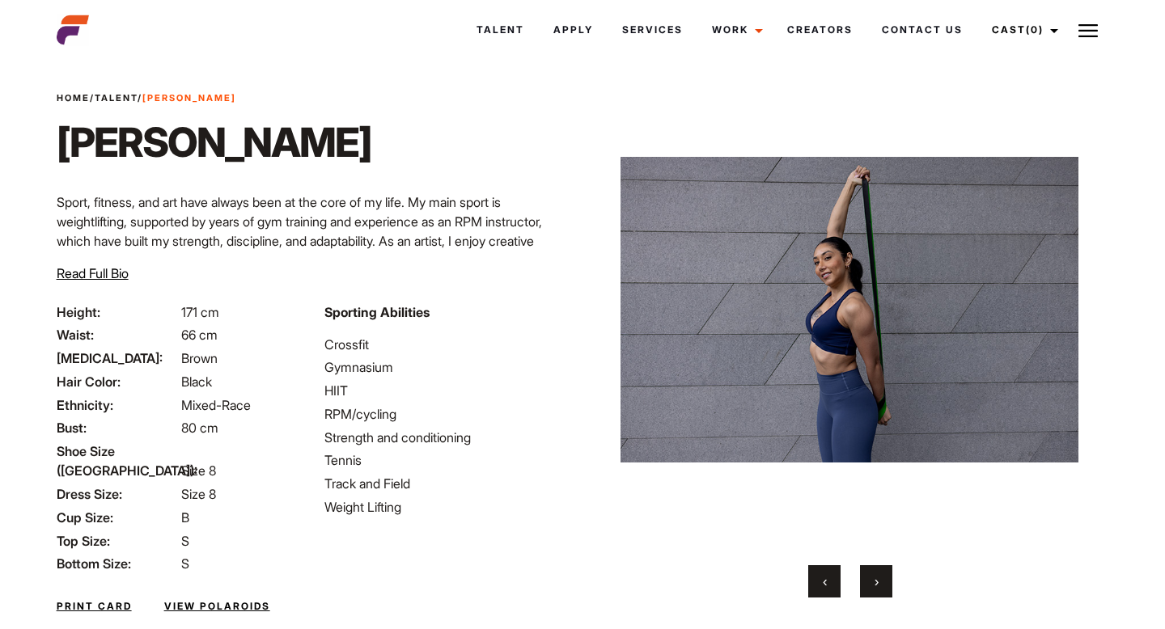
click at [877, 582] on span "›" at bounding box center [876, 582] width 4 height 16
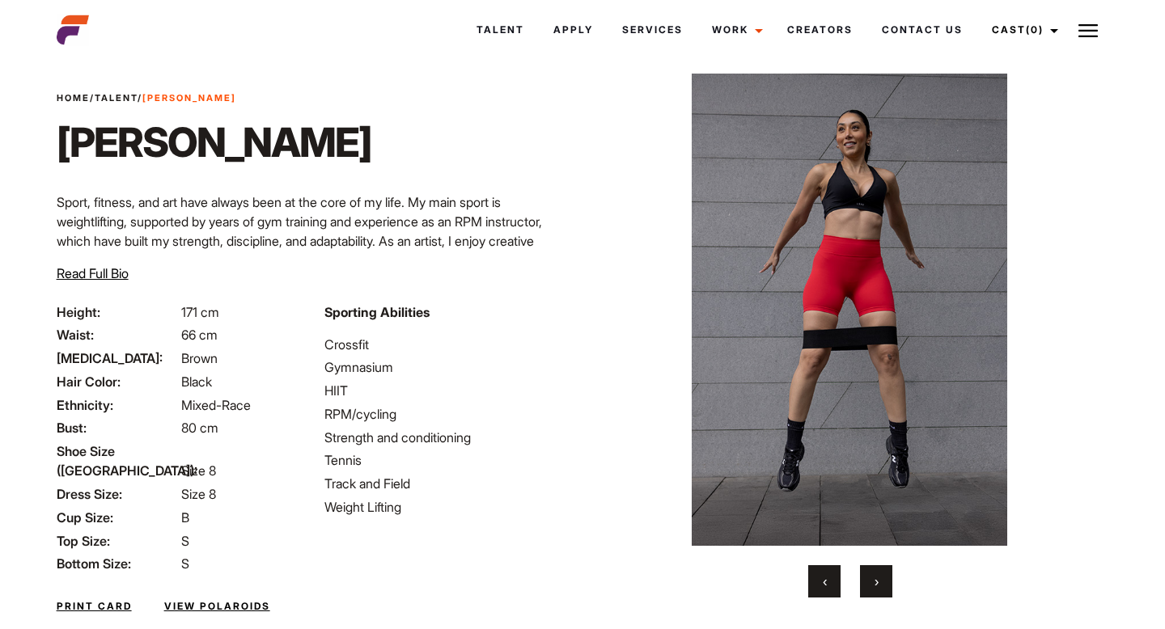
click at [877, 582] on span "›" at bounding box center [876, 582] width 4 height 16
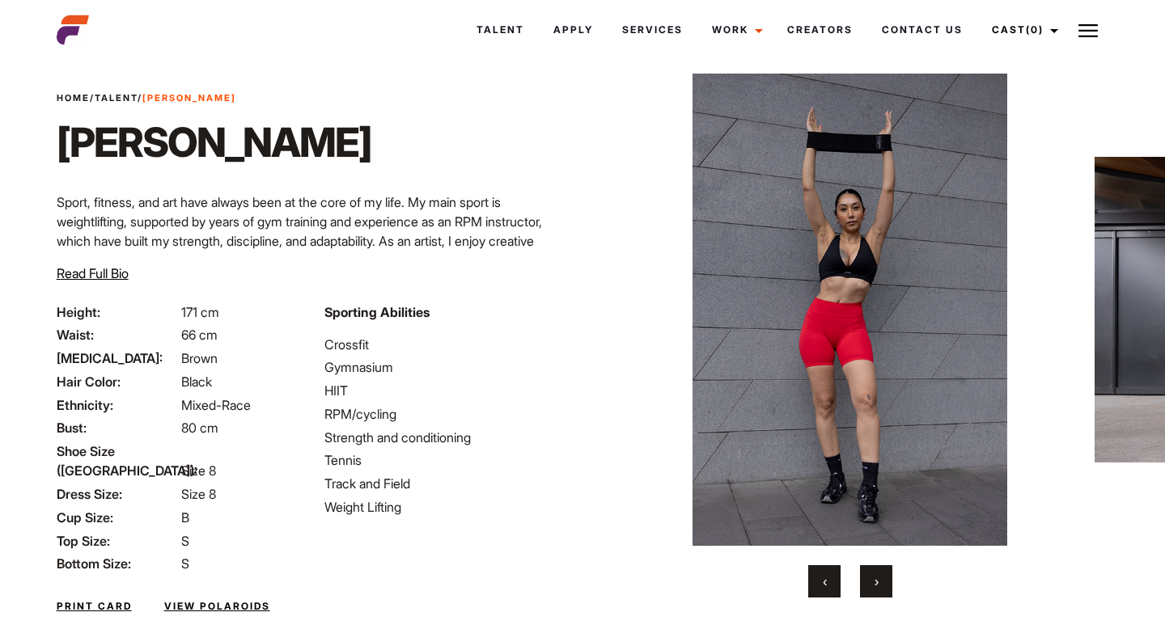
click at [833, 581] on button "‹" at bounding box center [824, 581] width 32 height 32
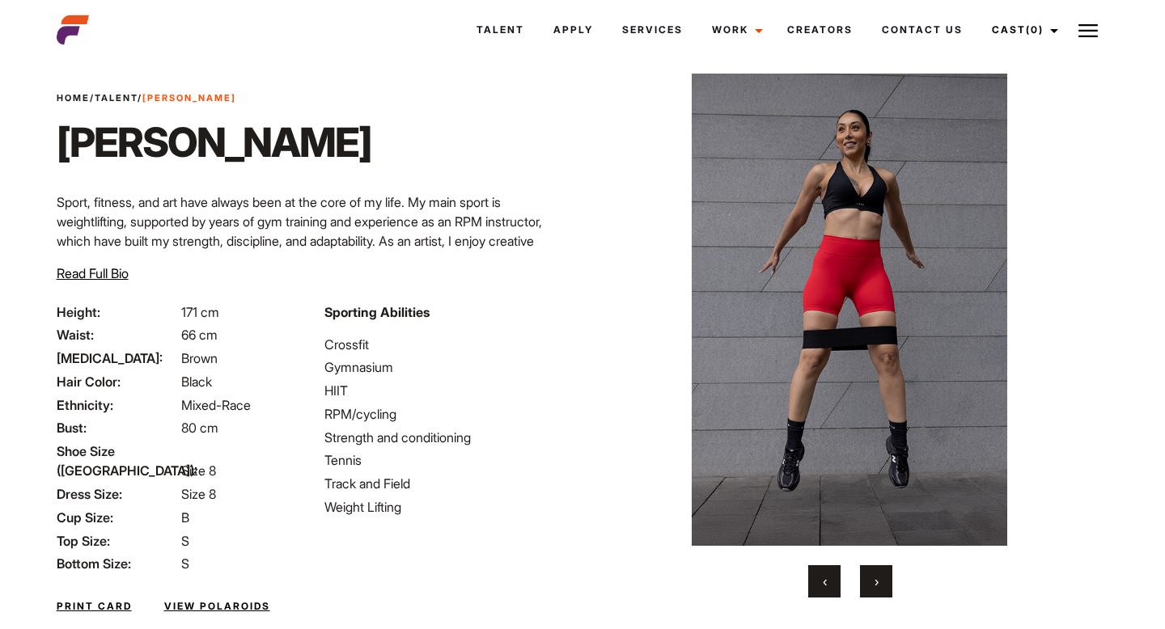
click at [863, 586] on button "›" at bounding box center [876, 581] width 32 height 32
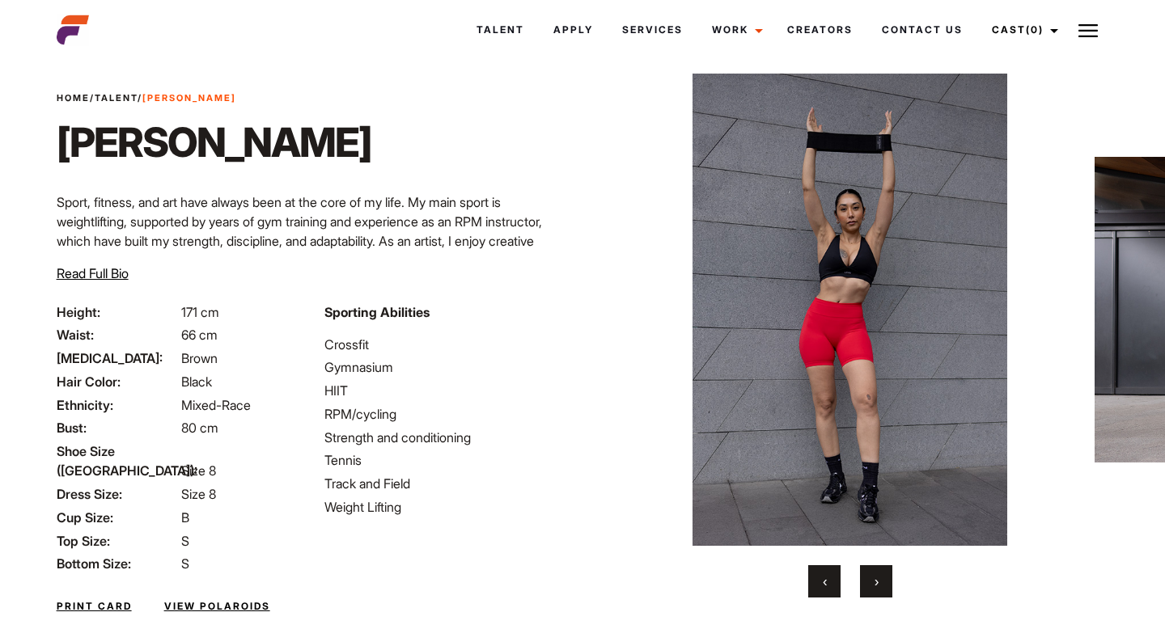
click at [863, 586] on button "›" at bounding box center [876, 581] width 32 height 32
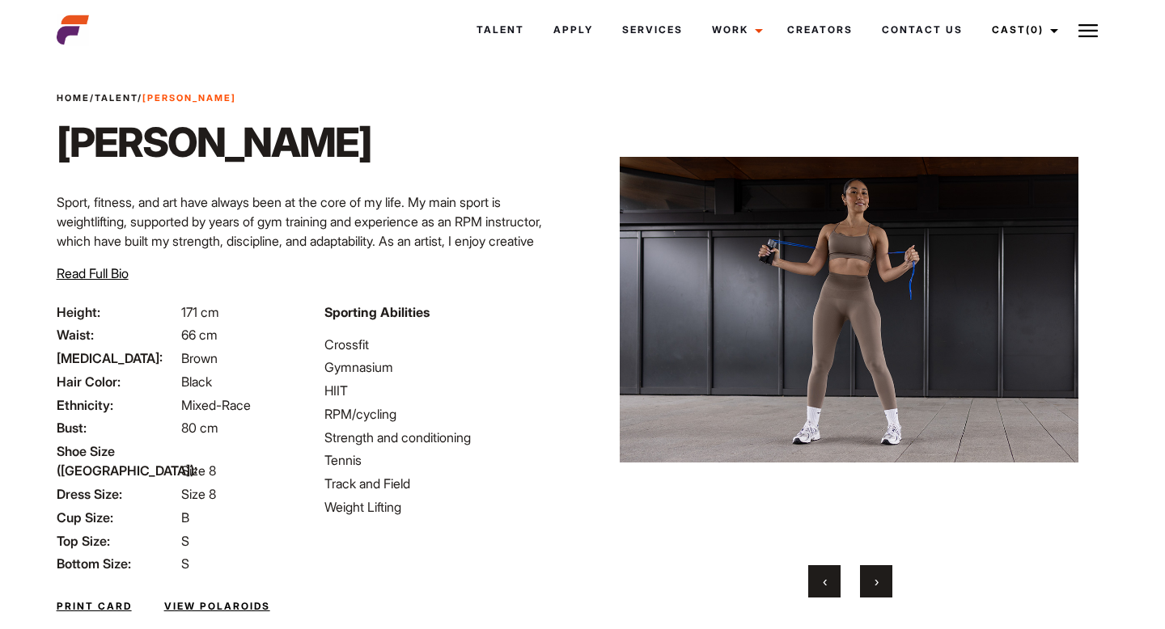
click at [863, 586] on button "›" at bounding box center [876, 581] width 32 height 32
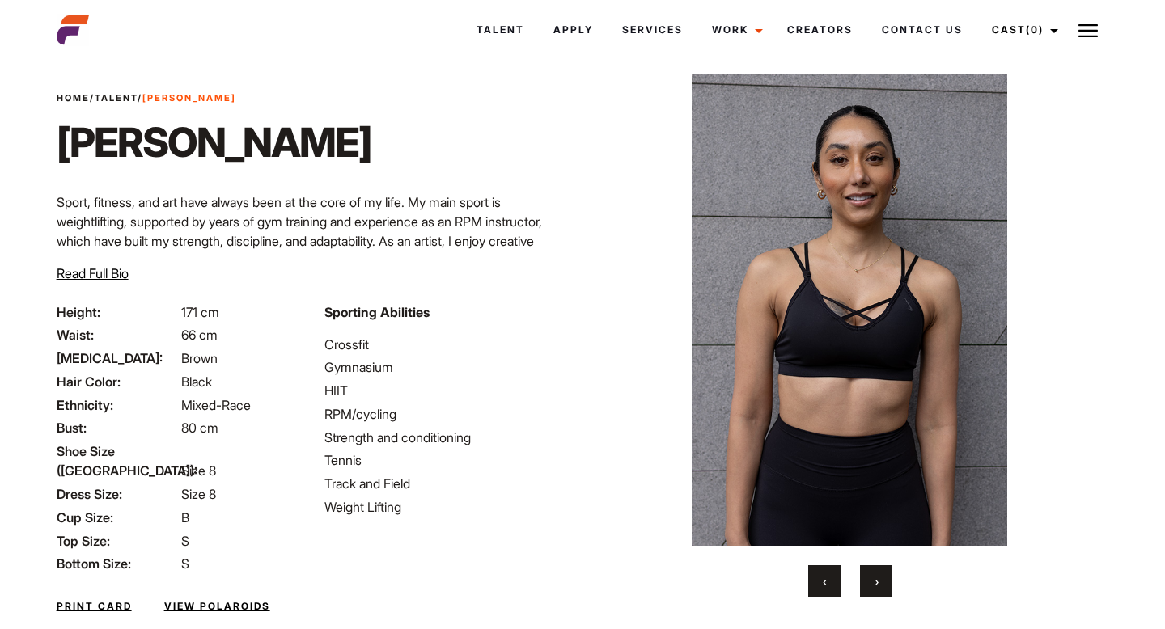
click at [828, 584] on button "‹" at bounding box center [824, 581] width 32 height 32
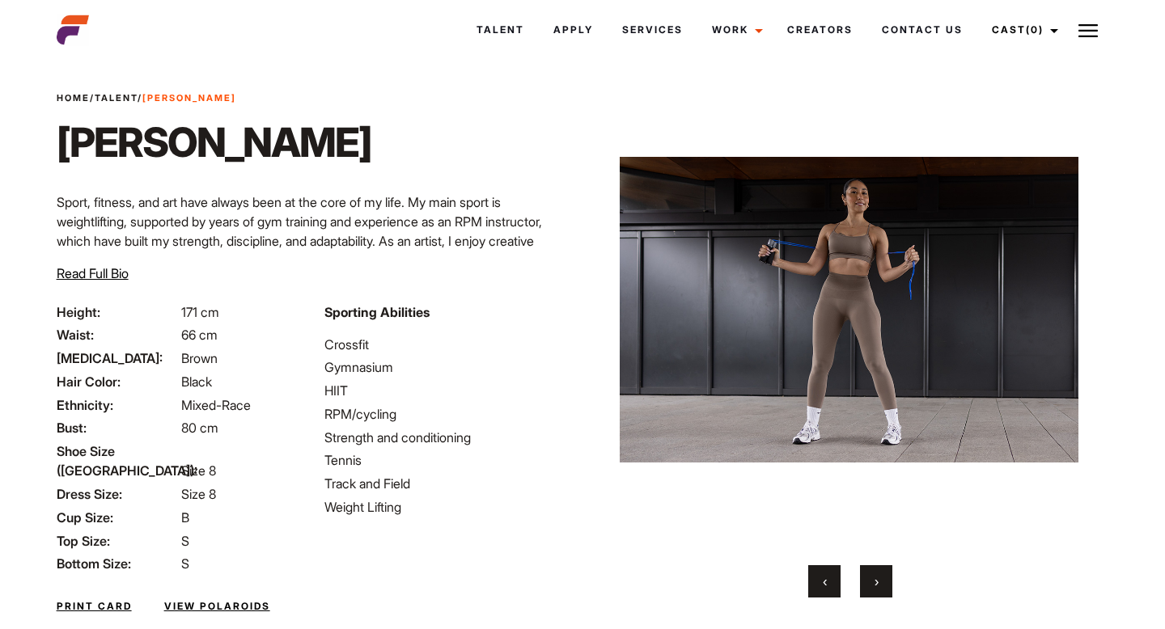
click at [869, 585] on button "›" at bounding box center [876, 581] width 32 height 32
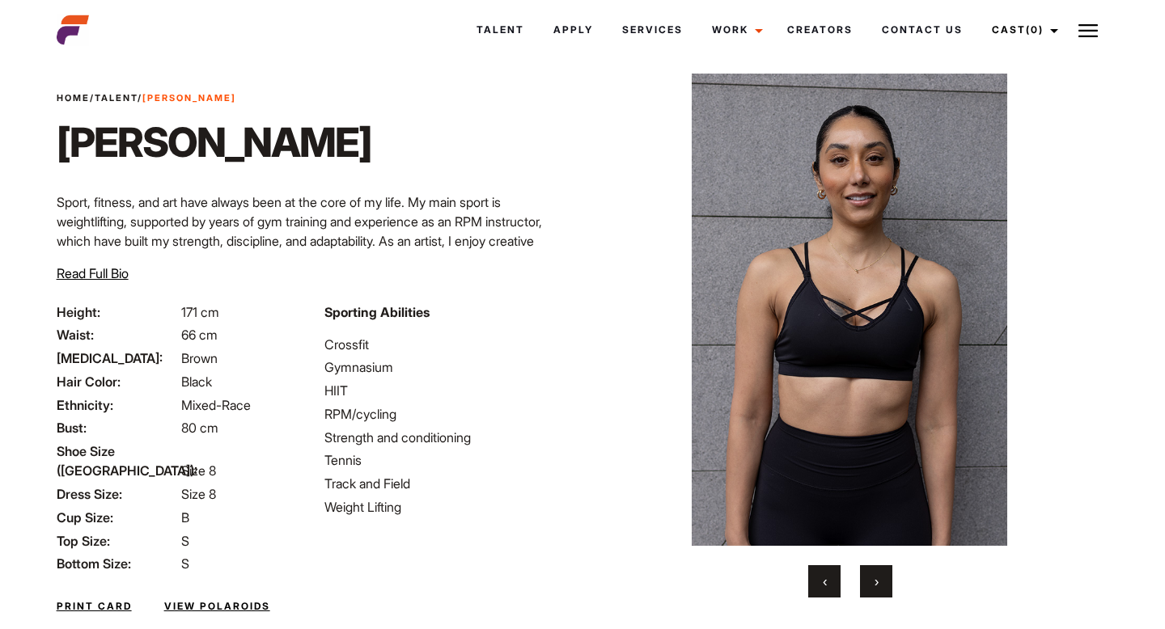
click at [869, 585] on button "›" at bounding box center [876, 581] width 32 height 32
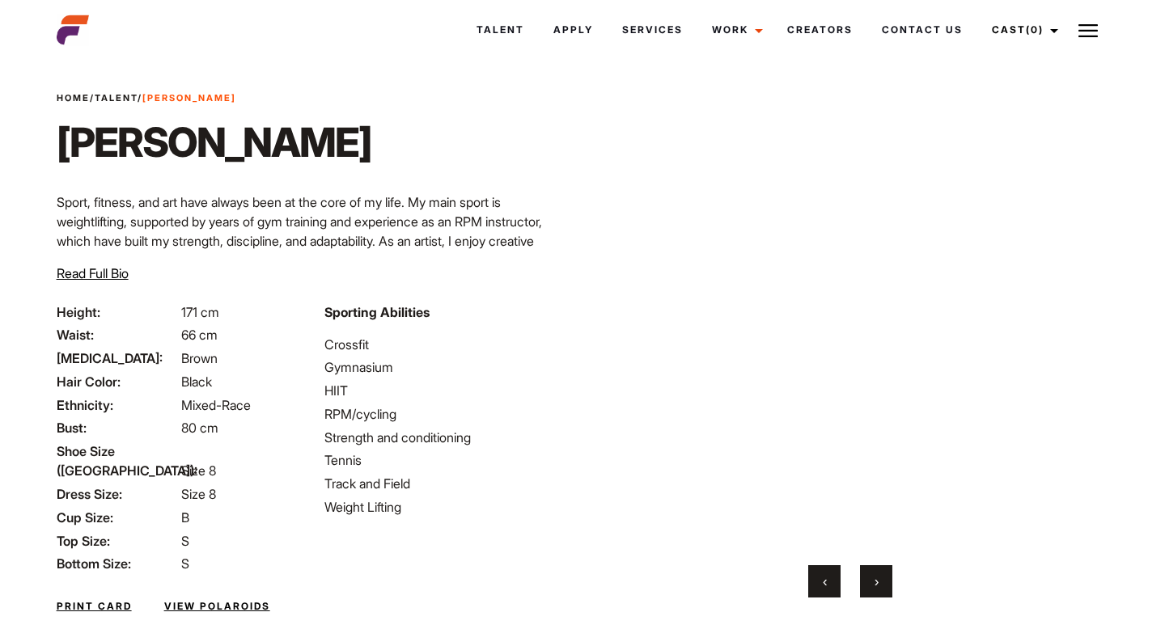
click at [869, 585] on button "›" at bounding box center [876, 581] width 32 height 32
